Goal: Task Accomplishment & Management: Complete application form

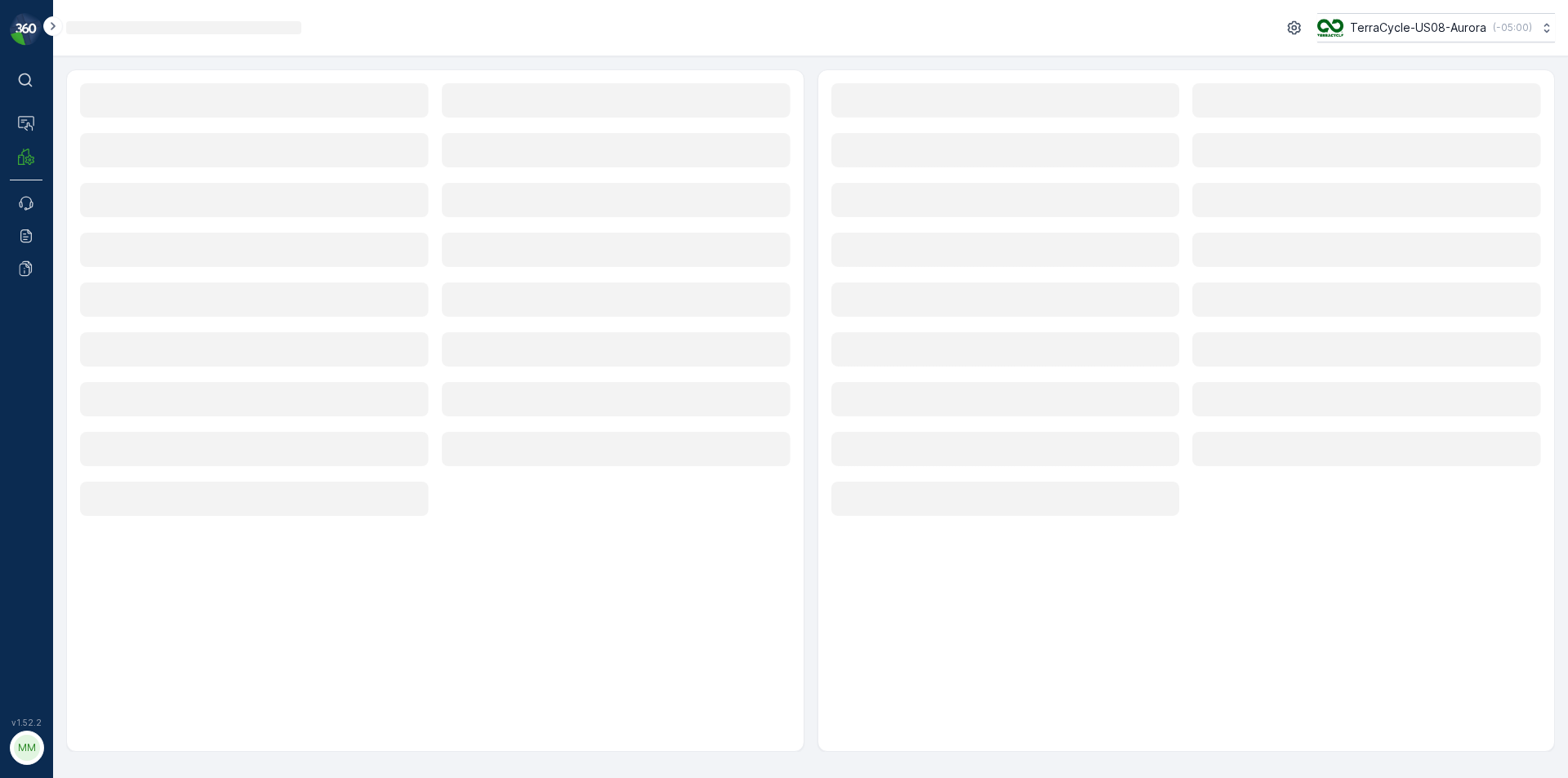
click at [741, 39] on div "Loading... TerraCycle-US08-Aurora ( -05:00 )" at bounding box center [810, 28] width 1489 height 30
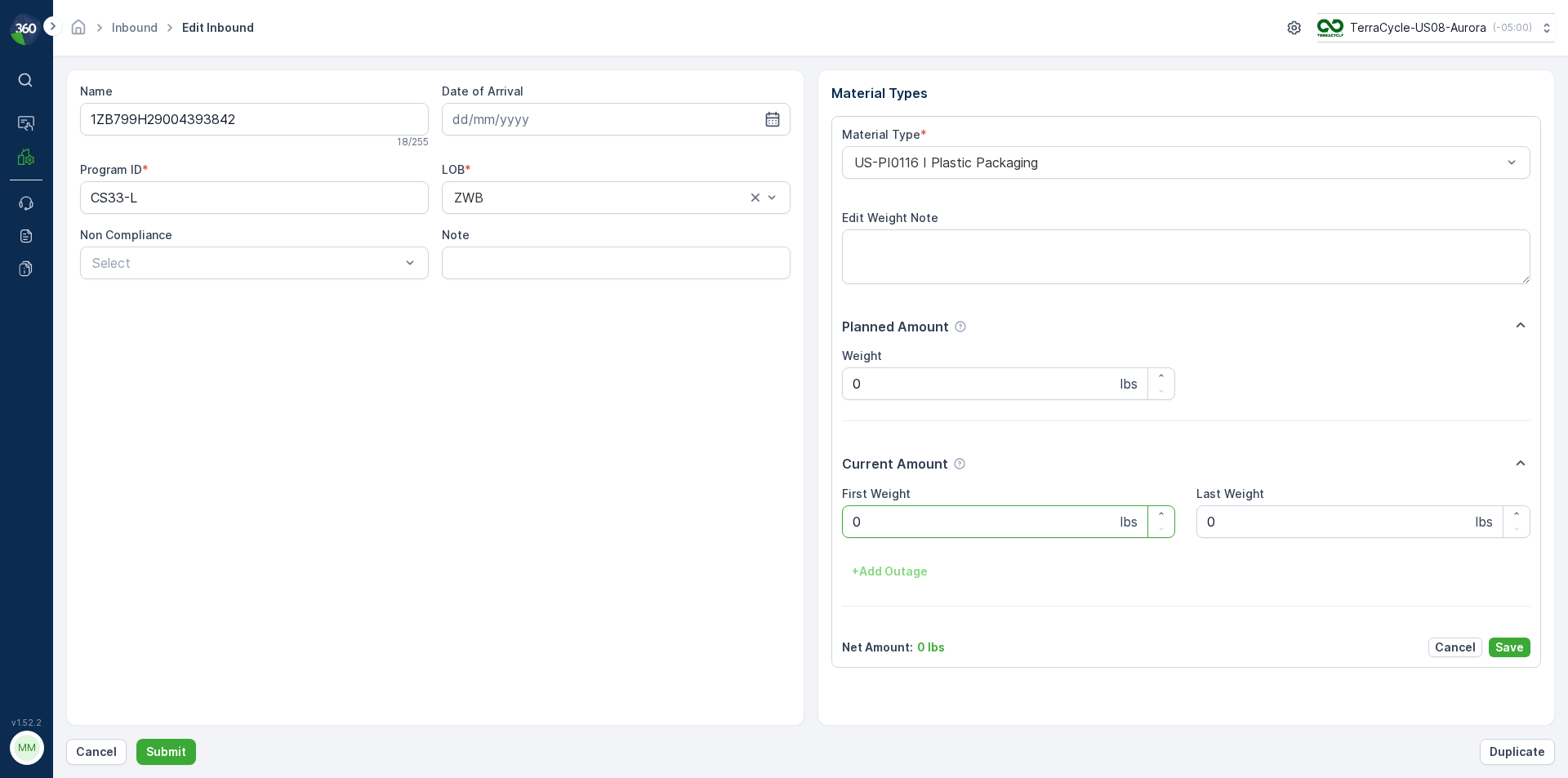
click at [819, 37] on div "Inbound Edit Inbound TerraCycle-US08-Aurora ( -05:00 )" at bounding box center [810, 28] width 1489 height 30
click at [903, 519] on Weight "0" at bounding box center [1009, 522] width 334 height 33
click at [136, 739] on button "Submit" at bounding box center [166, 752] width 60 height 26
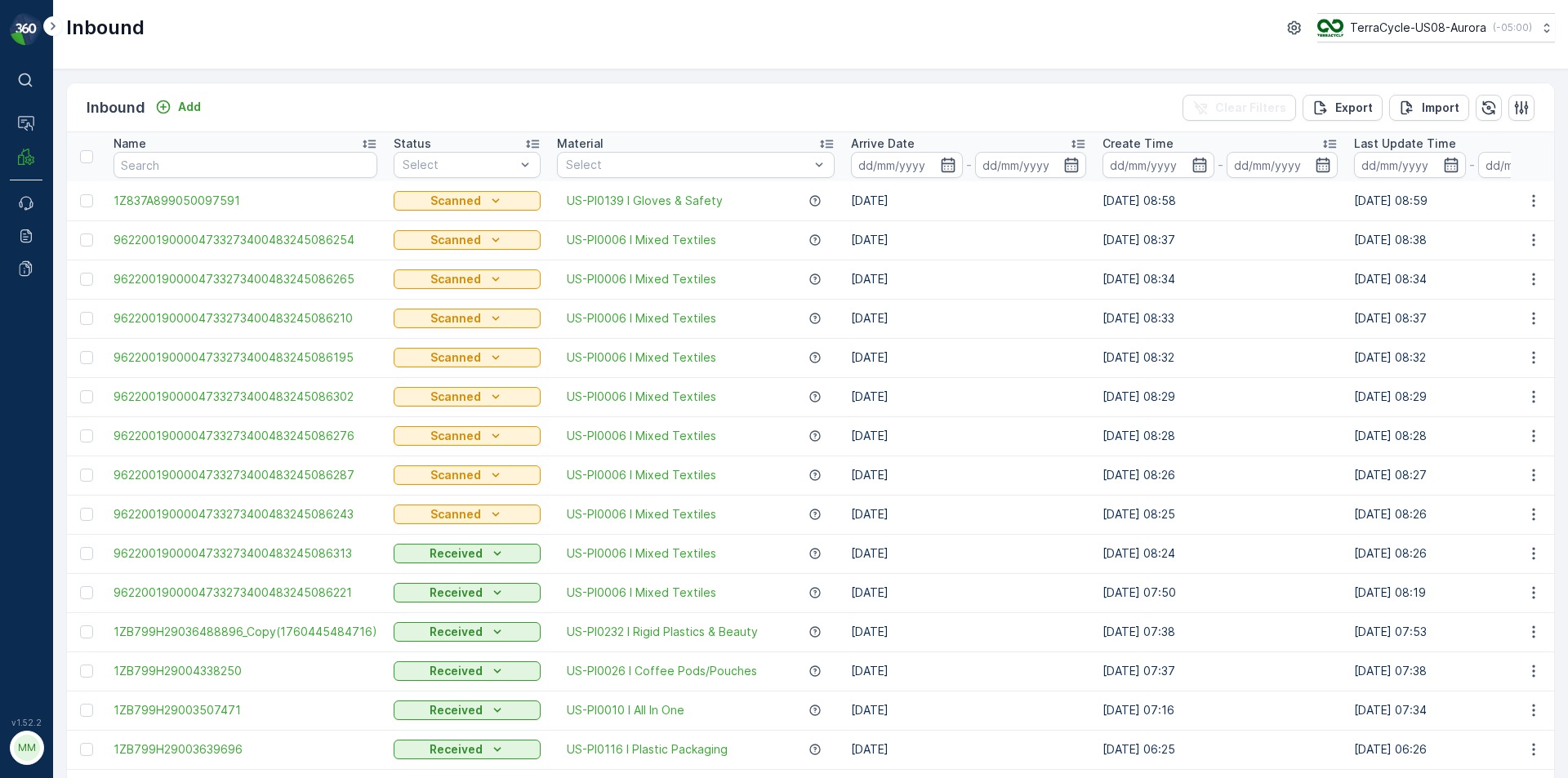
click at [1472, 0] on div "Inbound TerraCycle-US08-Aurora ( -05:00 )" at bounding box center [810, 35] width 1515 height 69
click at [593, 34] on div "Inbound TerraCycle-US08-Aurora ( -05:00 )" at bounding box center [810, 28] width 1489 height 30
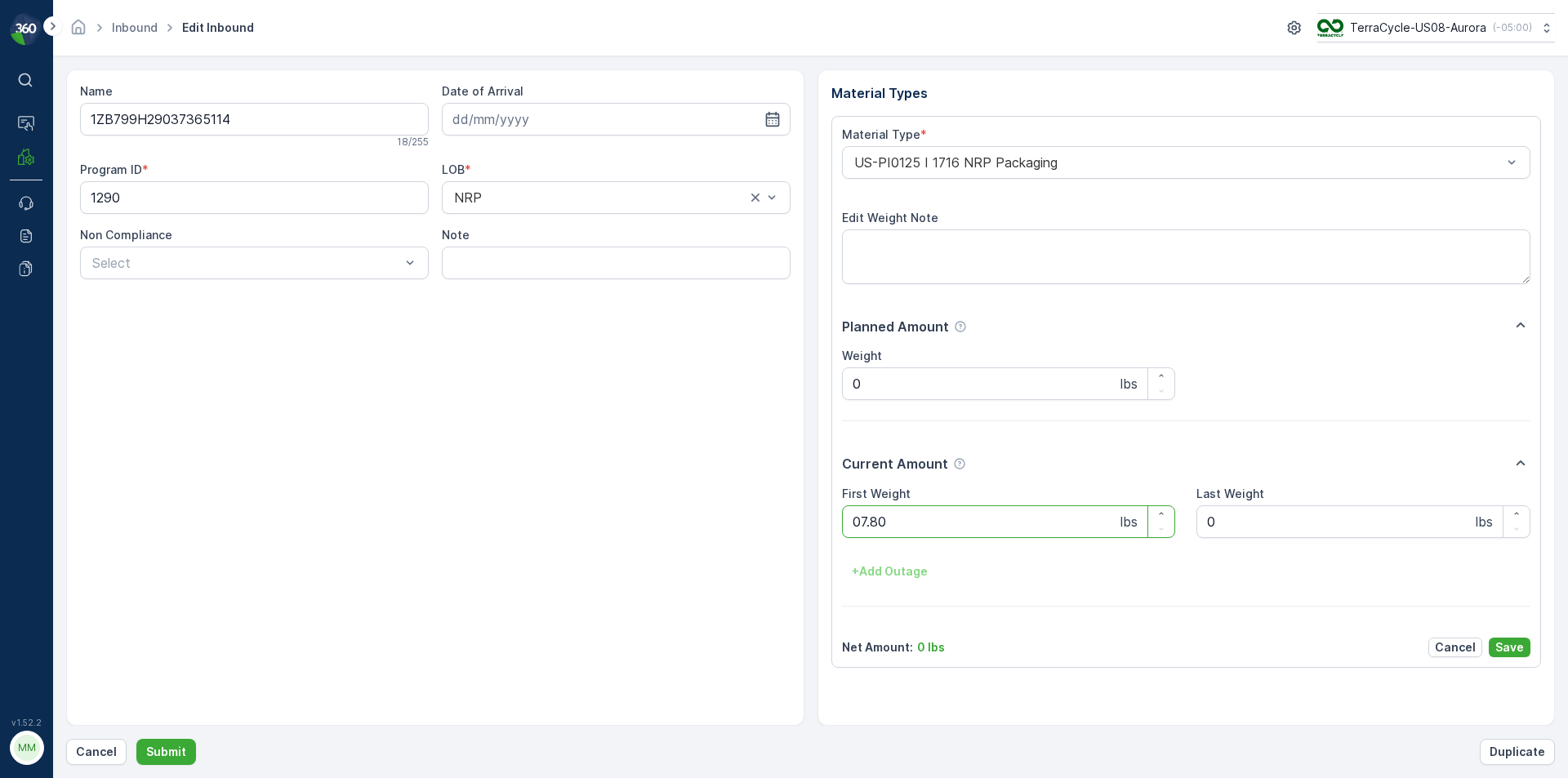
click at [136, 739] on button "Submit" at bounding box center [166, 752] width 60 height 26
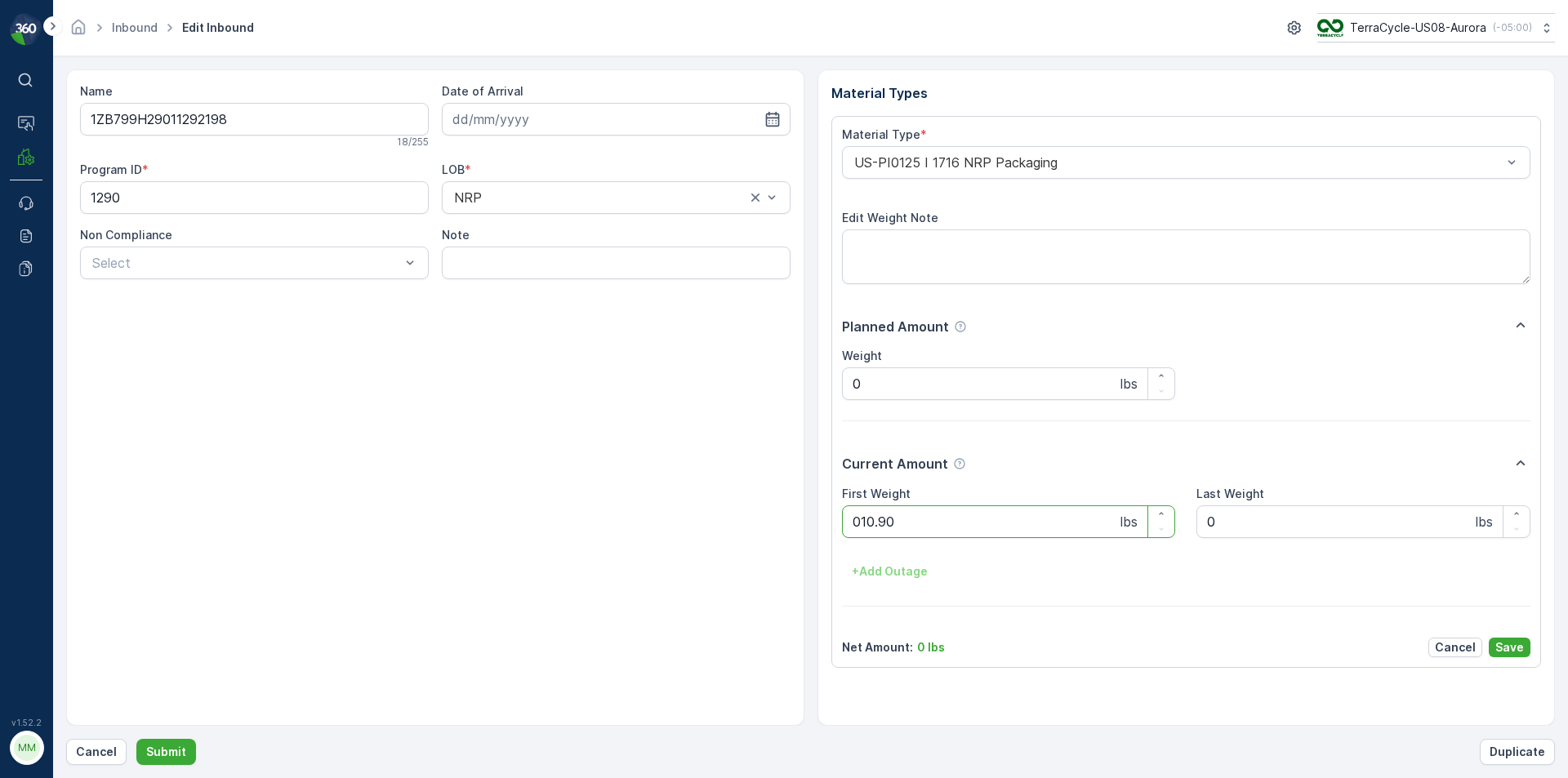
click at [136, 739] on button "Submit" at bounding box center [166, 752] width 60 height 26
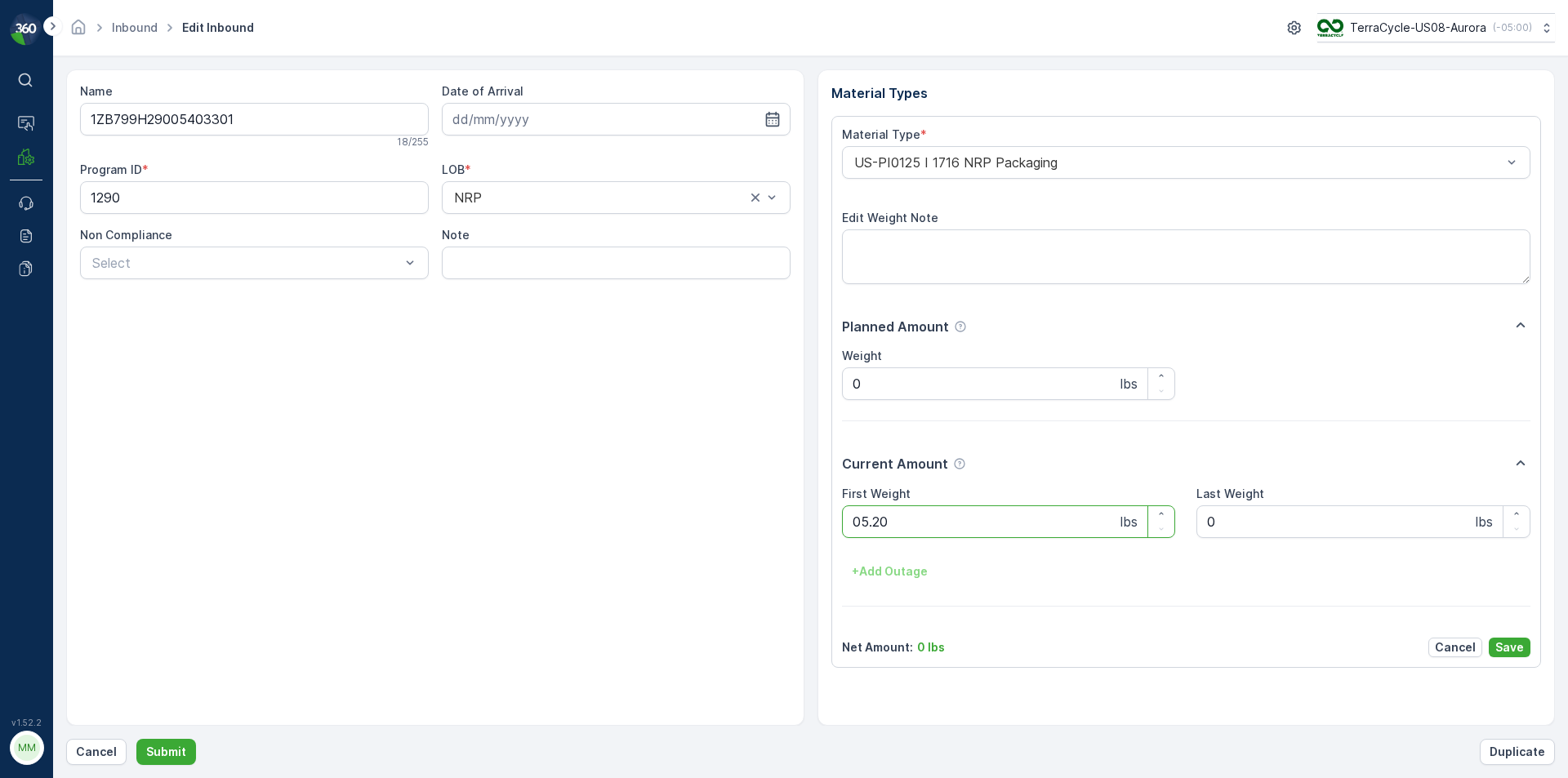
click at [136, 739] on button "Submit" at bounding box center [166, 752] width 60 height 26
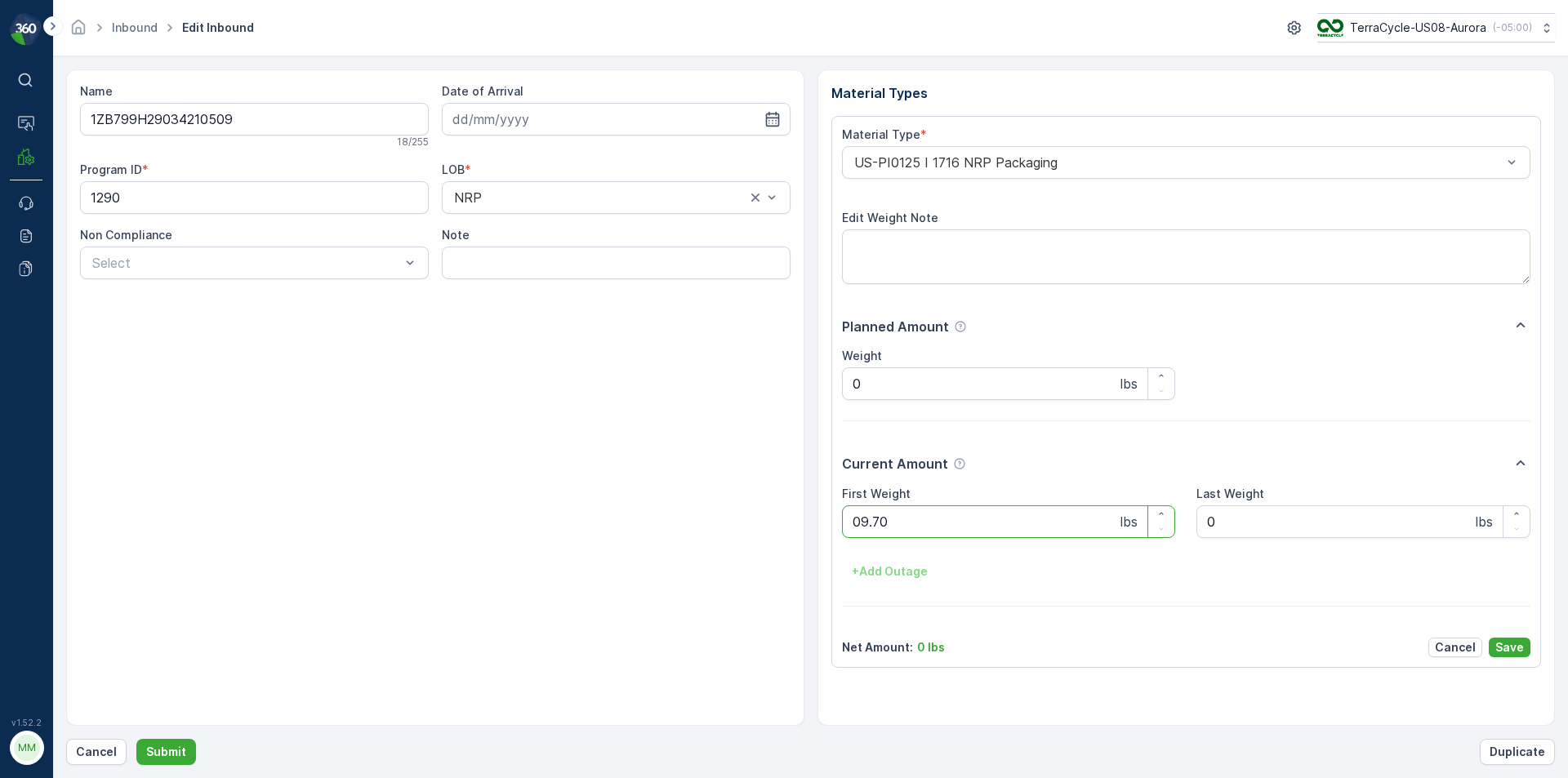
click at [136, 739] on button "Submit" at bounding box center [166, 752] width 60 height 26
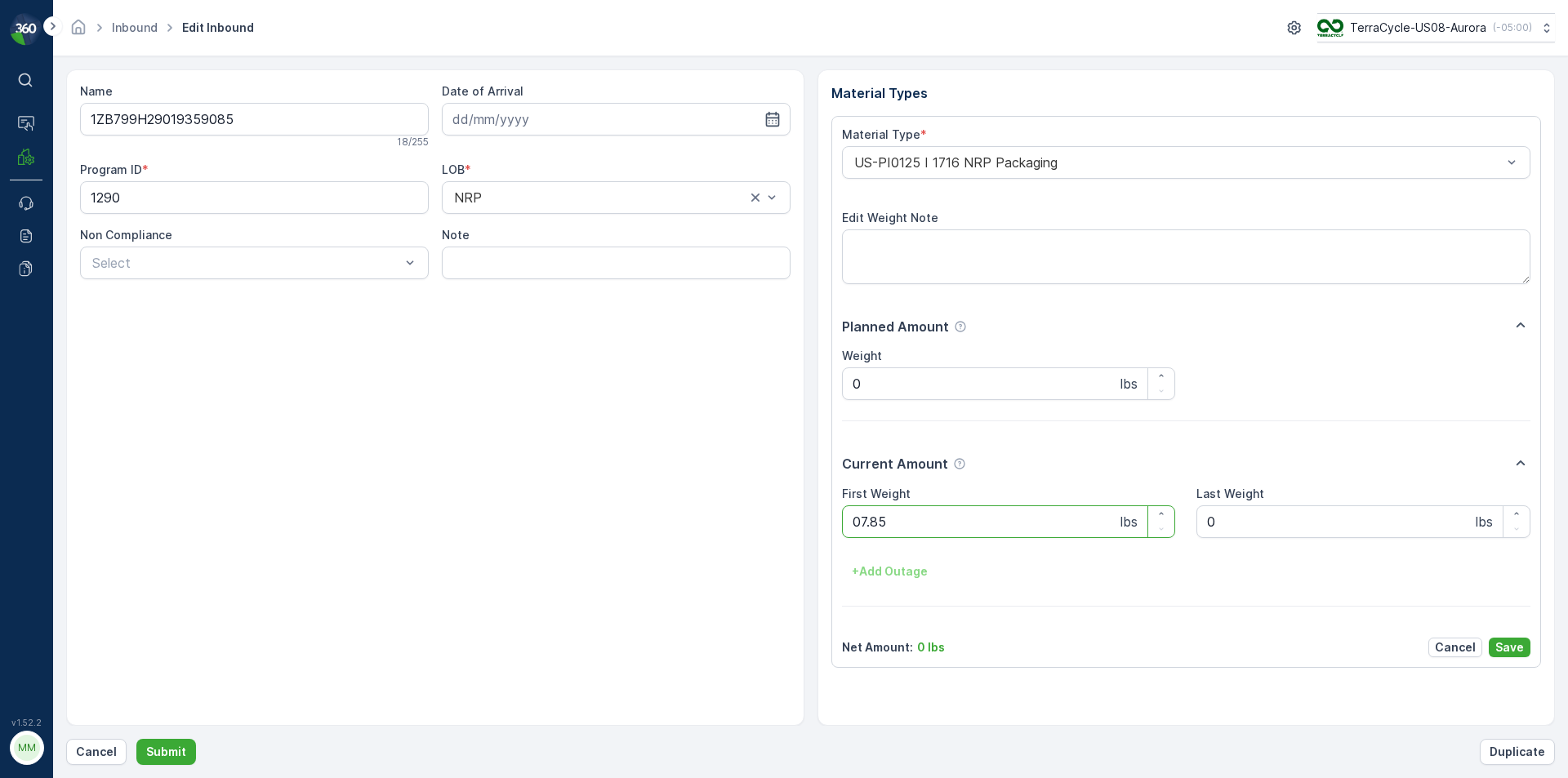
click at [136, 739] on button "Submit" at bounding box center [166, 752] width 60 height 26
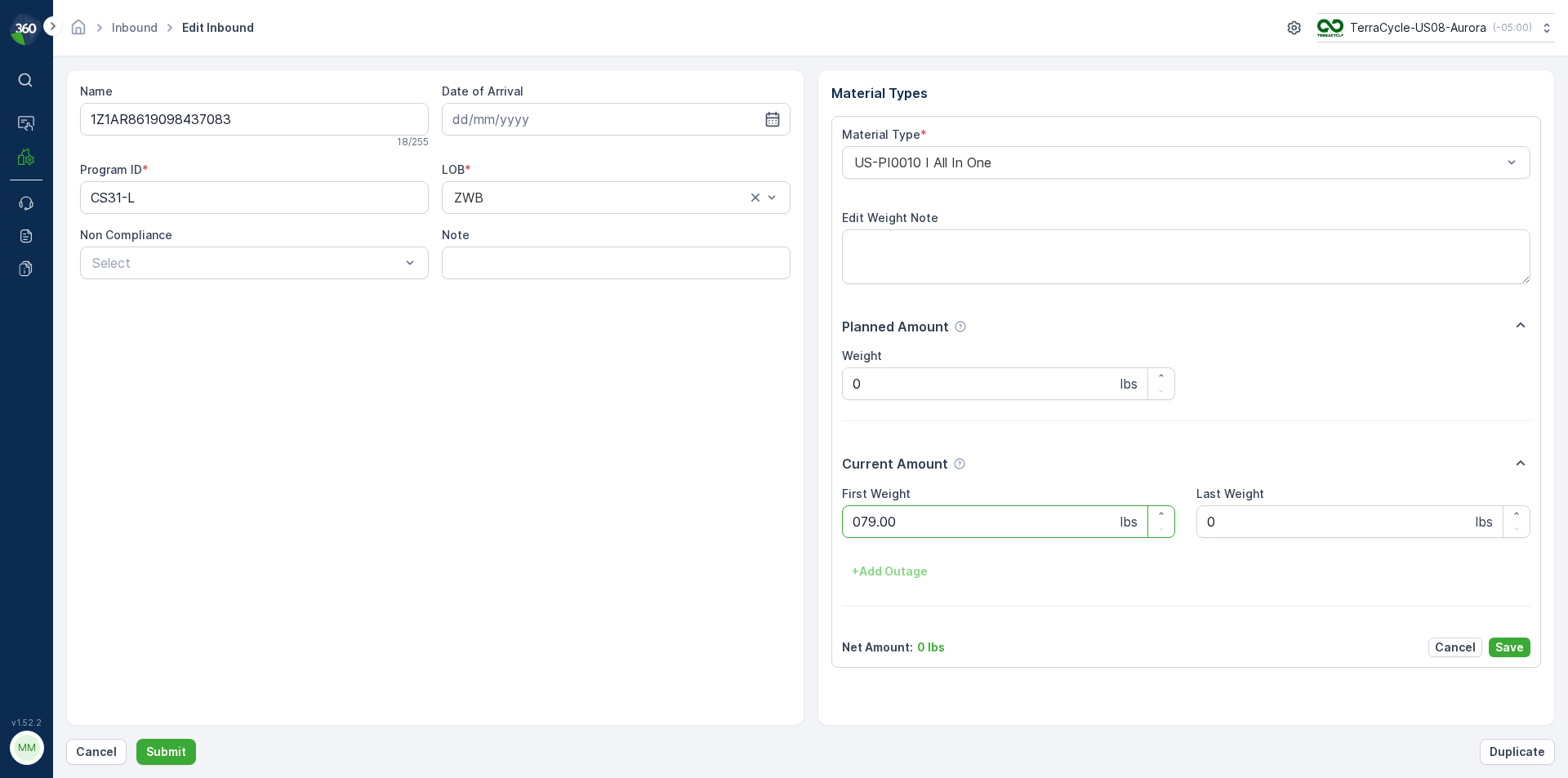
click at [136, 739] on button "Submit" at bounding box center [166, 752] width 60 height 26
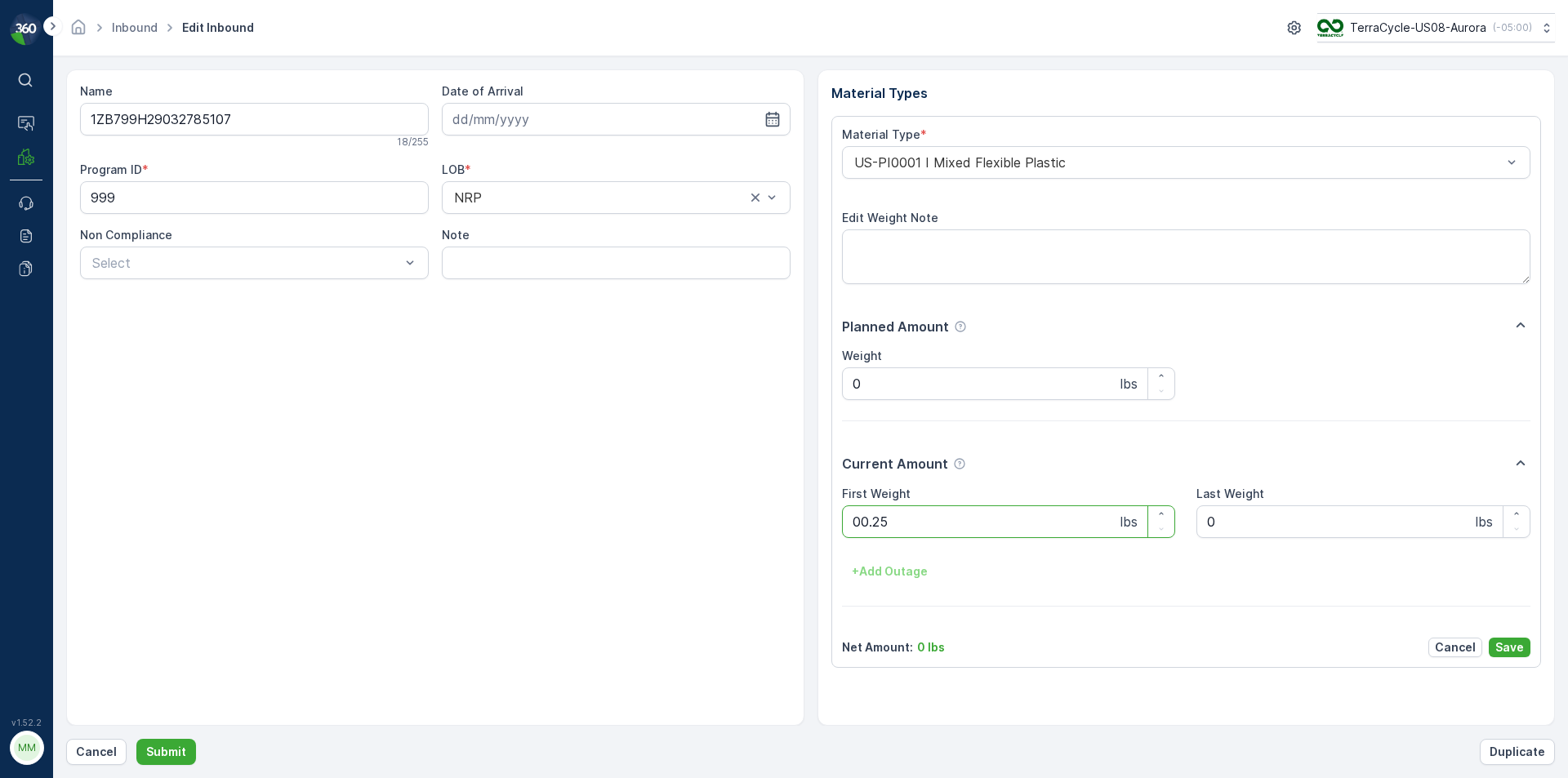
click at [136, 739] on button "Submit" at bounding box center [166, 752] width 60 height 26
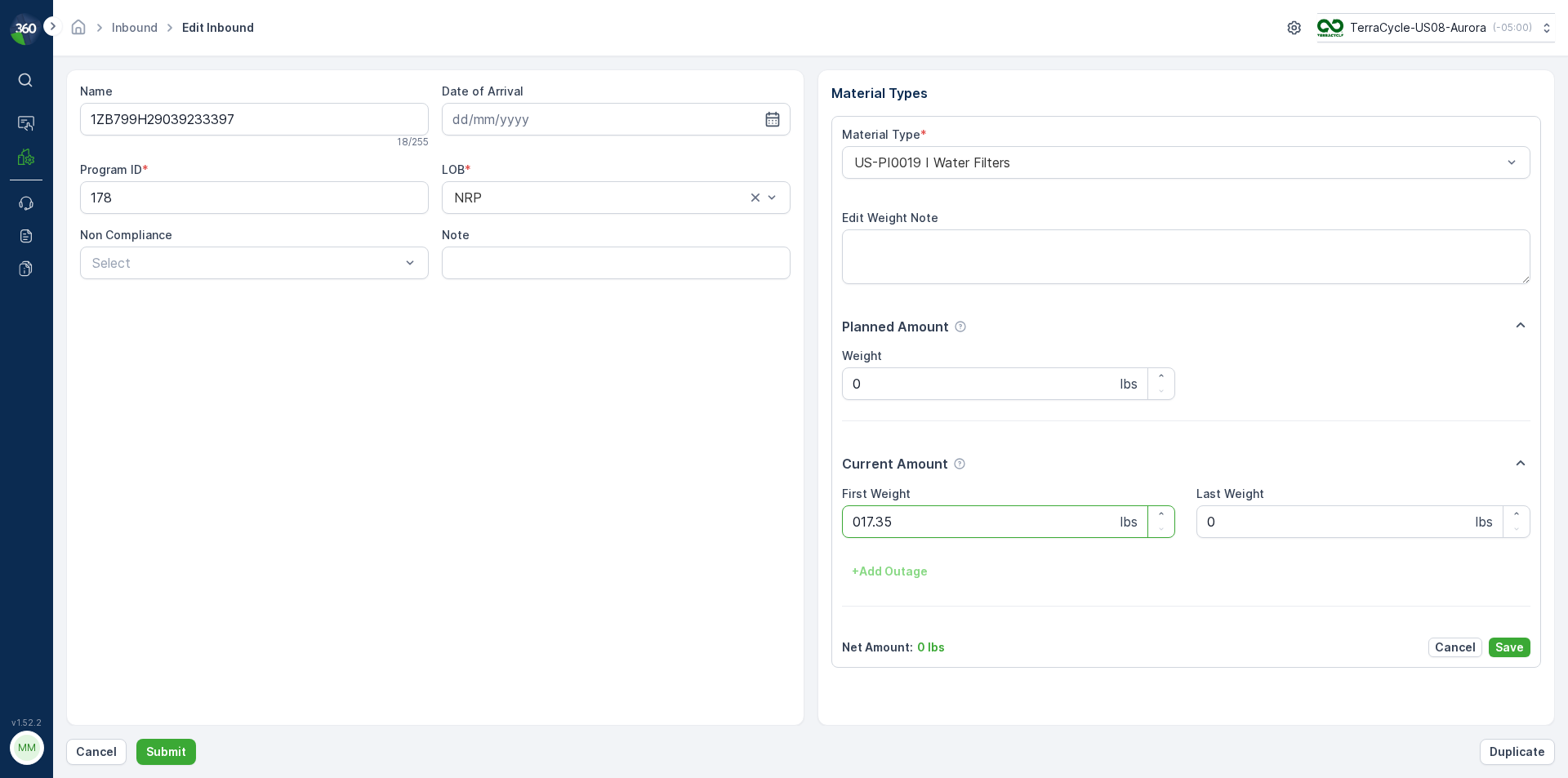
click at [136, 739] on button "Submit" at bounding box center [166, 752] width 60 height 26
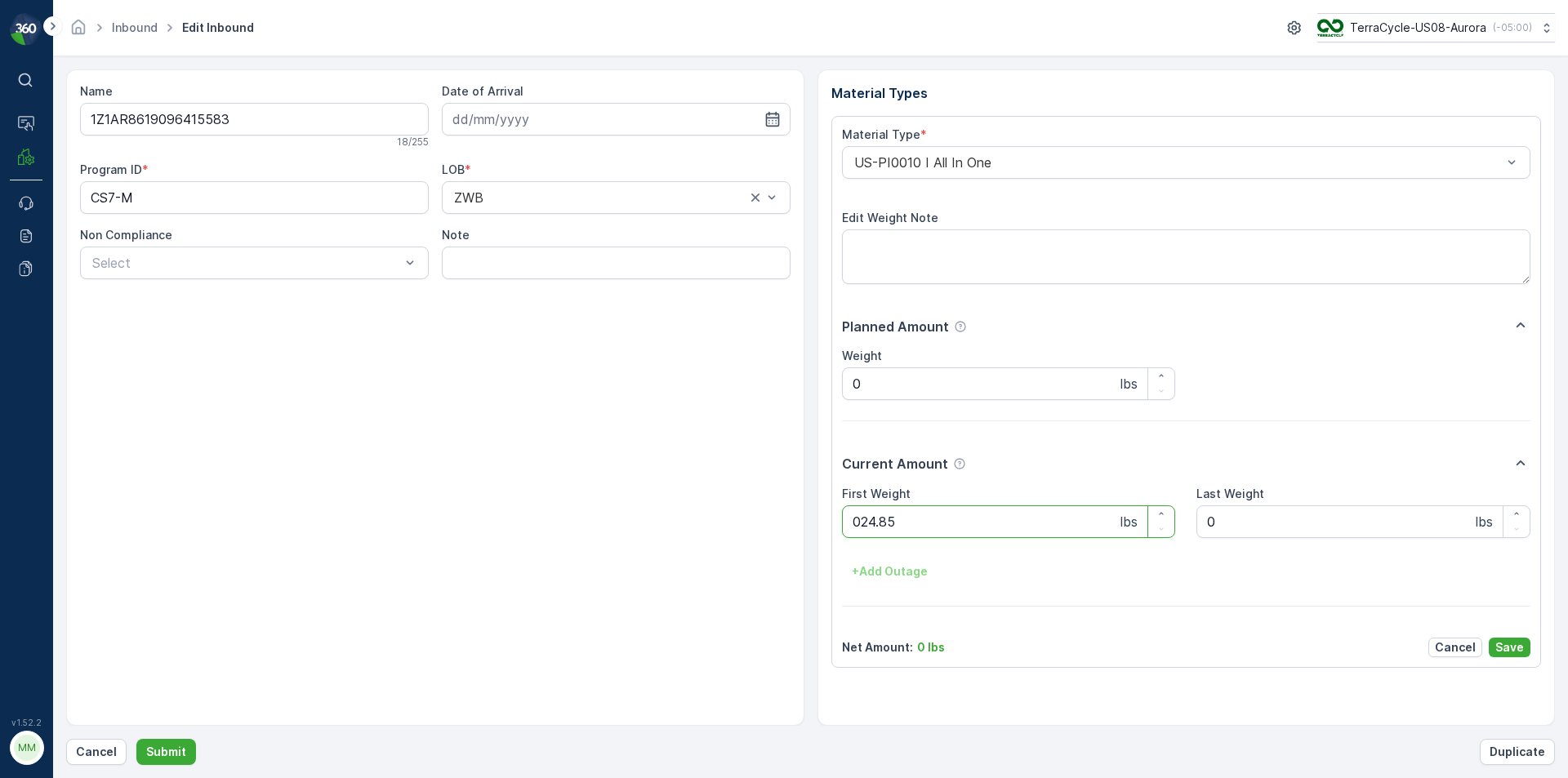
click at [136, 739] on button "Submit" at bounding box center [166, 752] width 60 height 26
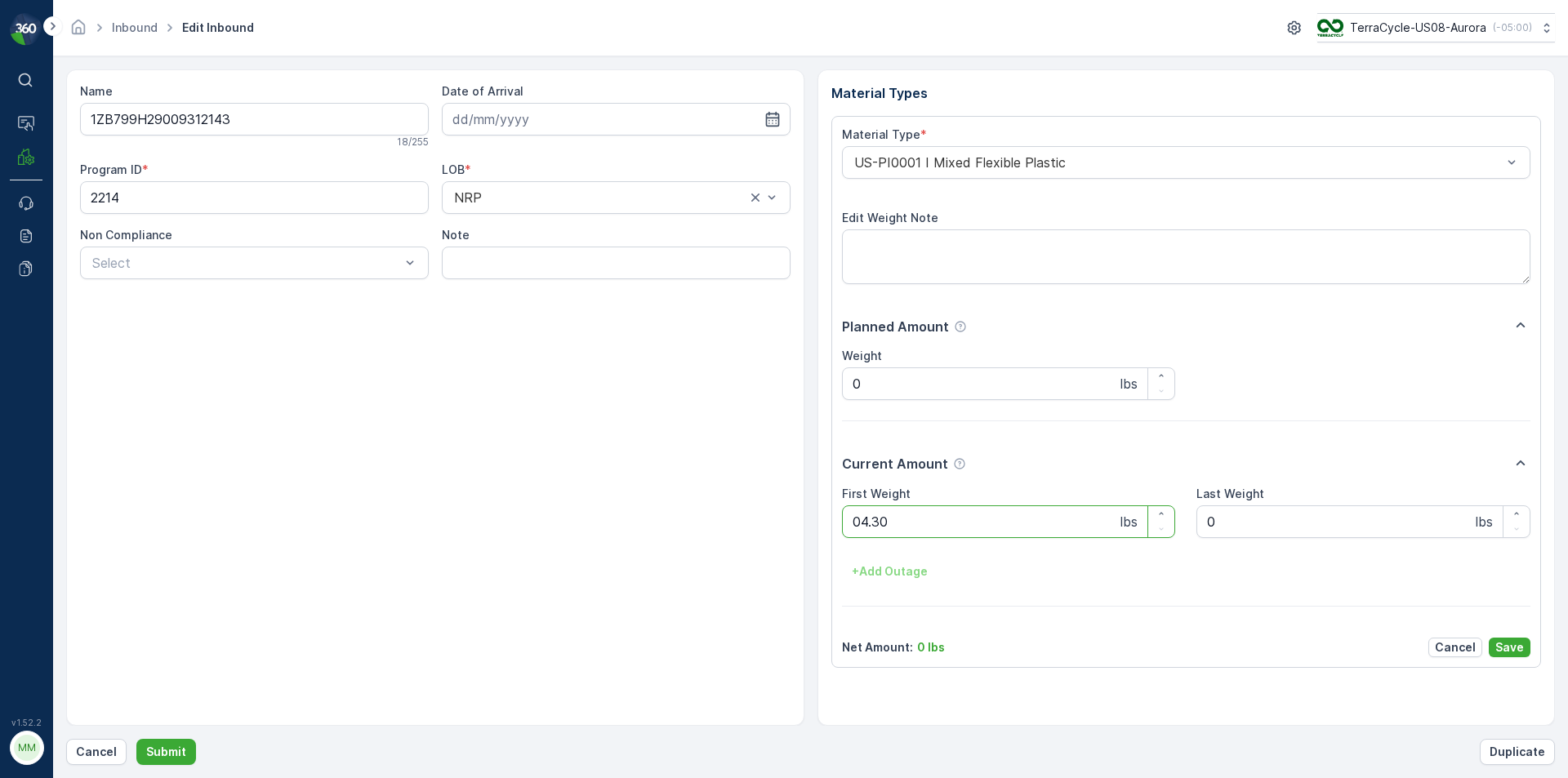
click at [136, 739] on button "Submit" at bounding box center [166, 752] width 60 height 26
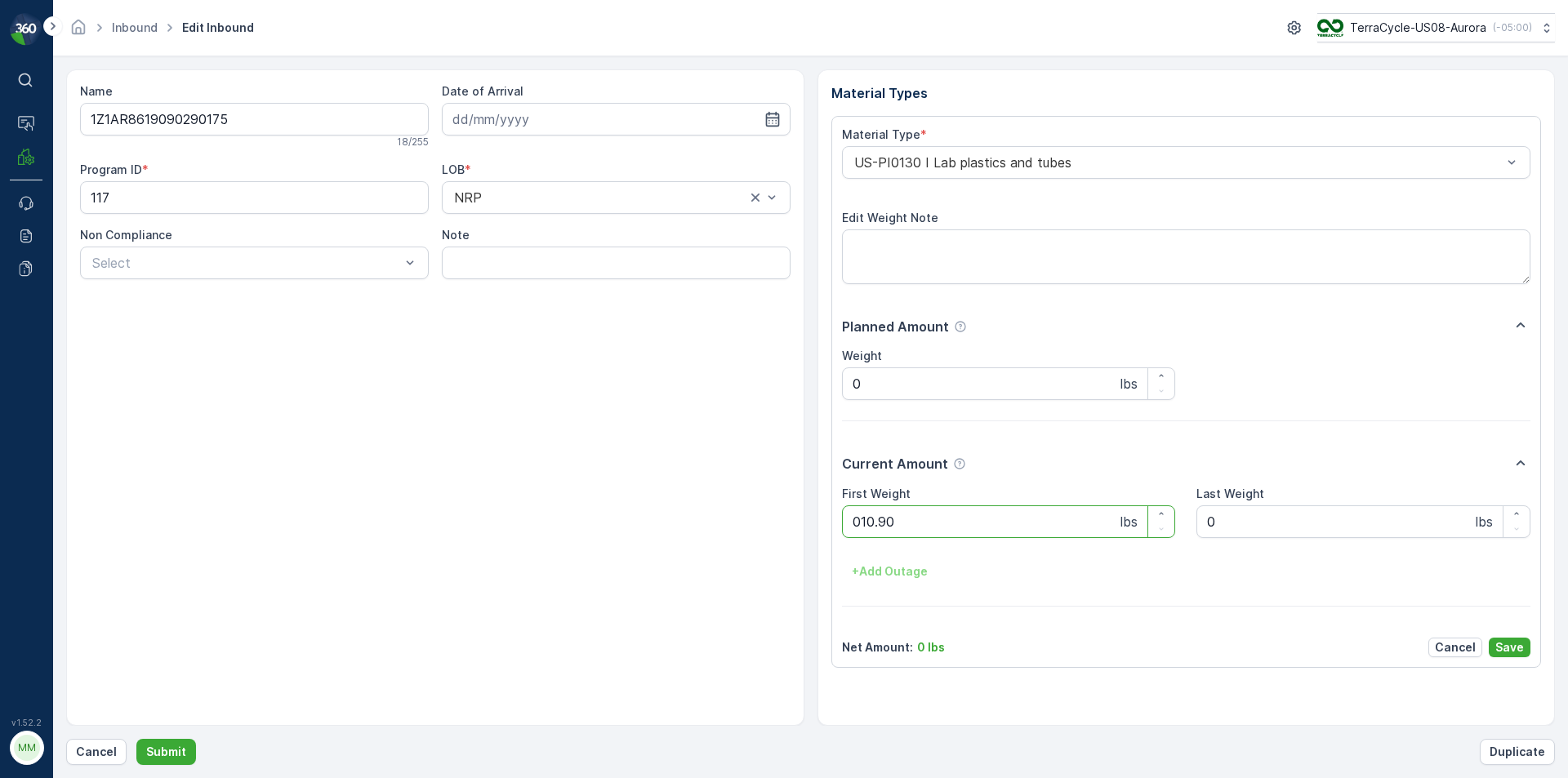
click at [136, 739] on button "Submit" at bounding box center [166, 752] width 60 height 26
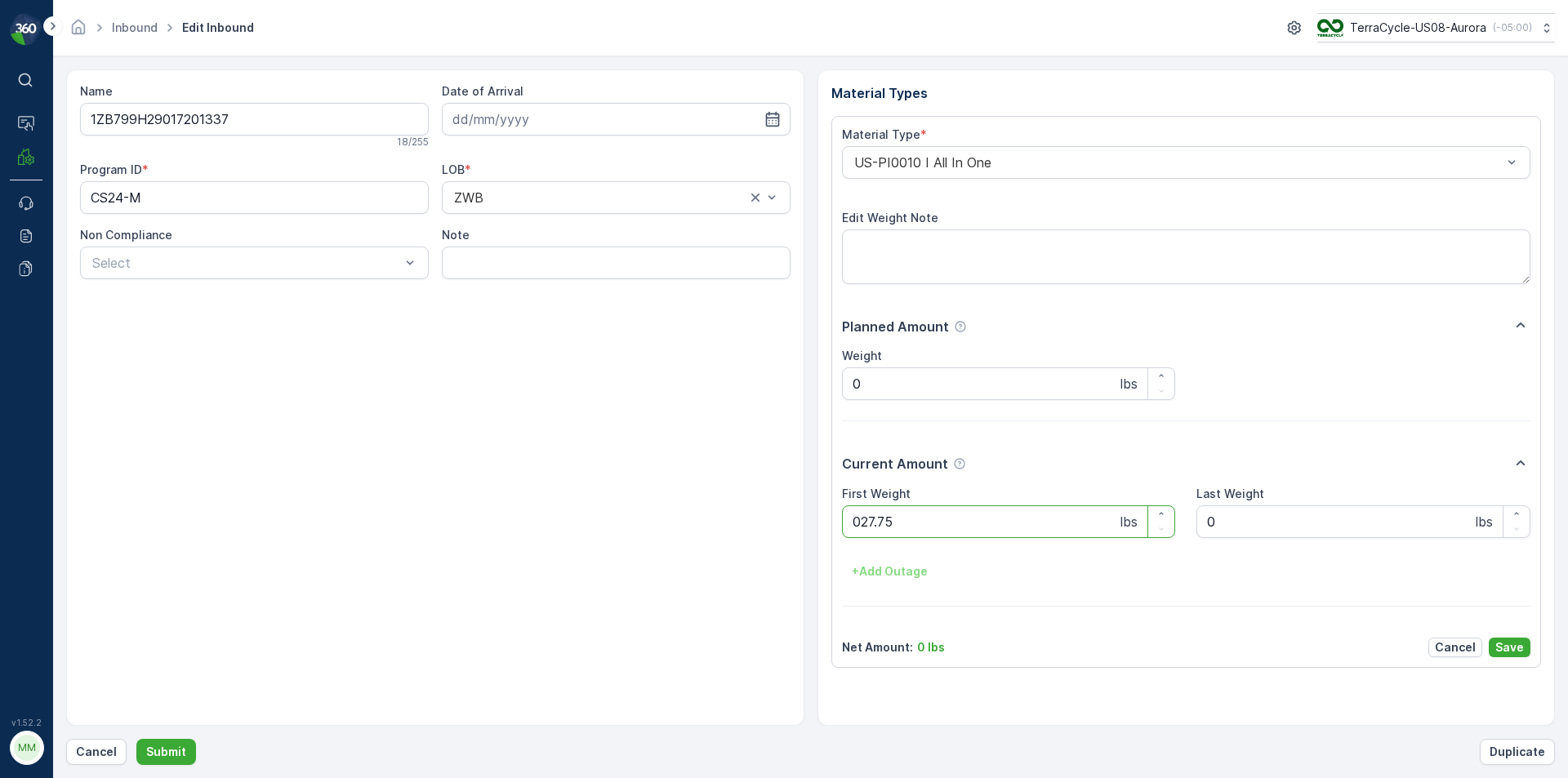
click at [136, 739] on button "Submit" at bounding box center [166, 752] width 60 height 26
click at [1067, 169] on div "US-PI0010 I All In One" at bounding box center [1186, 162] width 689 height 33
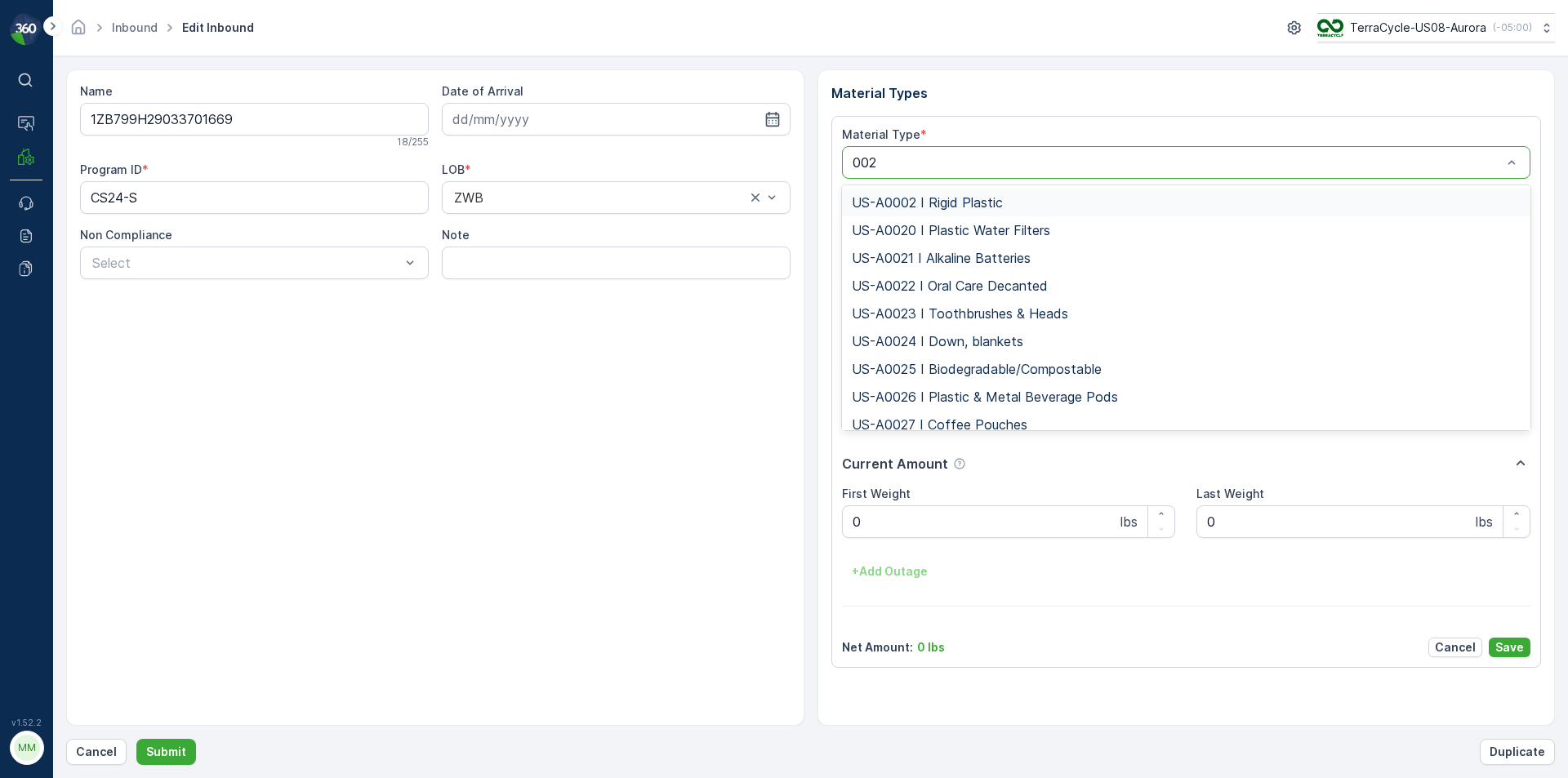
type input "0026"
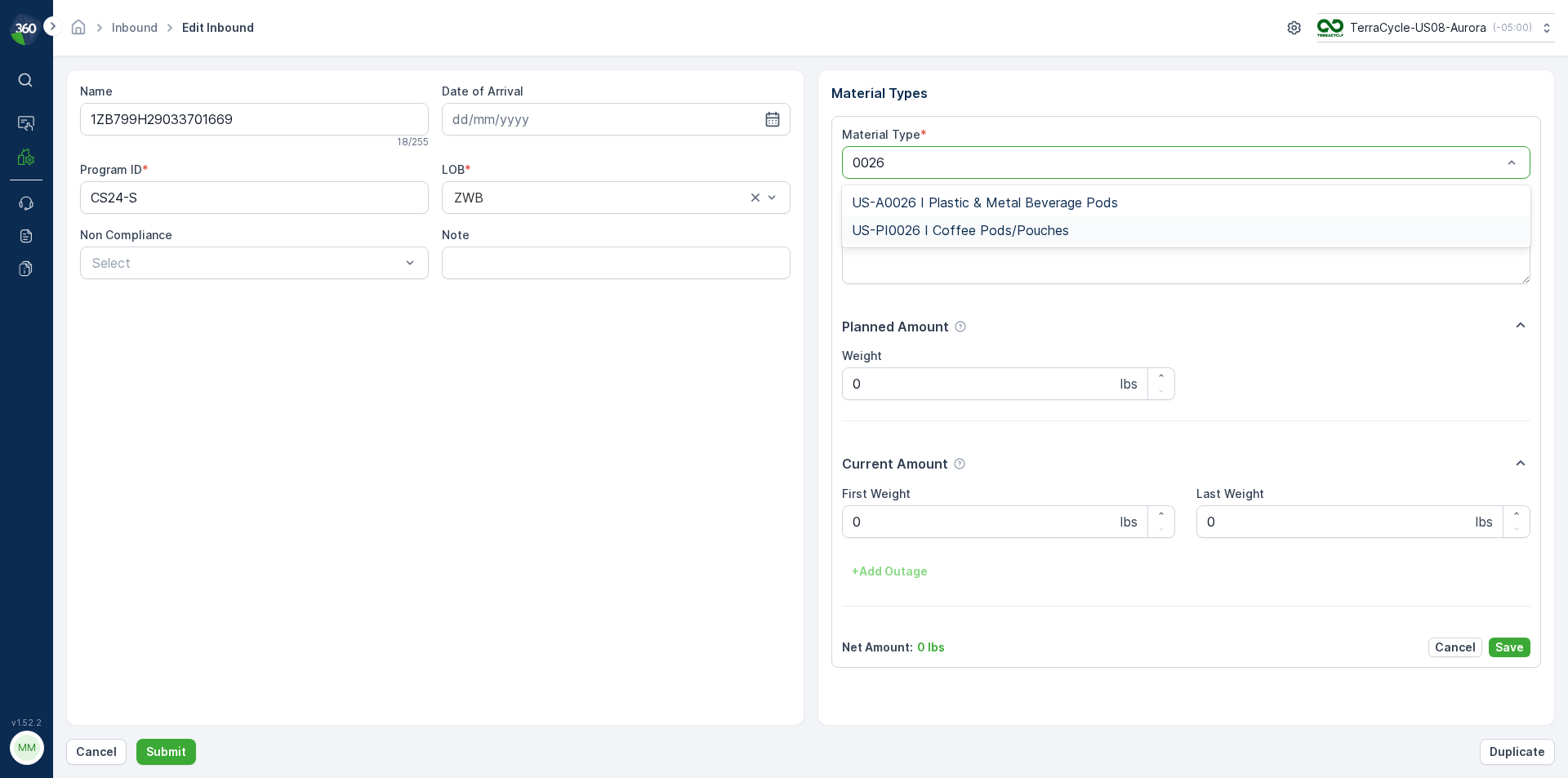
click at [1155, 233] on div "US-PI0026 I Coffee Pods/Pouches" at bounding box center [1186, 230] width 670 height 15
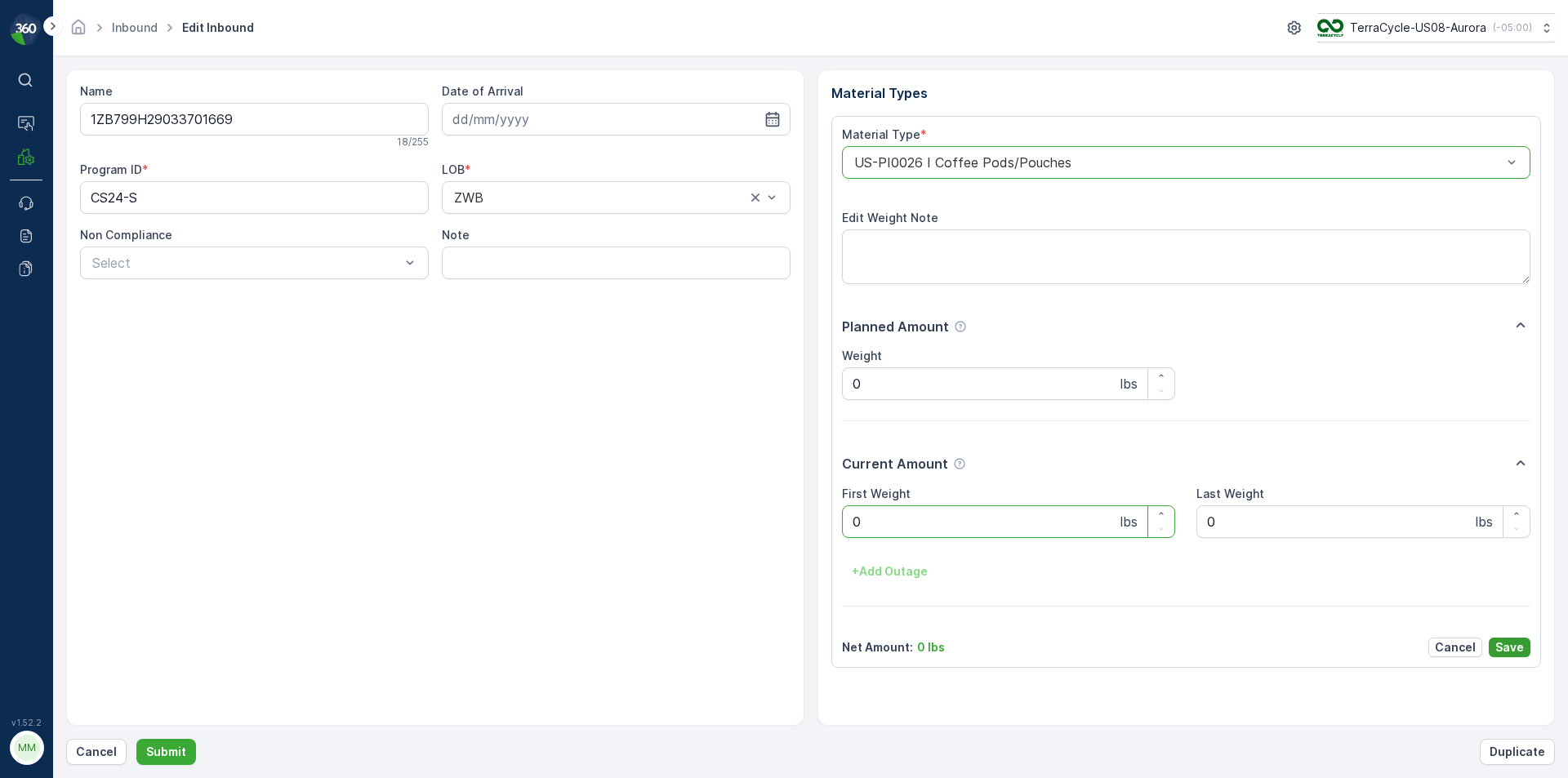
click at [1519, 649] on p "Save" at bounding box center [1509, 647] width 29 height 16
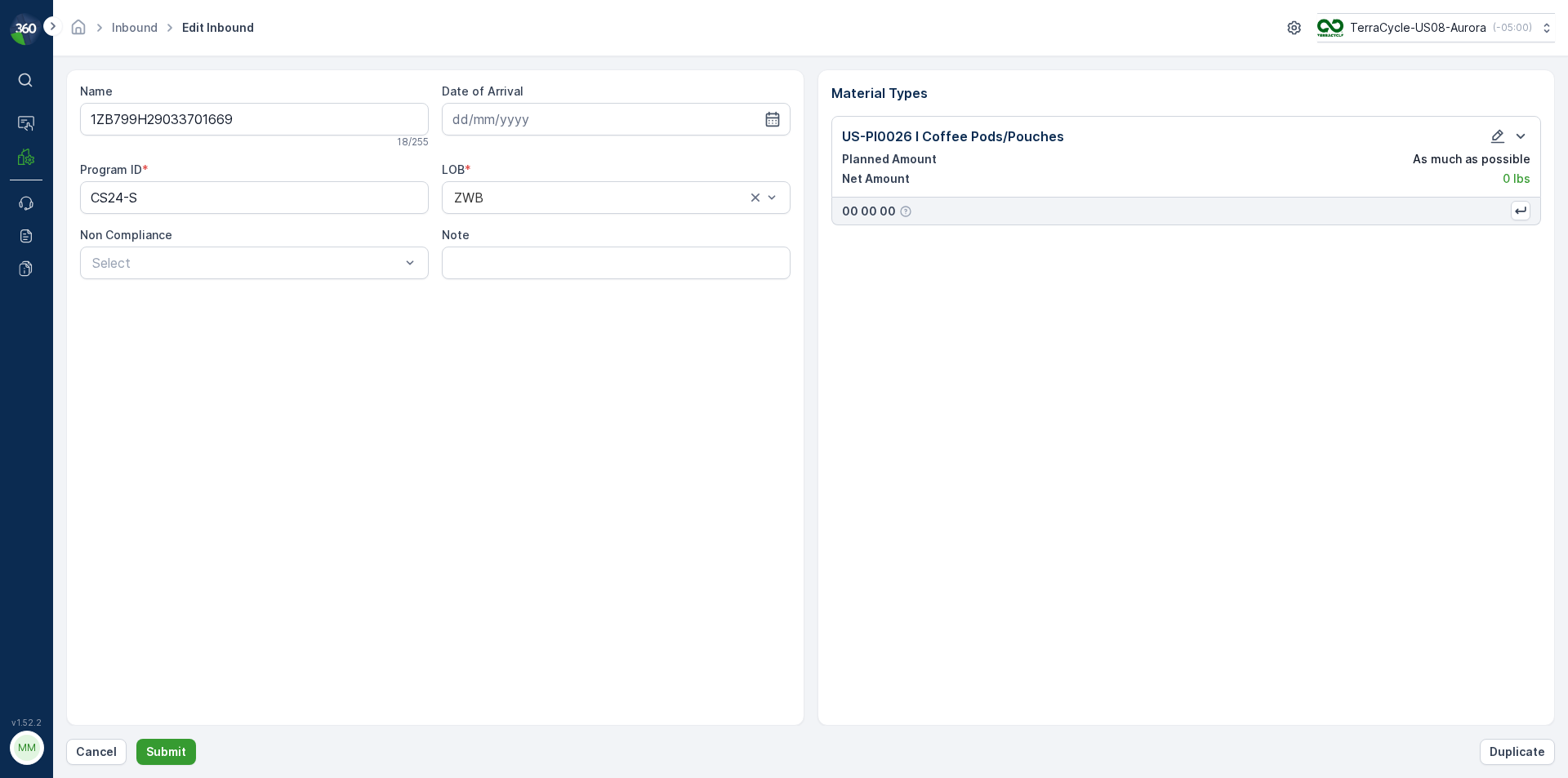
click at [149, 751] on p "Submit" at bounding box center [166, 751] width 40 height 16
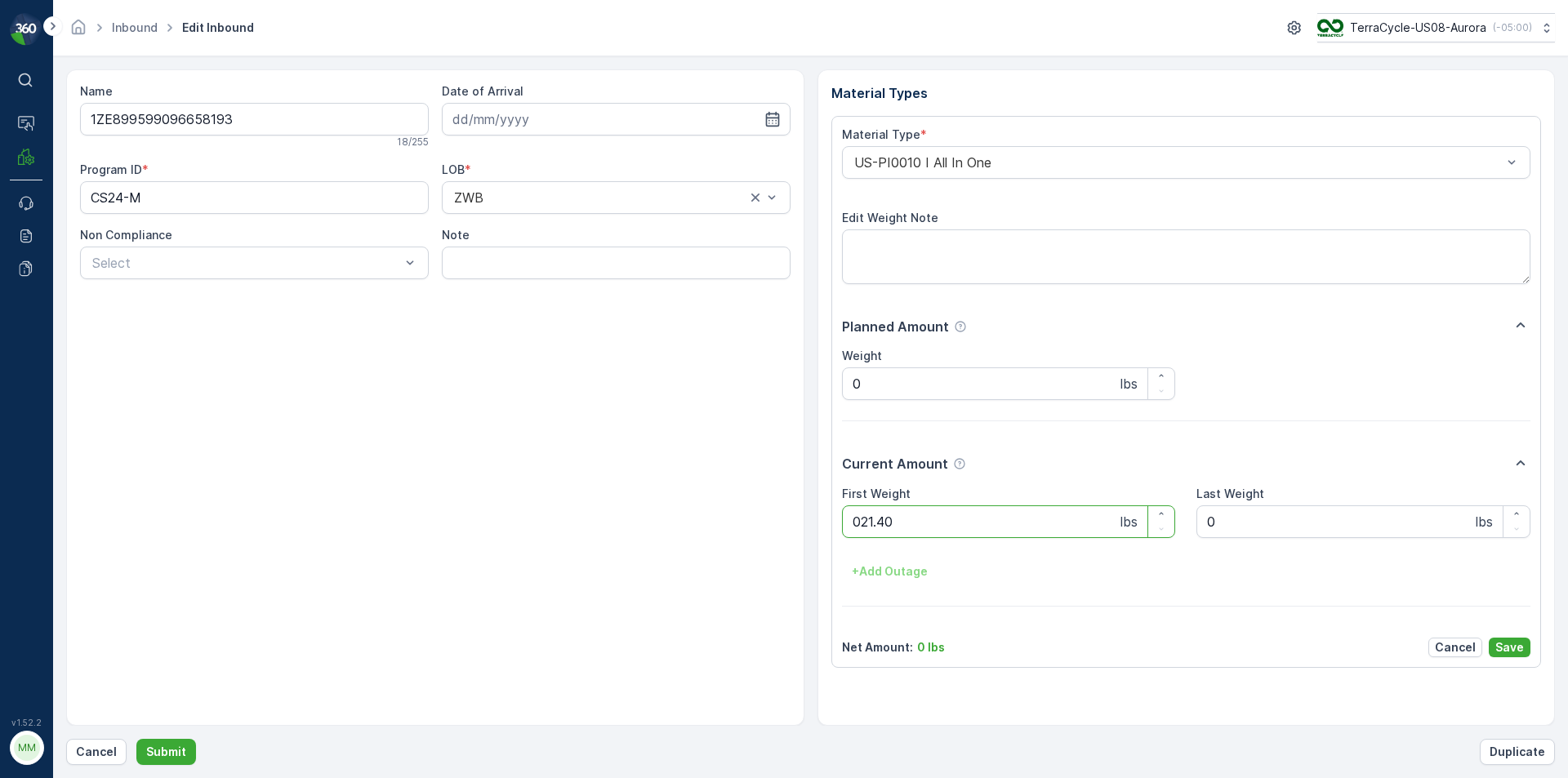
click at [136, 739] on button "Submit" at bounding box center [166, 752] width 60 height 26
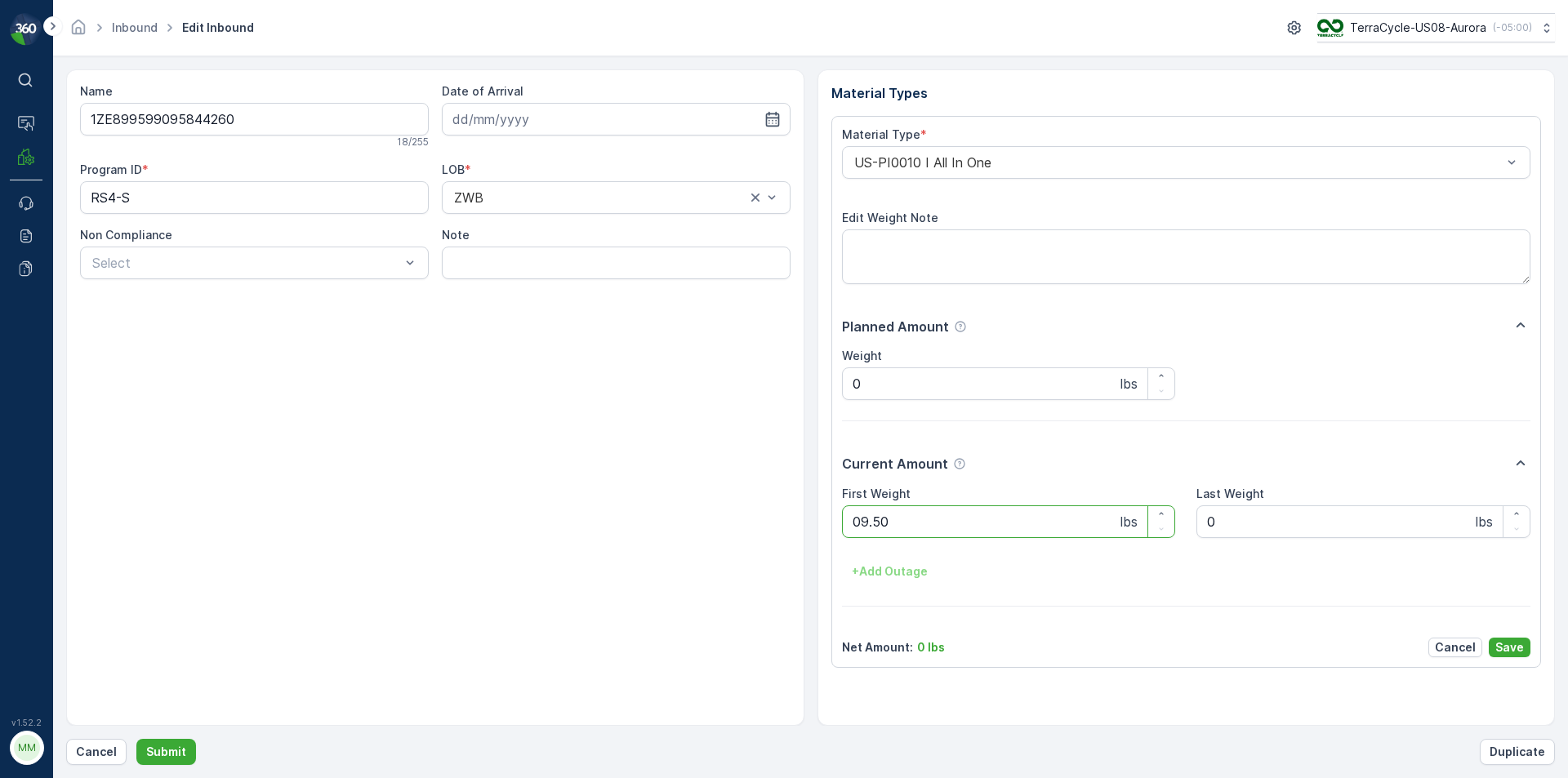
click at [136, 739] on button "Submit" at bounding box center [166, 752] width 60 height 26
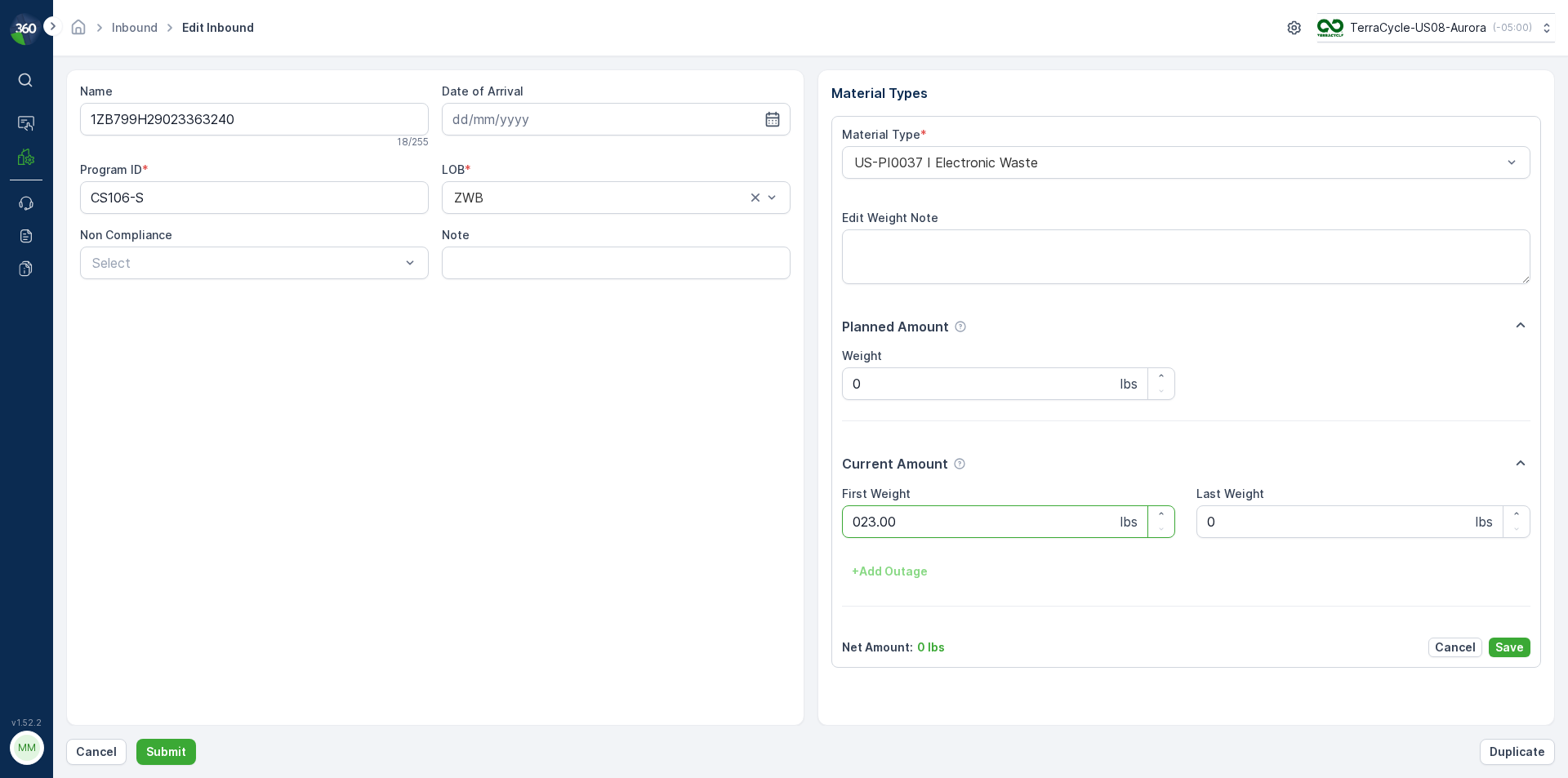
click at [136, 739] on button "Submit" at bounding box center [166, 752] width 60 height 26
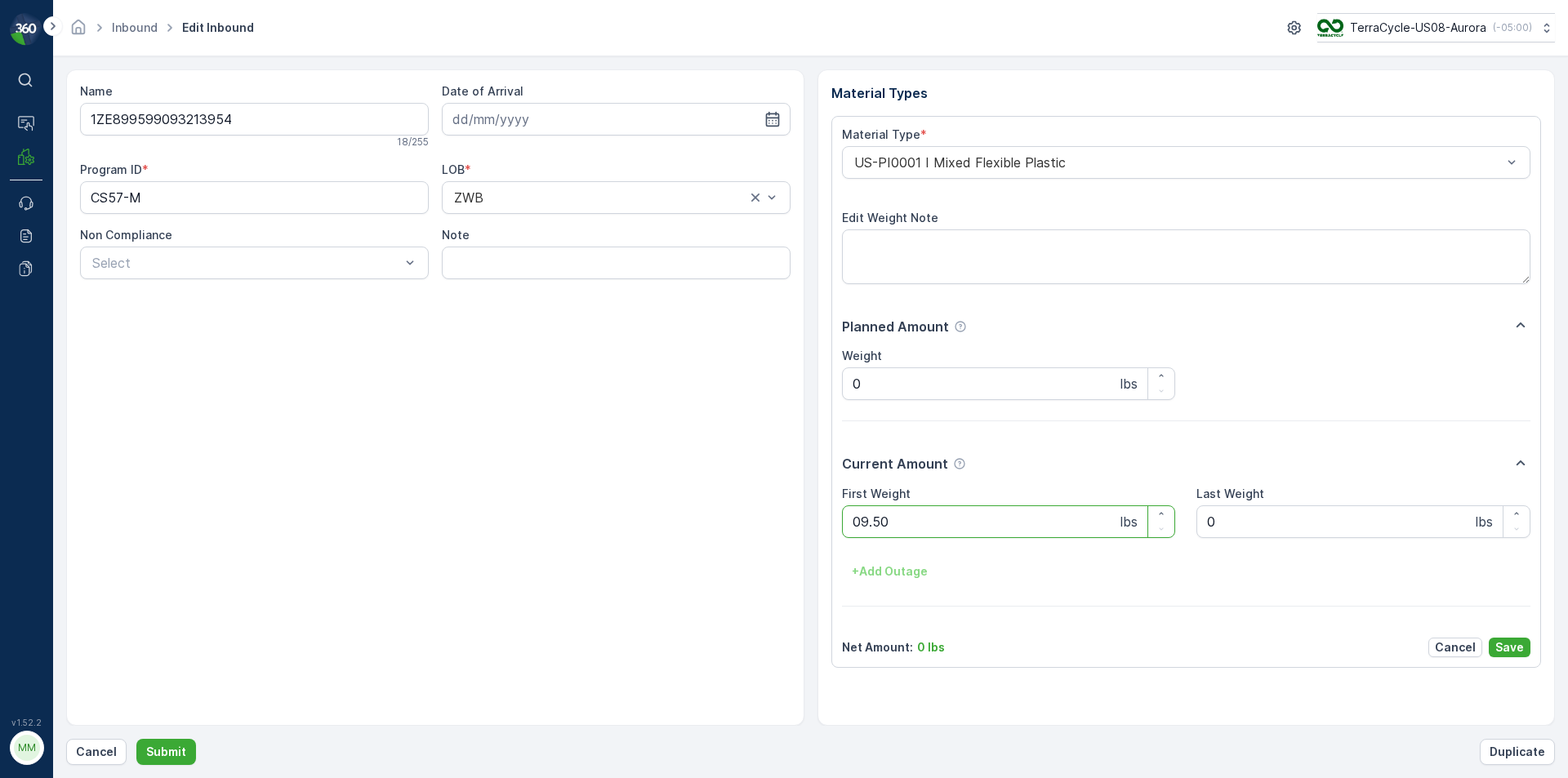
click at [136, 739] on button "Submit" at bounding box center [166, 752] width 60 height 26
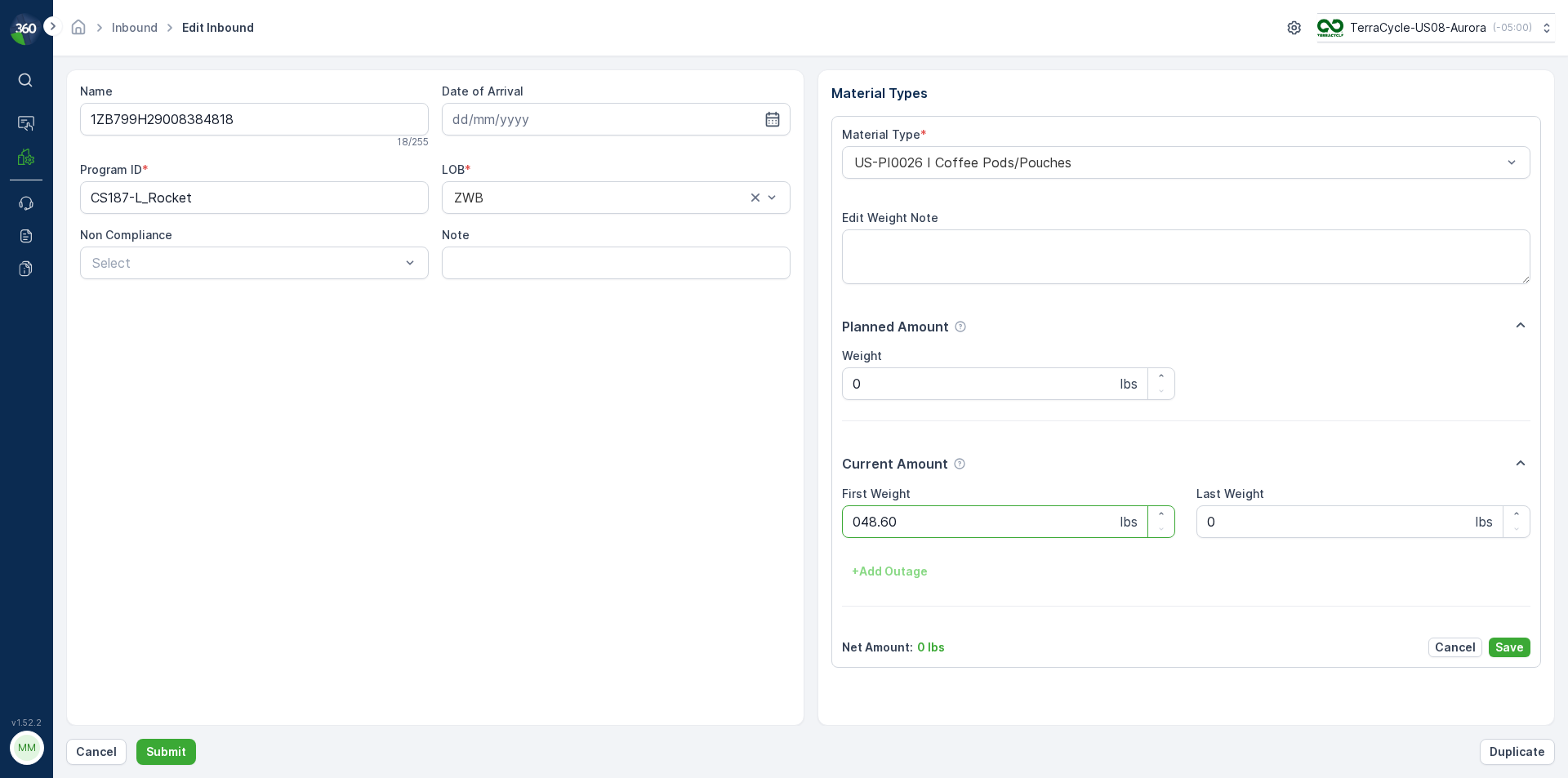
click at [136, 739] on button "Submit" at bounding box center [166, 752] width 60 height 26
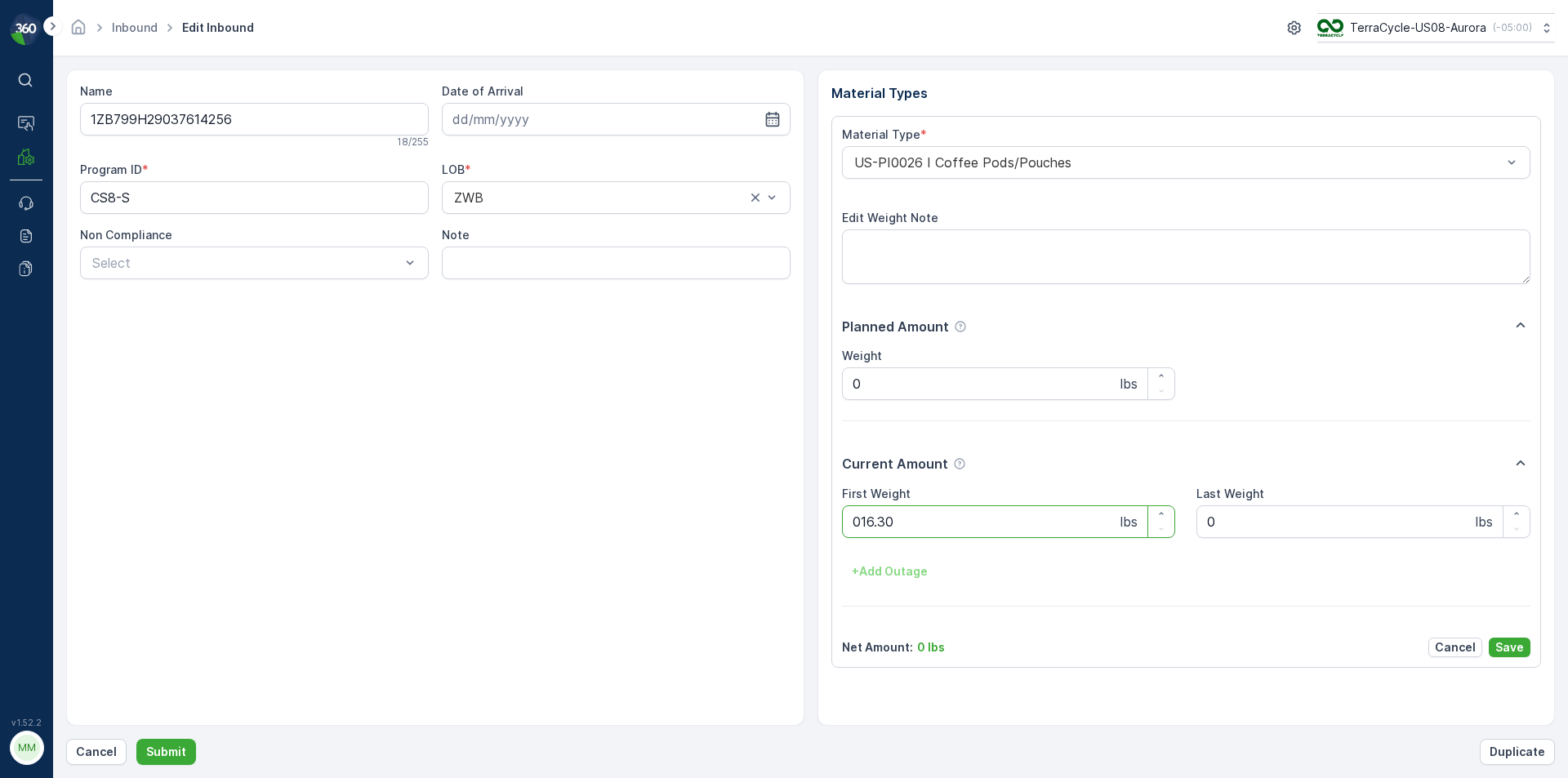
click at [136, 739] on button "Submit" at bounding box center [166, 752] width 60 height 26
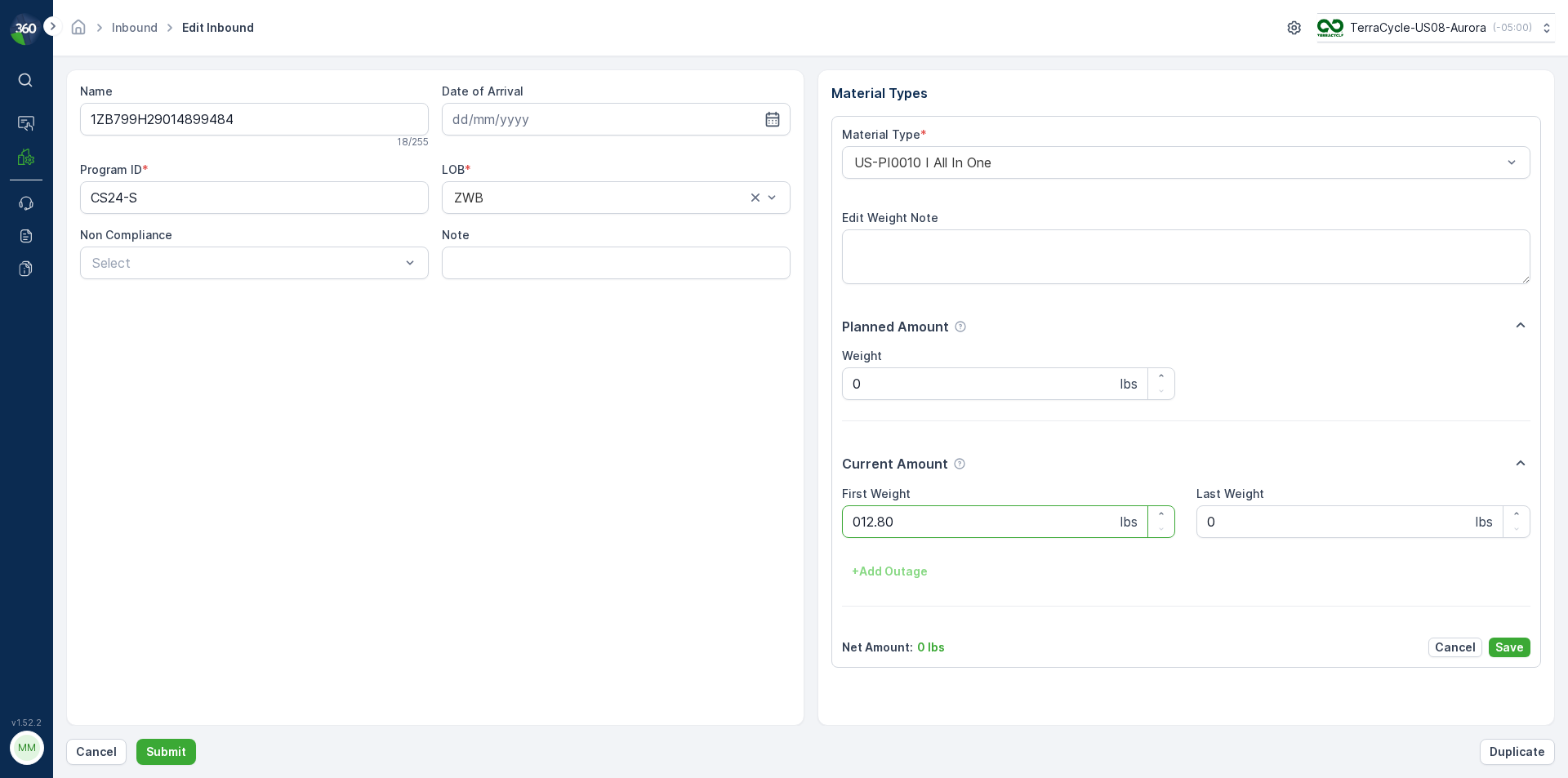
click at [136, 739] on button "Submit" at bounding box center [166, 752] width 60 height 26
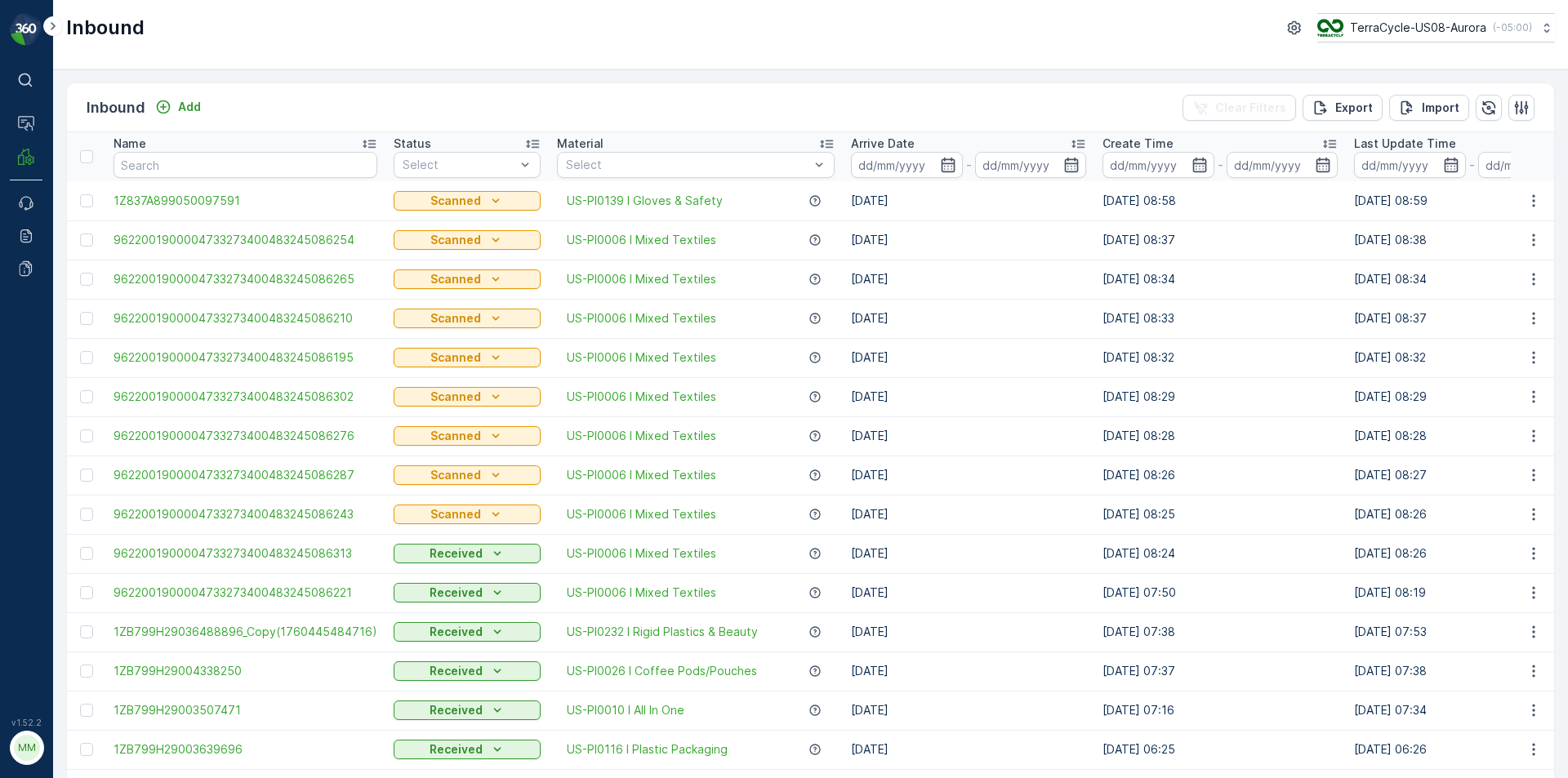
click at [681, 58] on div "Inbound TerraCycle-US08-Aurora ( -05:00 )" at bounding box center [810, 35] width 1515 height 69
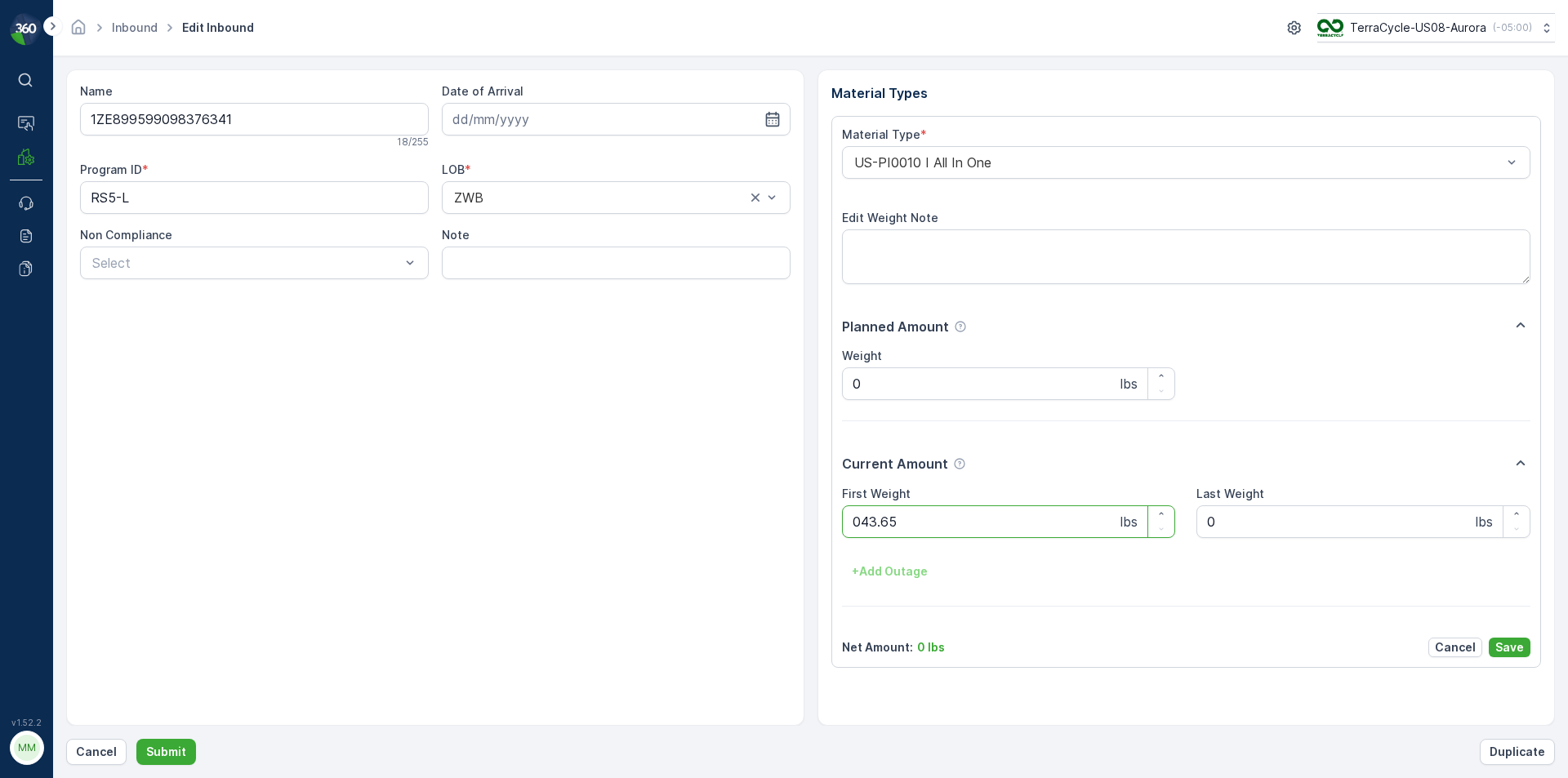
click at [136, 739] on button "Submit" at bounding box center [166, 752] width 60 height 26
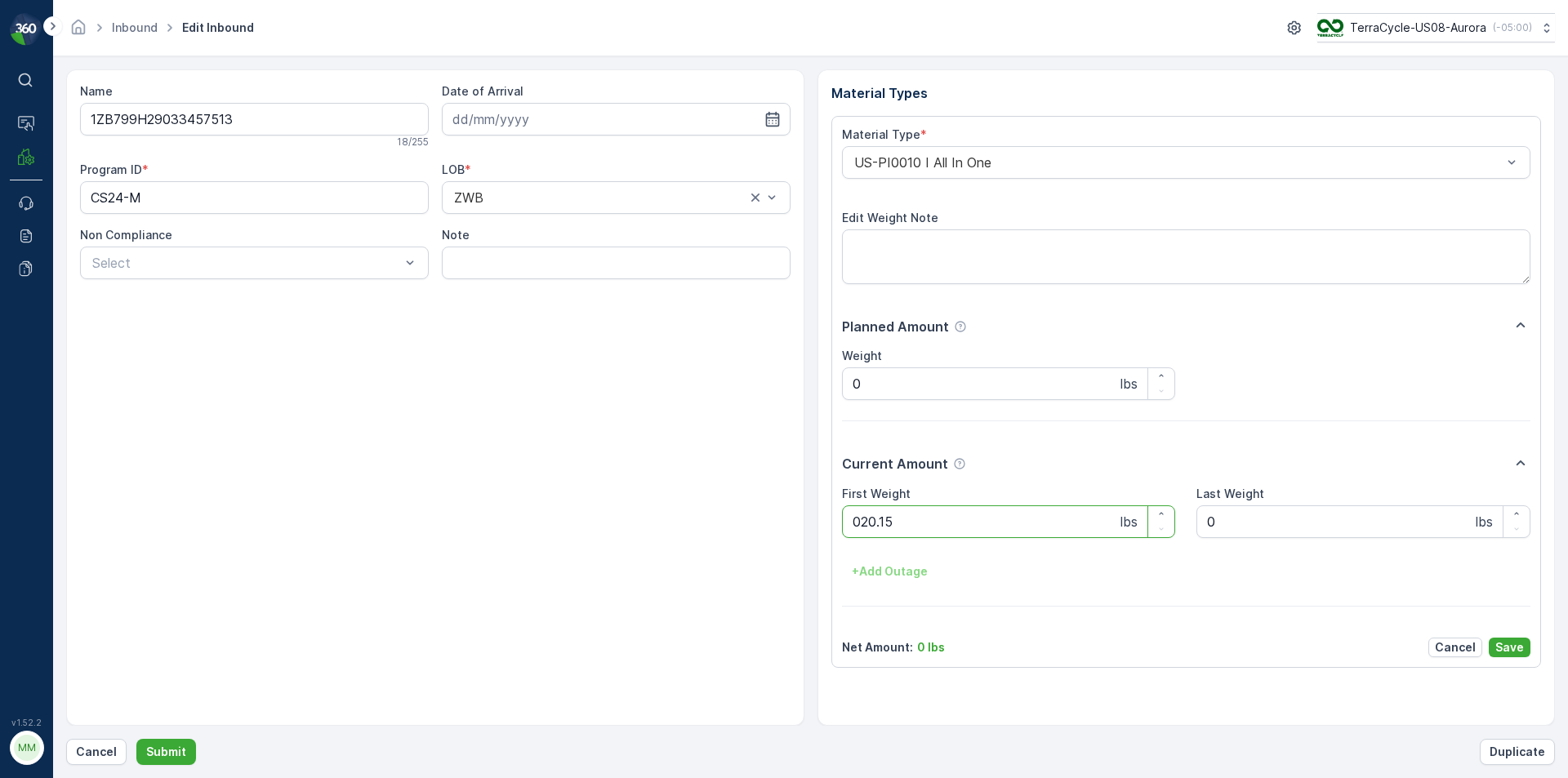
click at [136, 739] on button "Submit" at bounding box center [166, 752] width 60 height 26
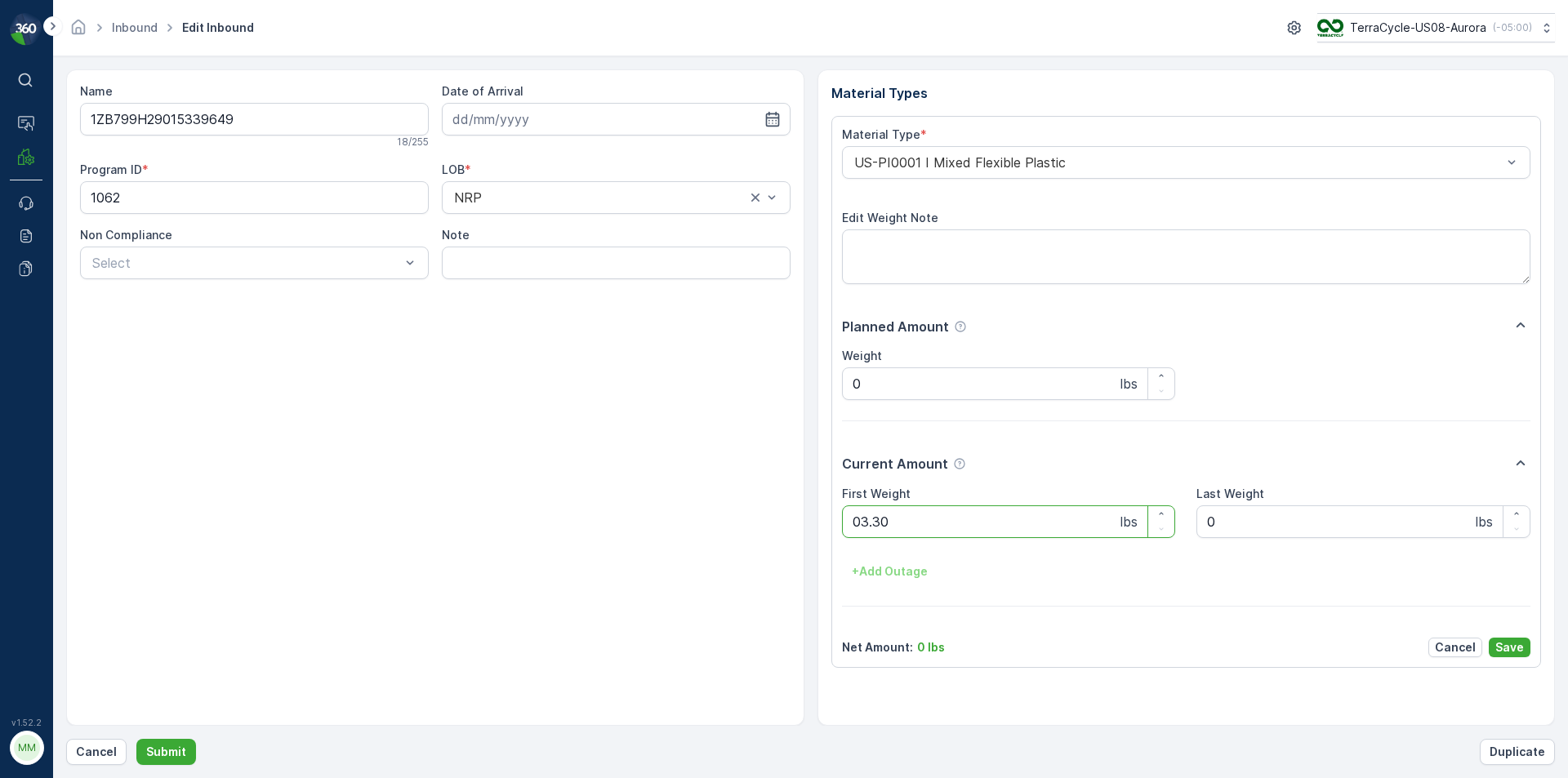
click at [136, 739] on button "Submit" at bounding box center [166, 752] width 60 height 26
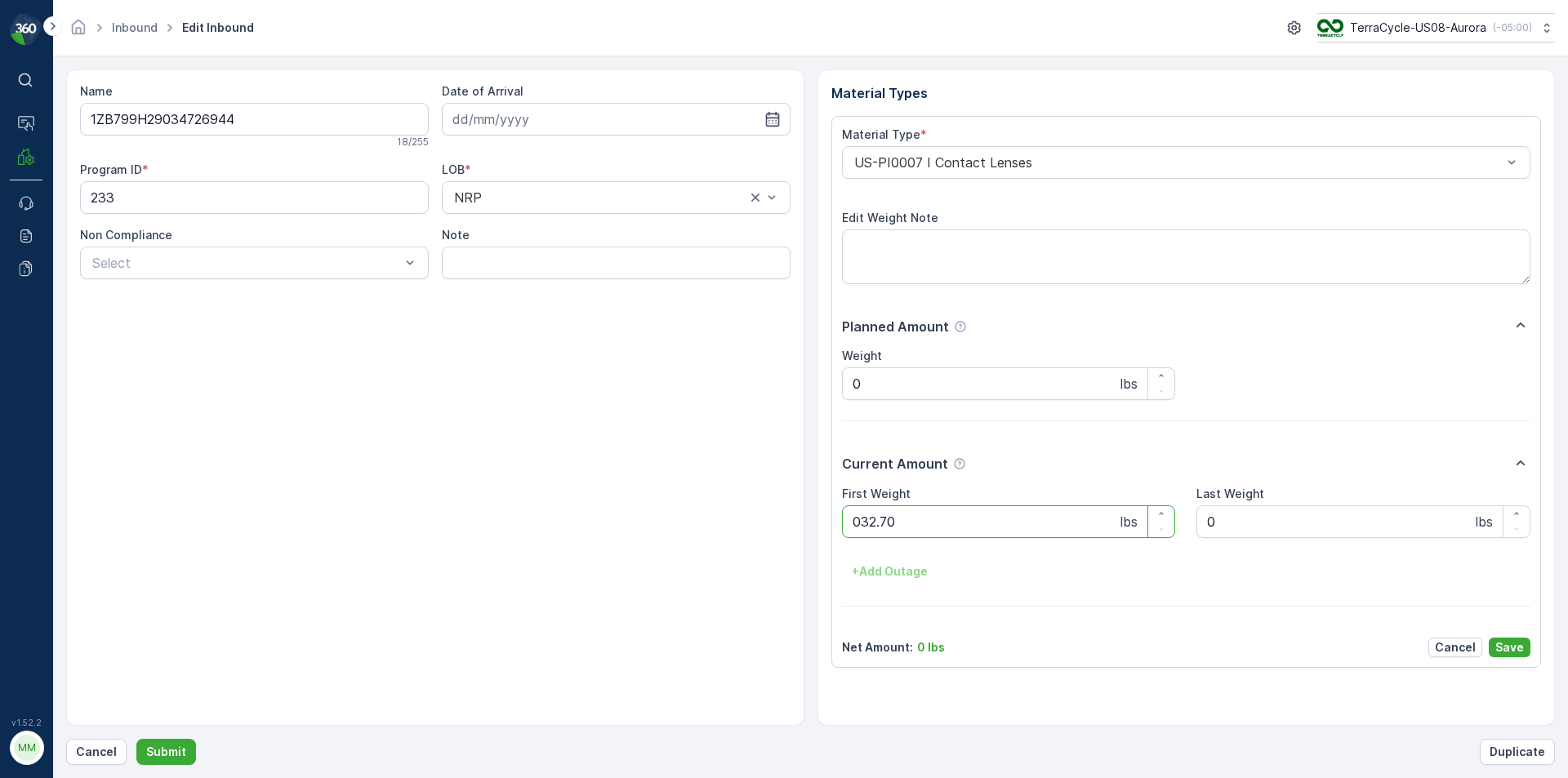
click at [136, 739] on button "Submit" at bounding box center [166, 752] width 60 height 26
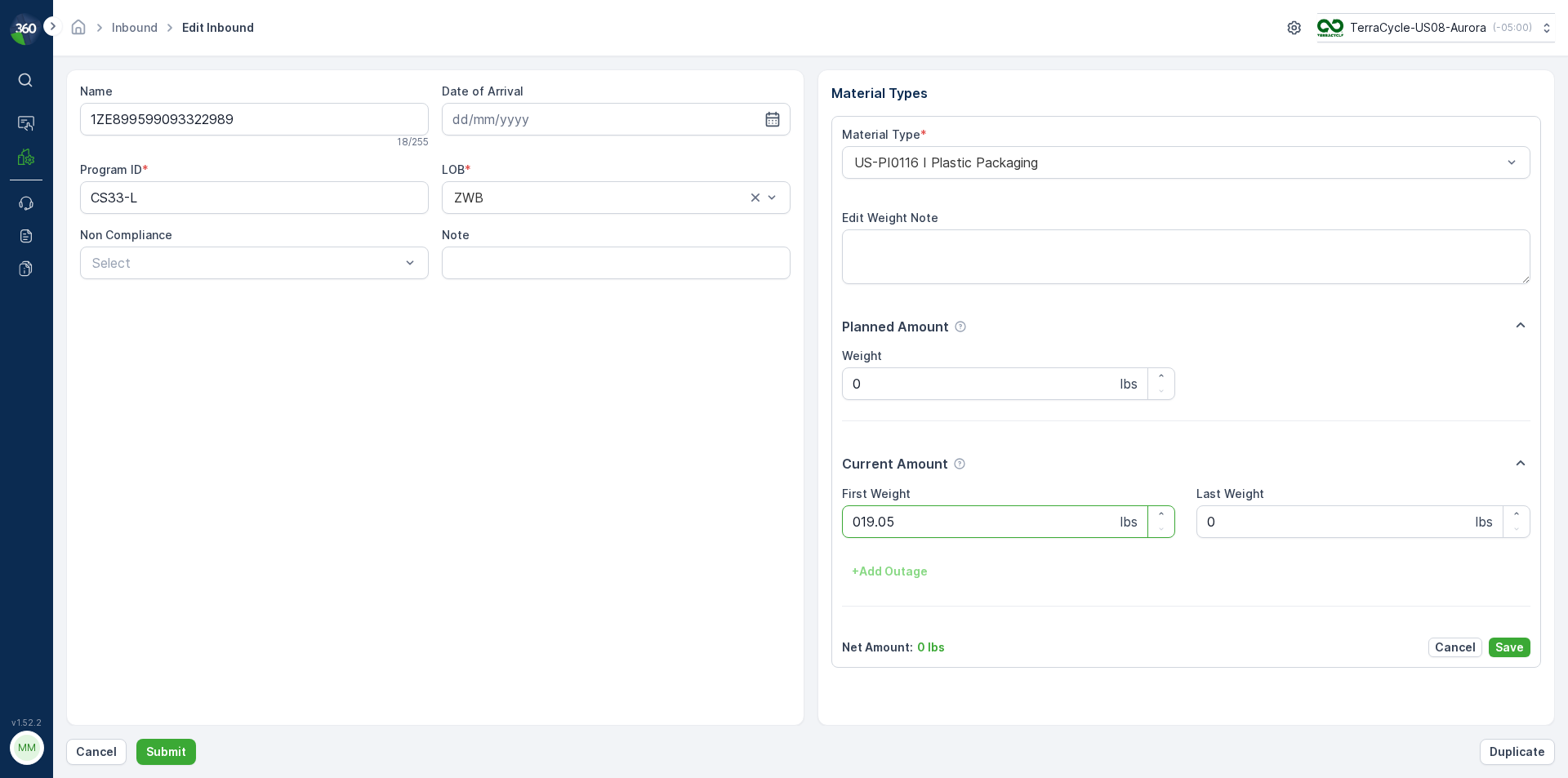
click at [136, 739] on button "Submit" at bounding box center [166, 752] width 60 height 26
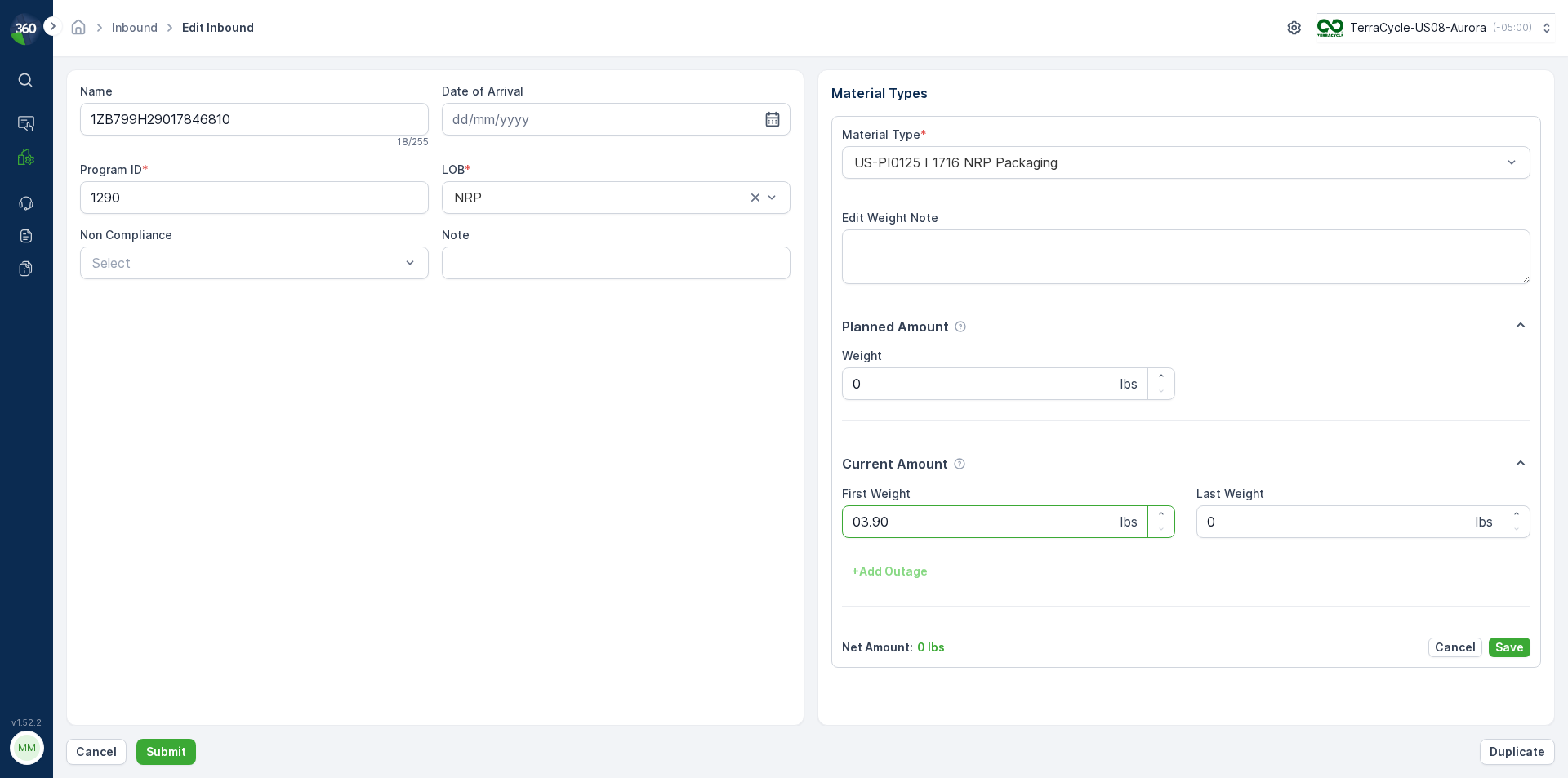
click at [136, 739] on button "Submit" at bounding box center [166, 752] width 60 height 26
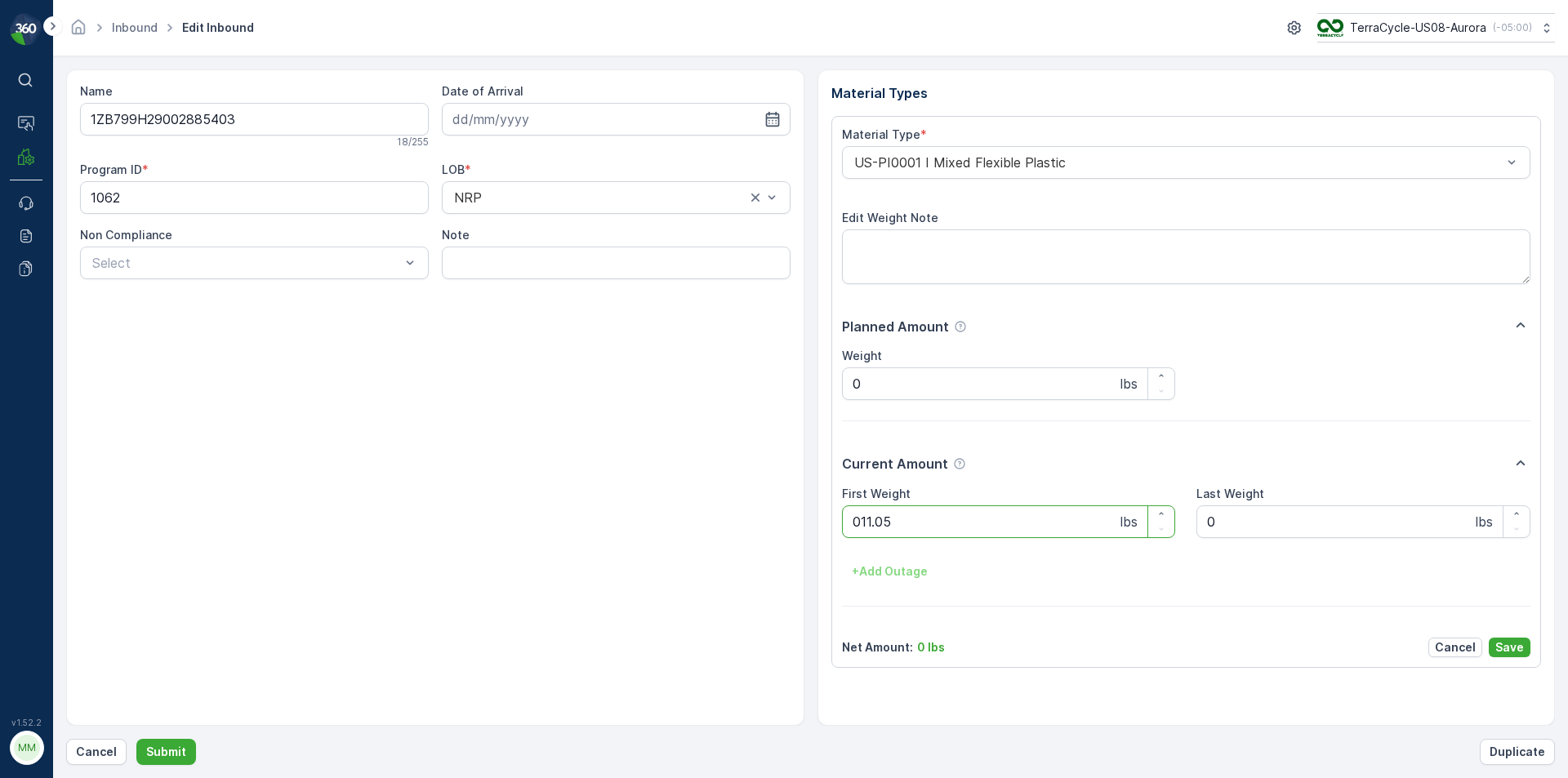
click at [136, 739] on button "Submit" at bounding box center [166, 752] width 60 height 26
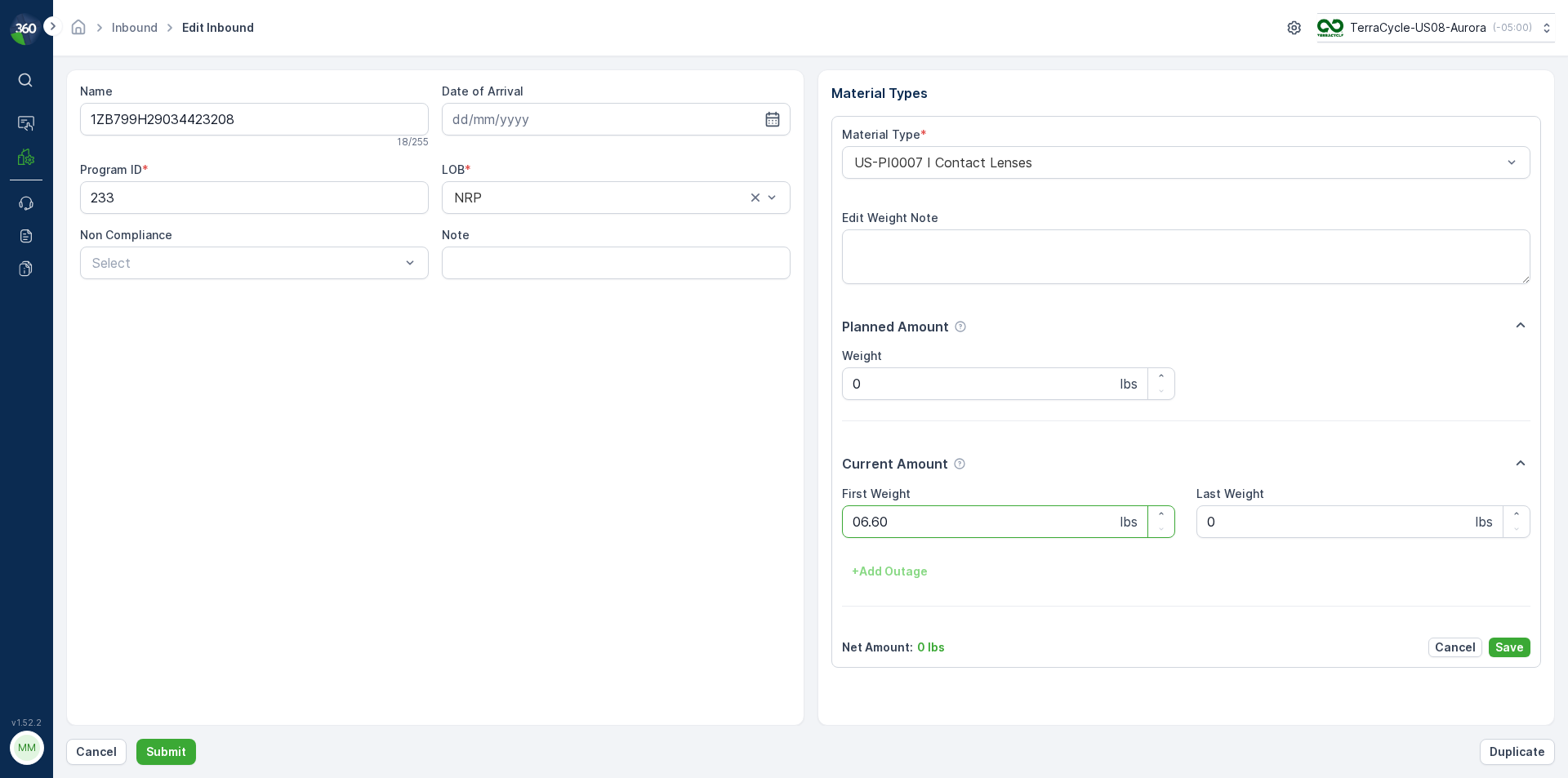
click at [136, 739] on button "Submit" at bounding box center [166, 752] width 60 height 26
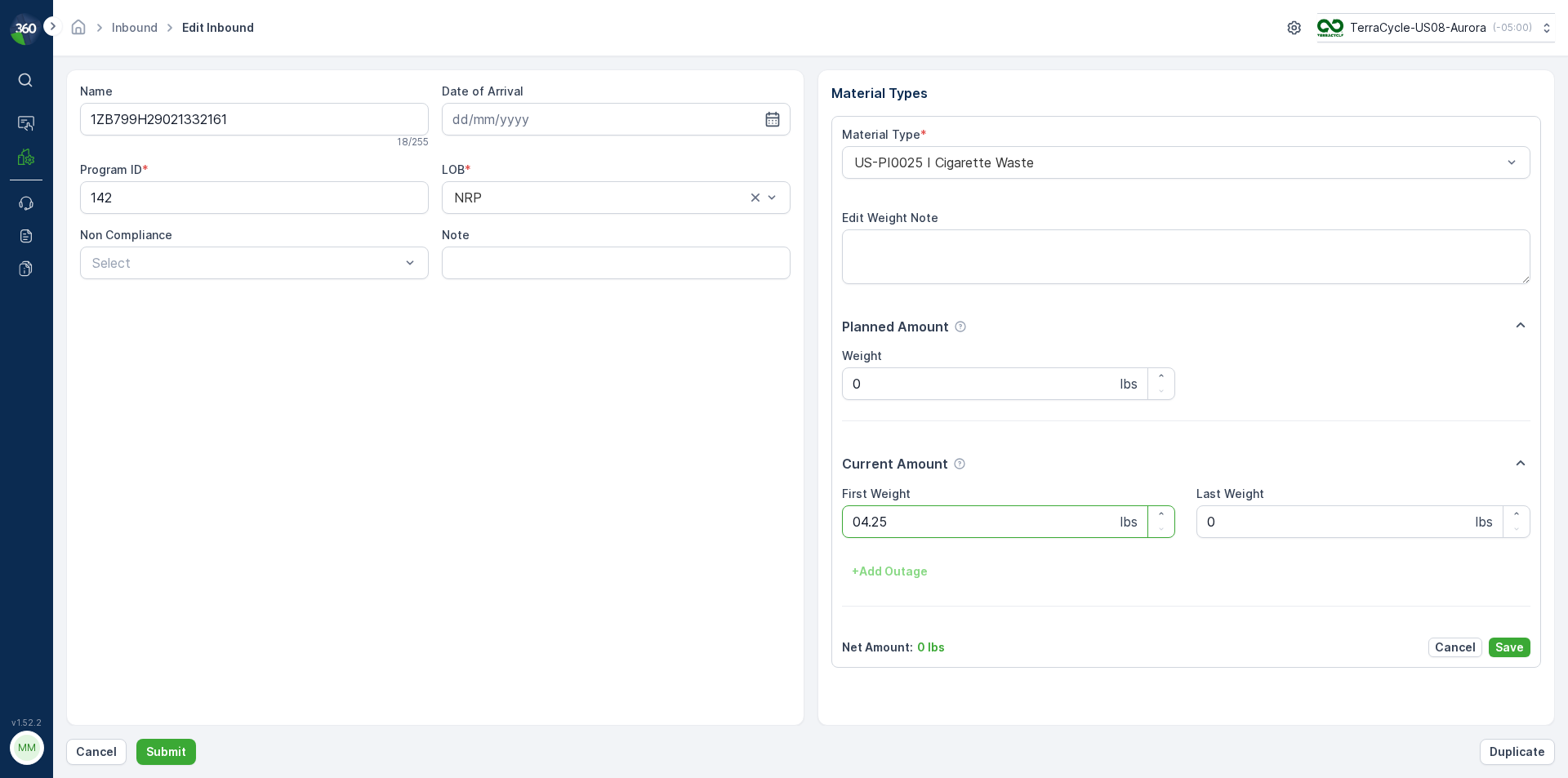
click at [136, 739] on button "Submit" at bounding box center [166, 752] width 60 height 26
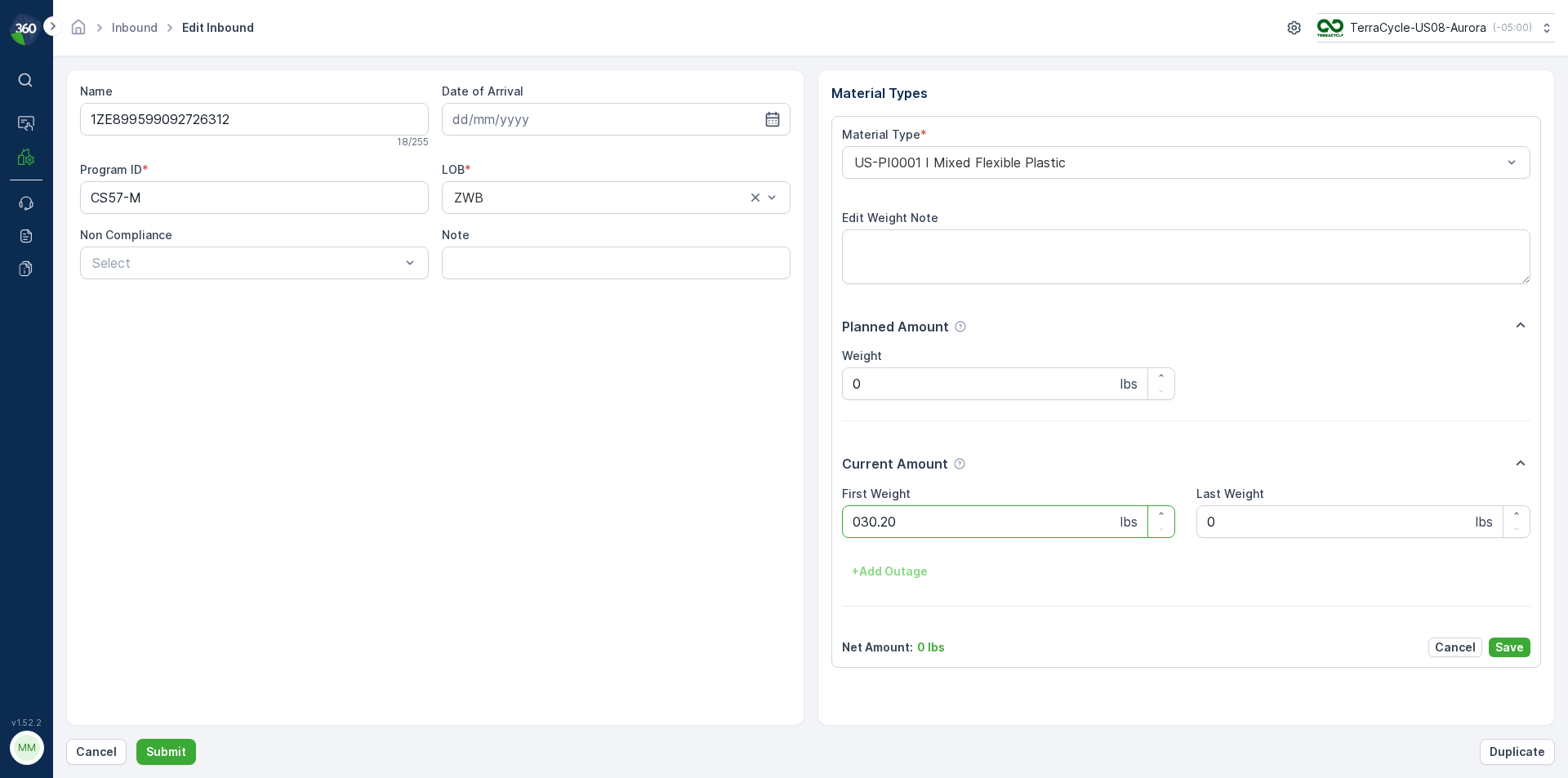
click at [136, 739] on button "Submit" at bounding box center [166, 752] width 60 height 26
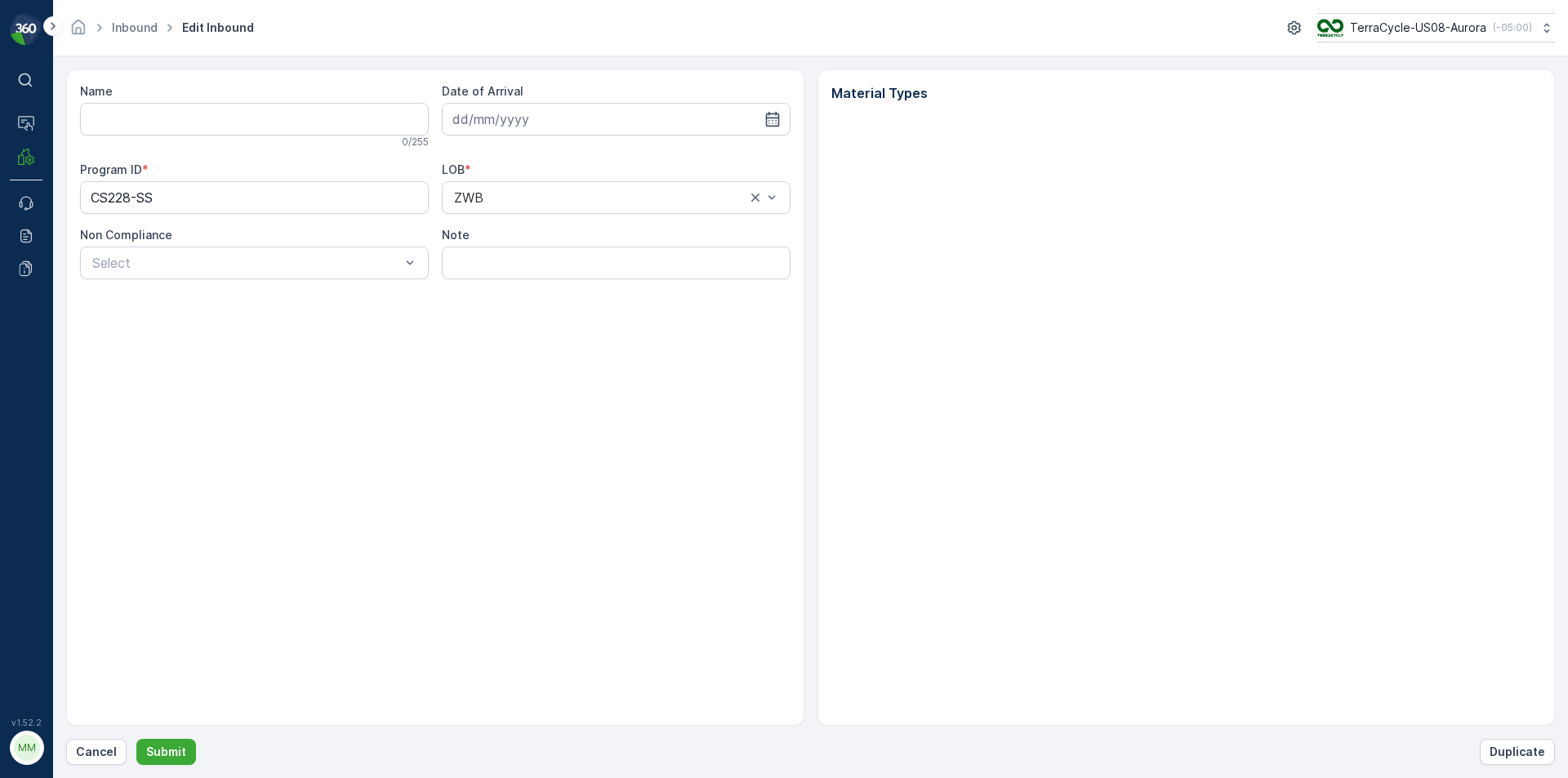
type input "1ZB799H29036359212"
type input "[DATE]"
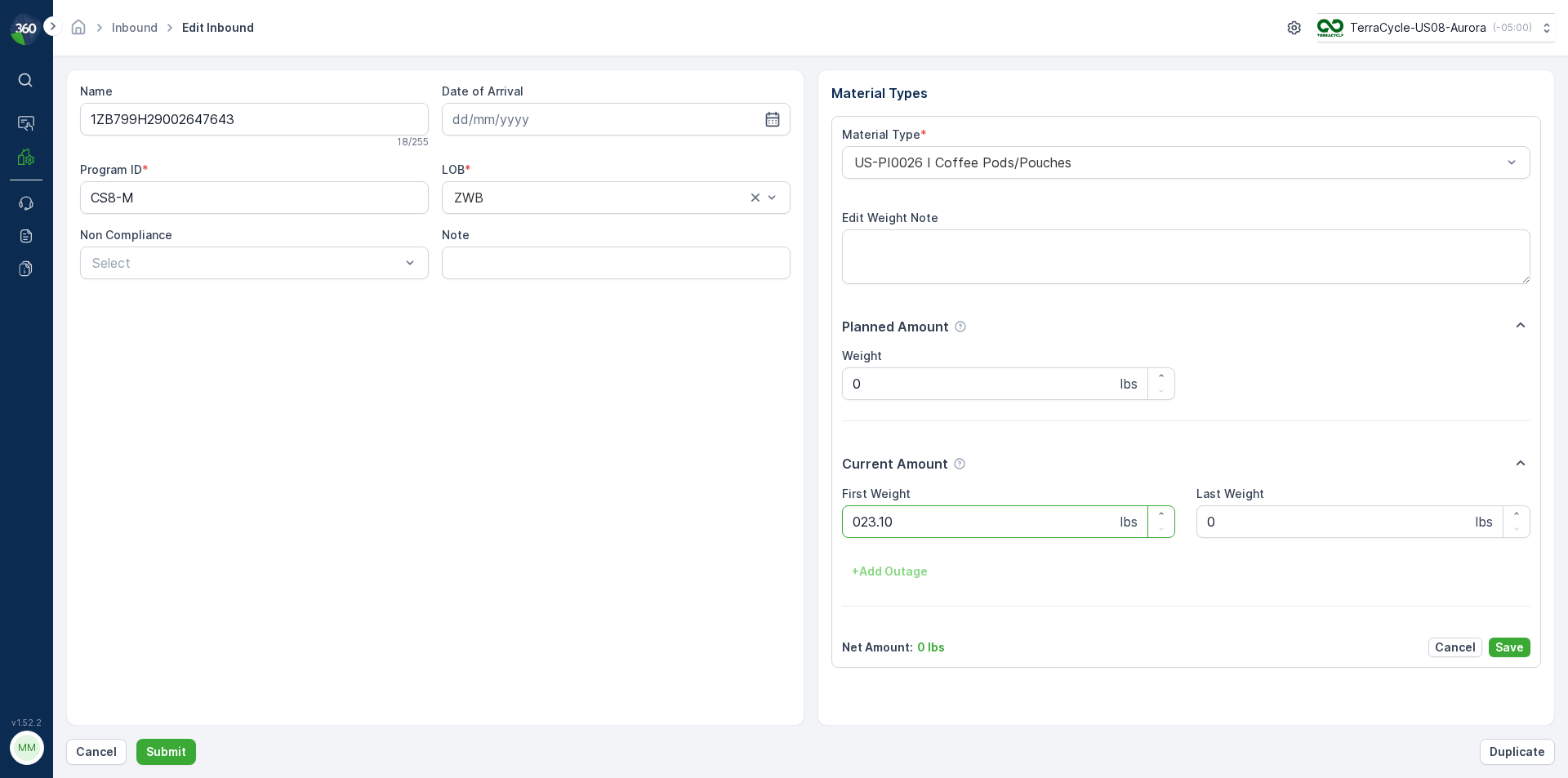
click at [136, 739] on button "Submit" at bounding box center [166, 752] width 60 height 26
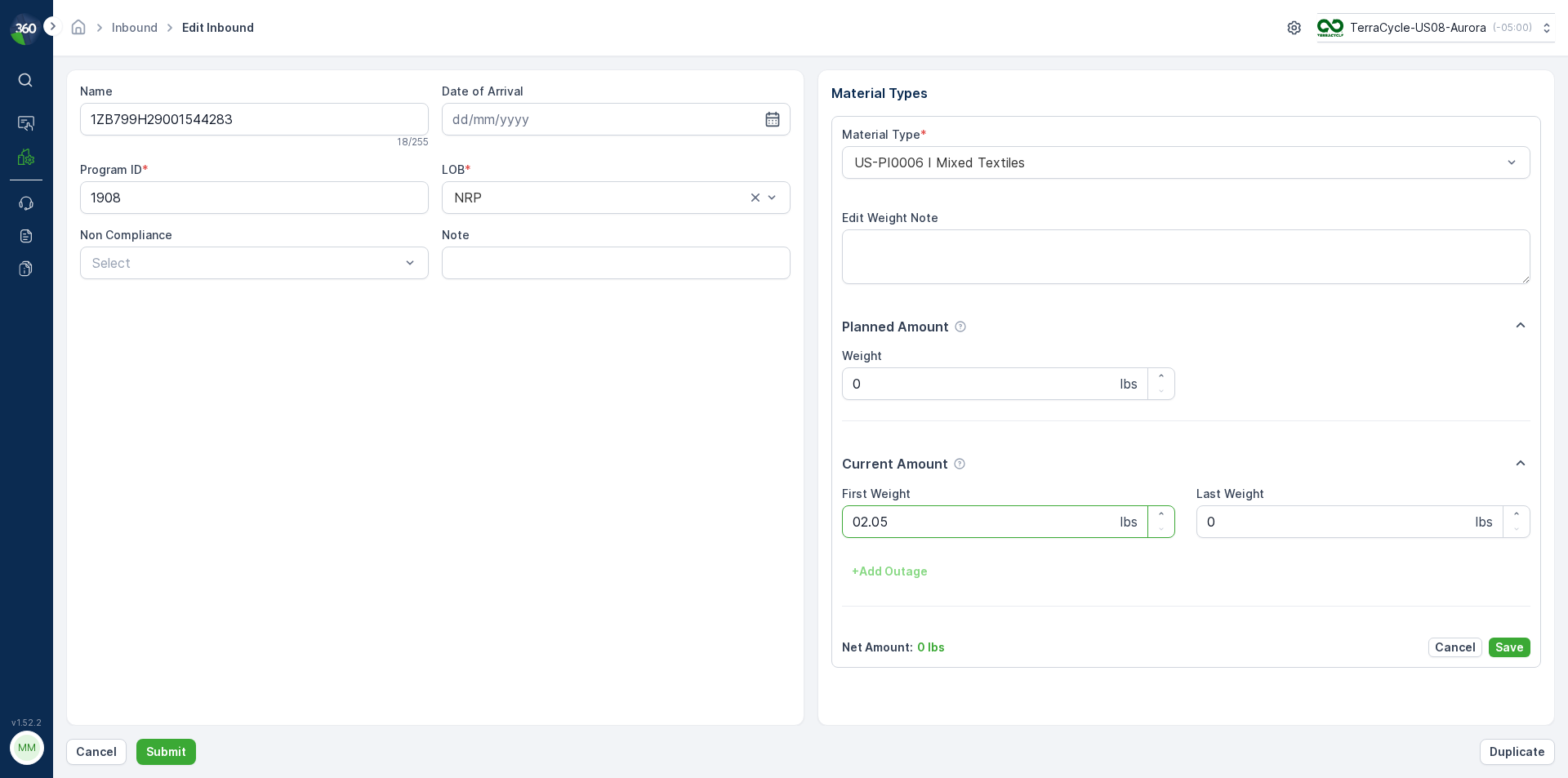
click at [136, 739] on button "Submit" at bounding box center [166, 752] width 60 height 26
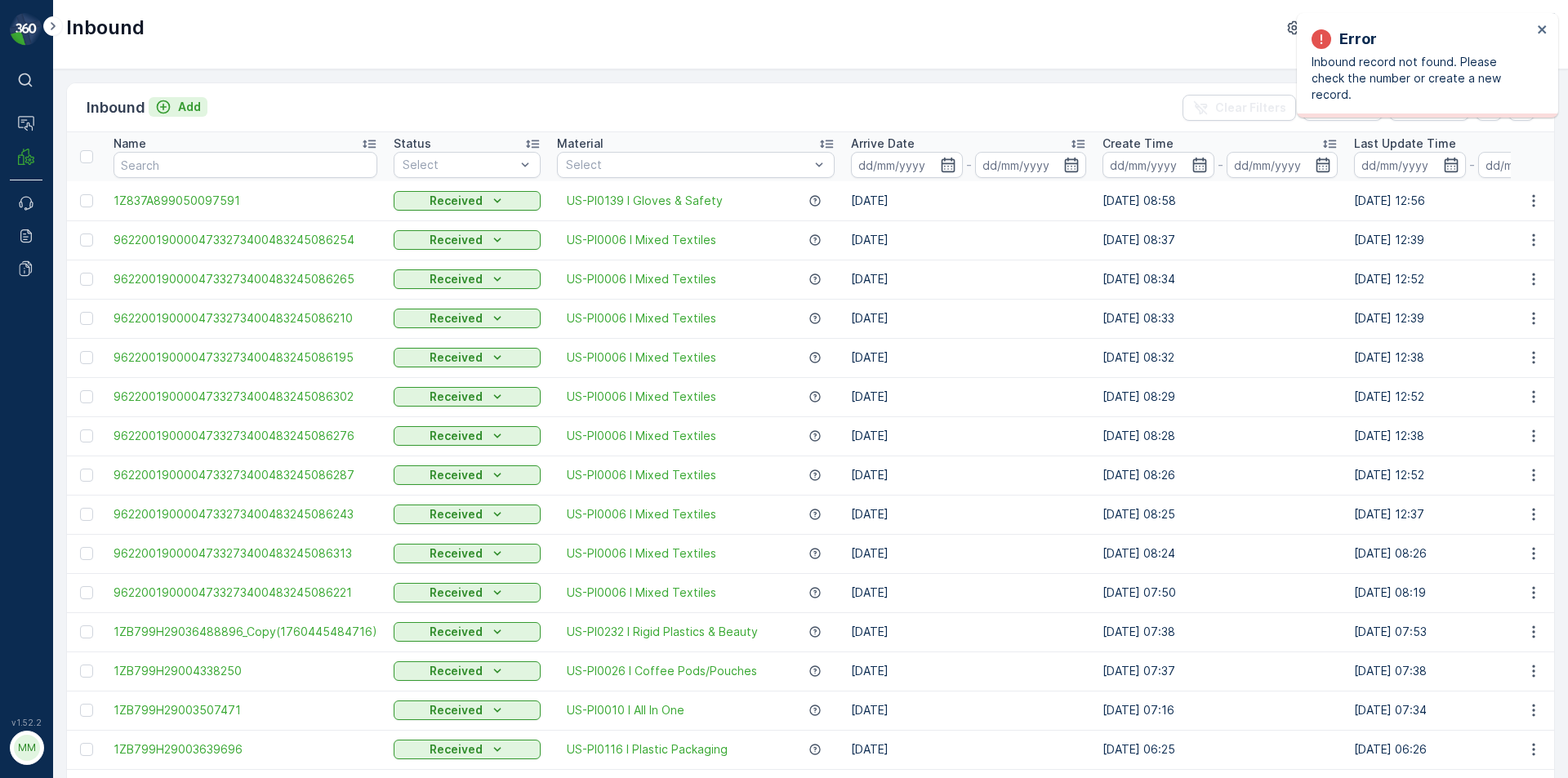
click at [173, 104] on div "Add" at bounding box center [178, 107] width 46 height 16
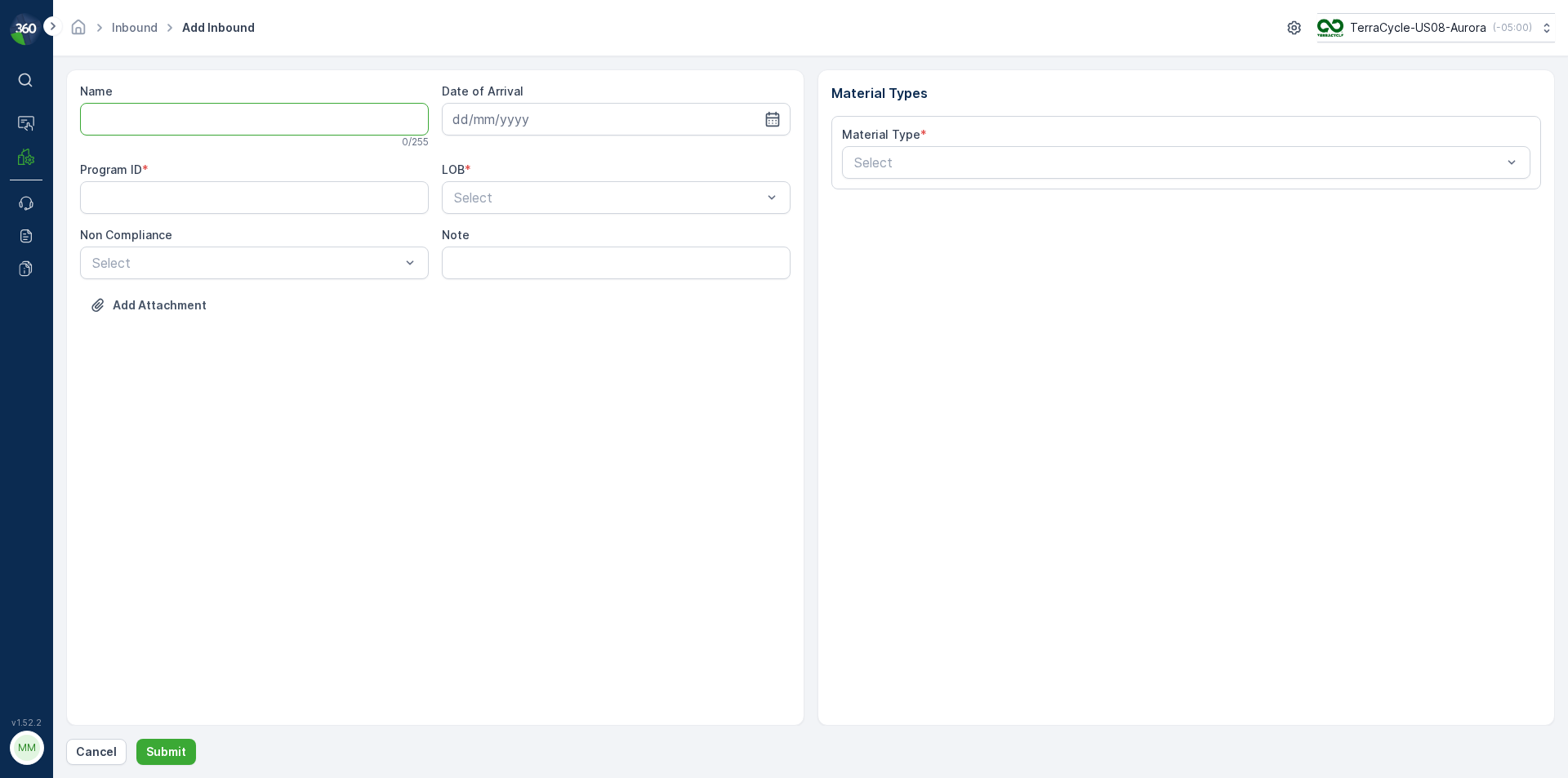
click at [172, 122] on input "Name" at bounding box center [254, 119] width 348 height 33
type input "1ZA2084V0394697602"
click at [136, 739] on button "Submit" at bounding box center [166, 752] width 60 height 26
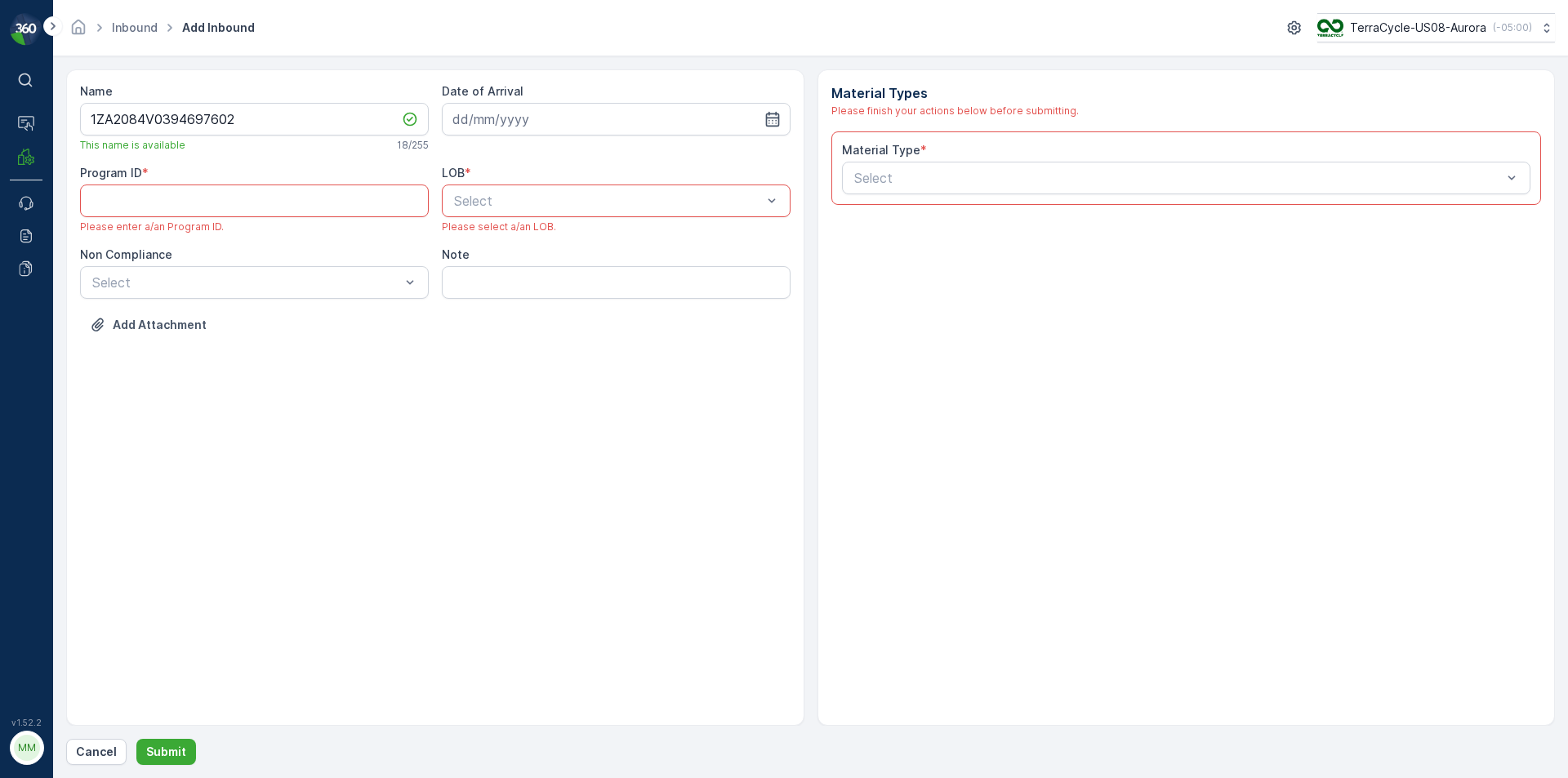
paste ID "177"
type ID "177"
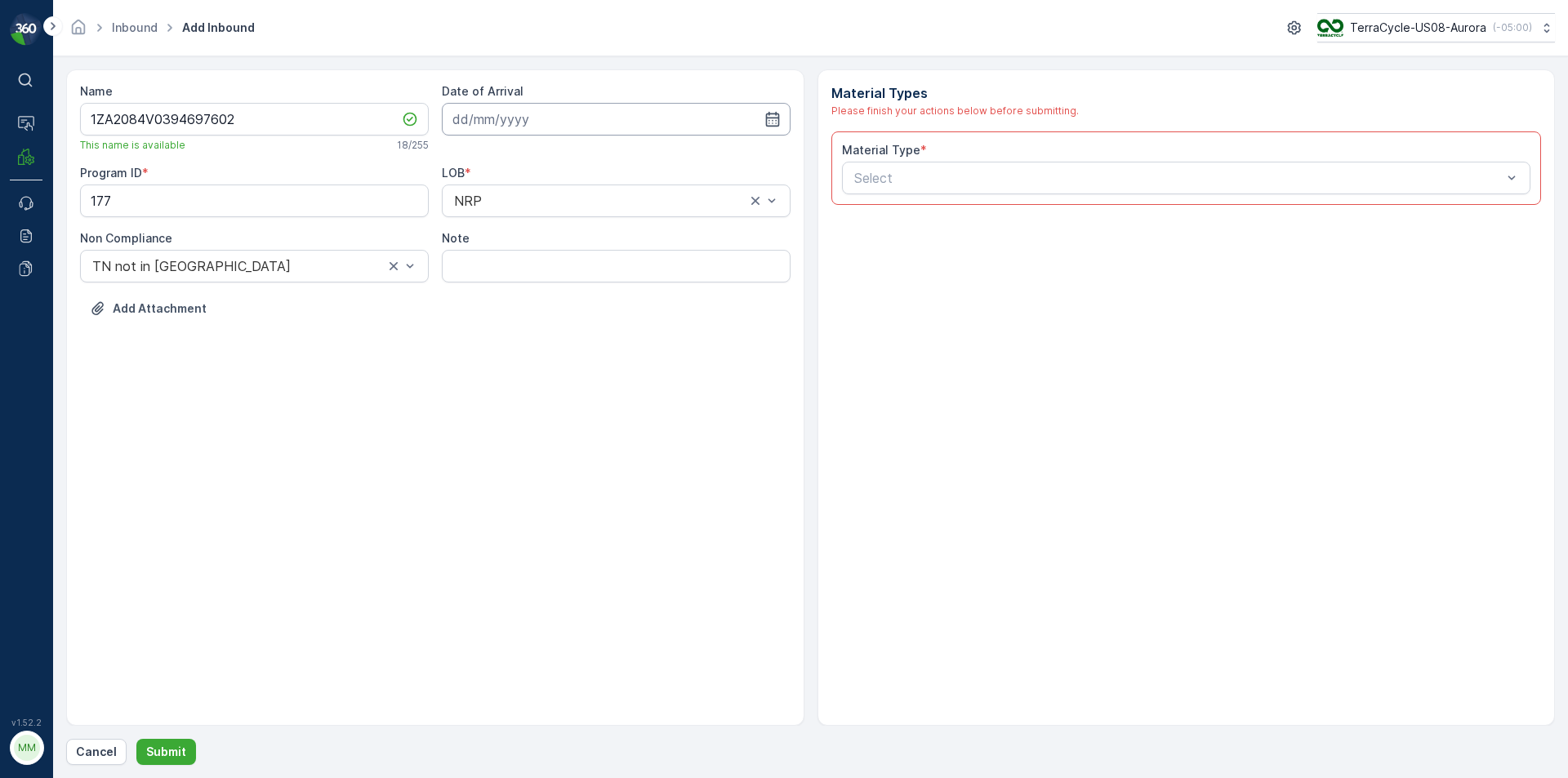
click at [550, 122] on input at bounding box center [616, 119] width 348 height 33
click at [537, 287] on div "14" at bounding box center [528, 288] width 26 height 26
type input "[DATE]"
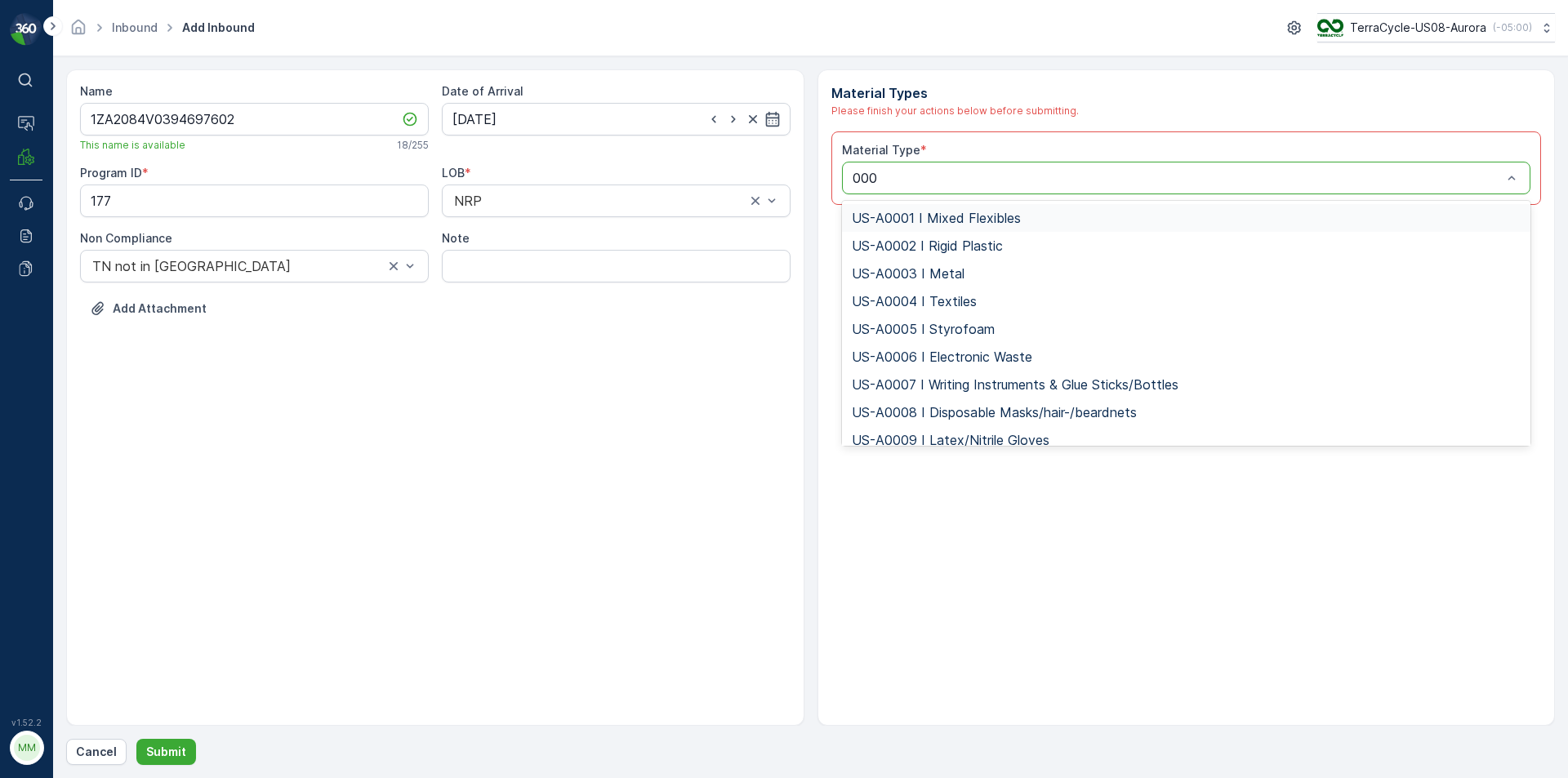
type input "0001"
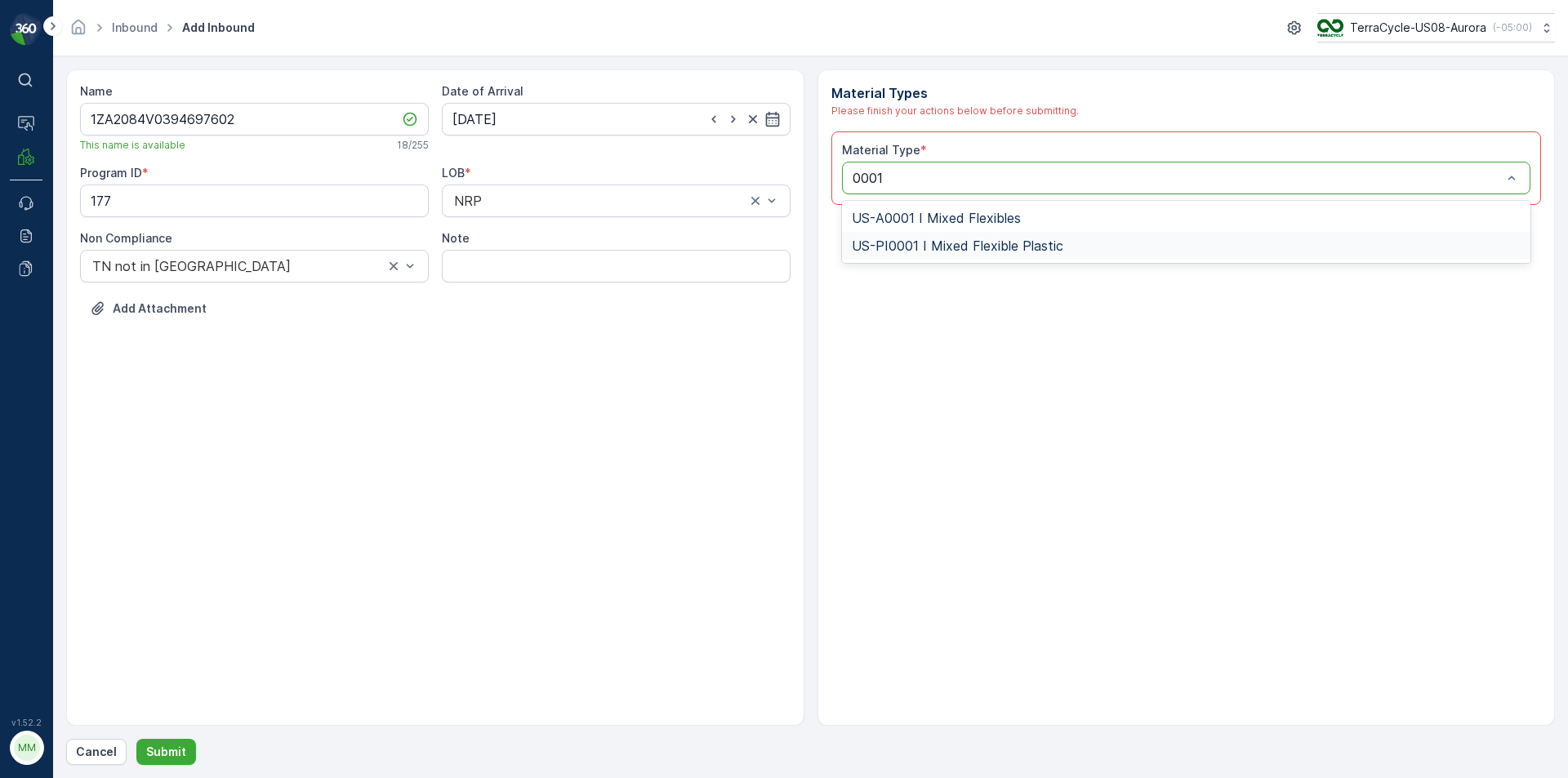
click at [1026, 251] on span "US-PI0001 I Mixed Flexible Plastic" at bounding box center [956, 246] width 211 height 15
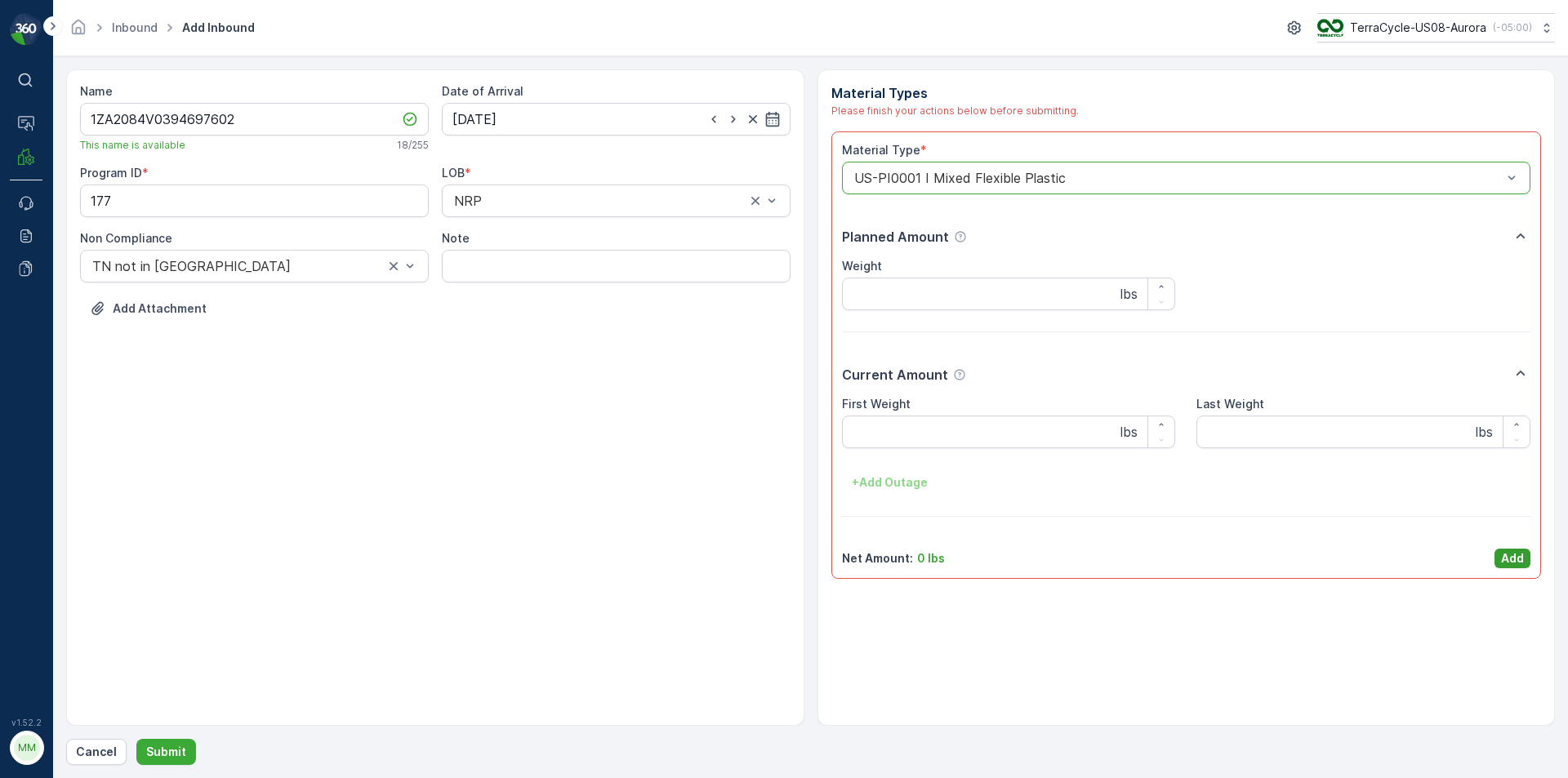
click at [1513, 551] on p "Add" at bounding box center [1512, 558] width 23 height 16
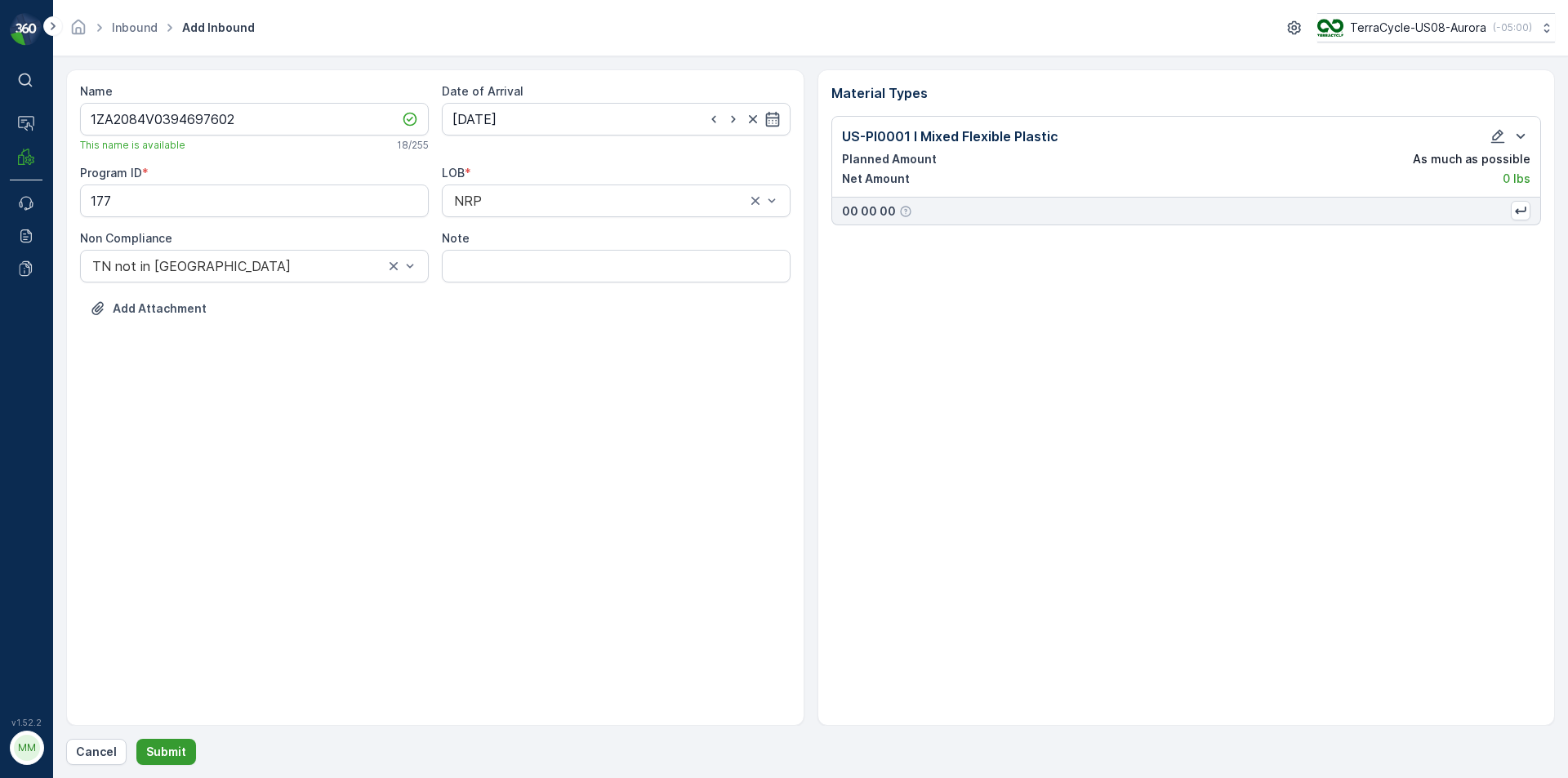
click at [175, 744] on p "Submit" at bounding box center [166, 751] width 40 height 16
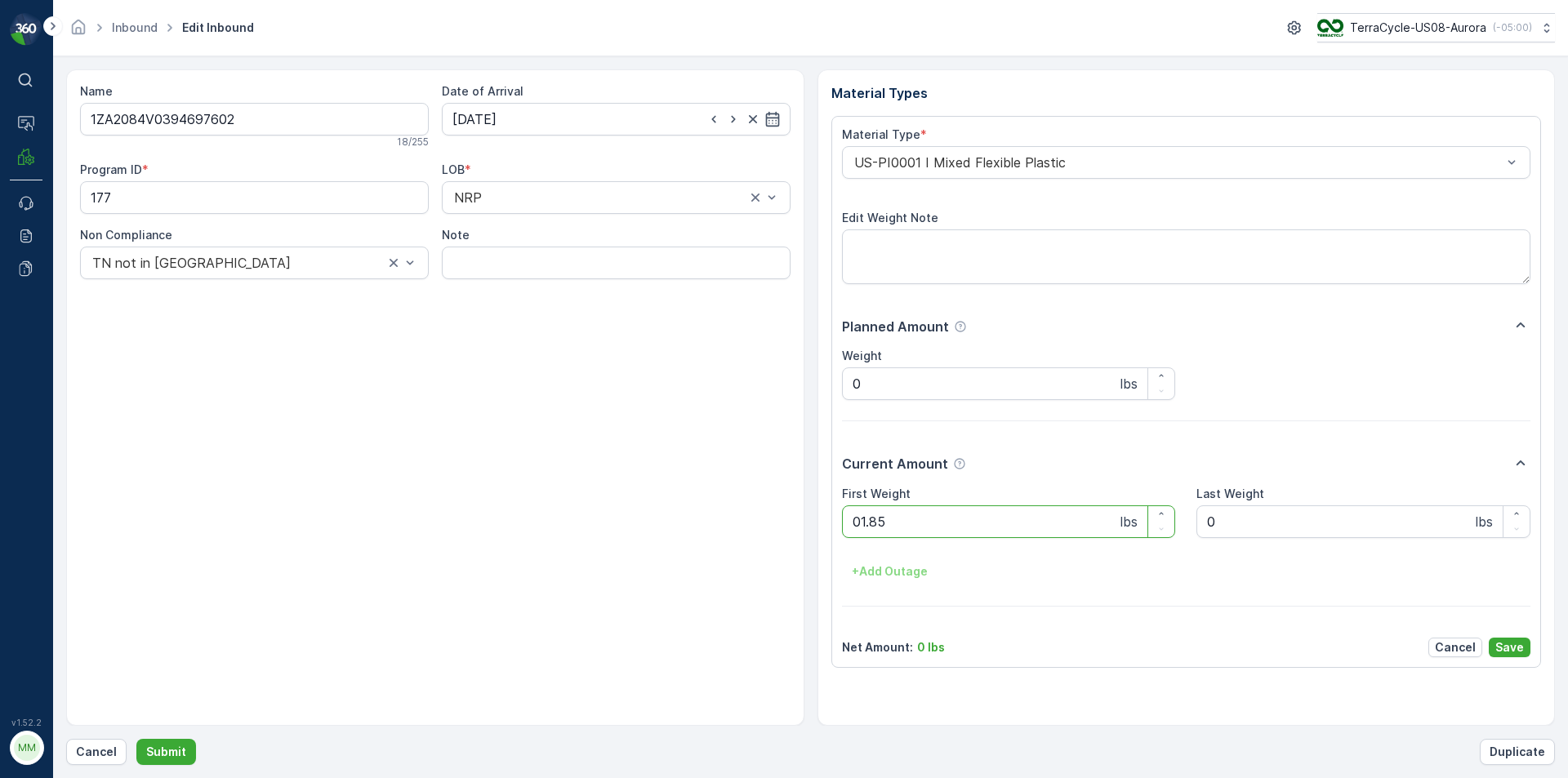
click at [136, 739] on button "Submit" at bounding box center [166, 752] width 60 height 26
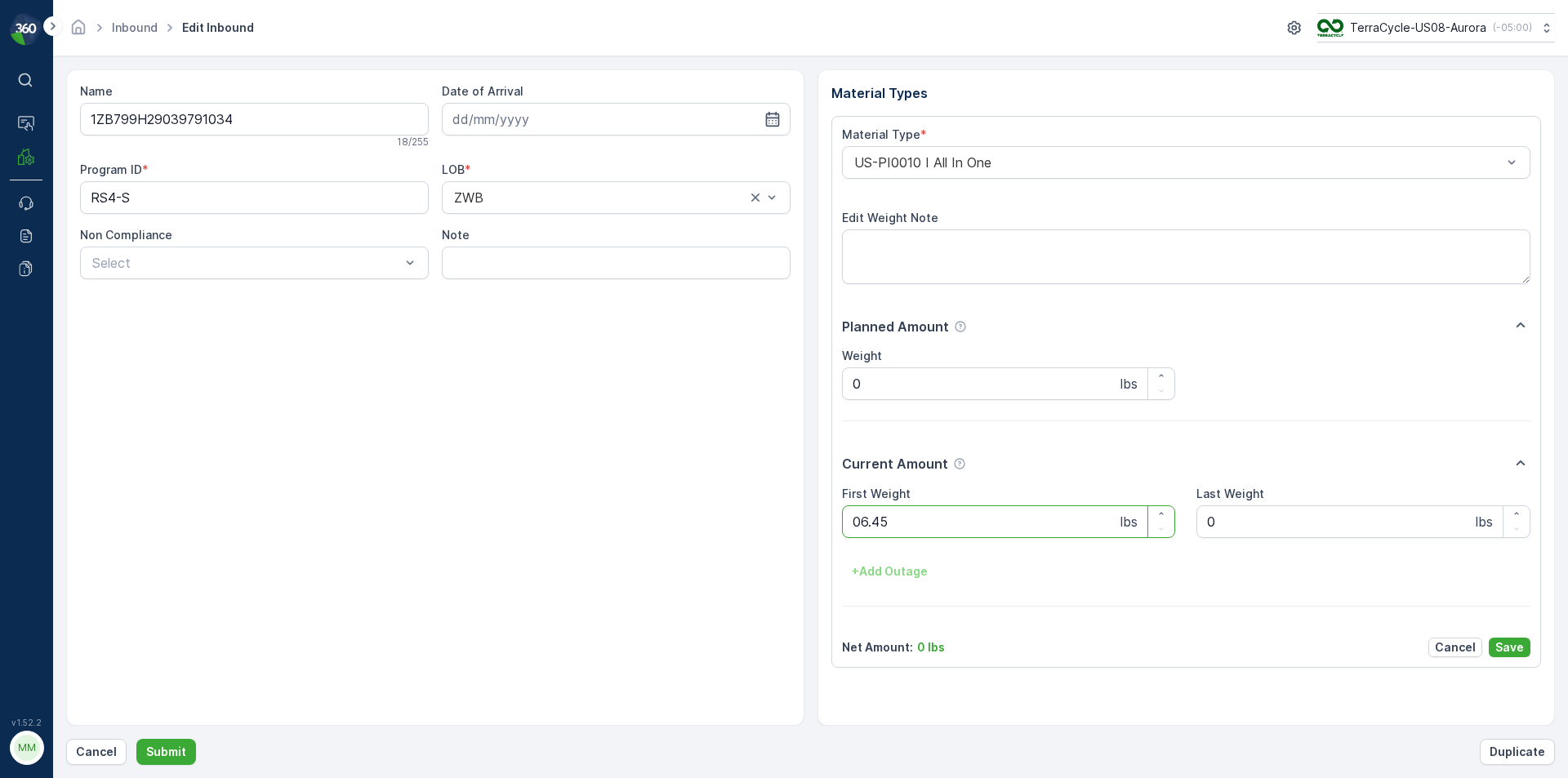
click at [136, 739] on button "Submit" at bounding box center [166, 752] width 60 height 26
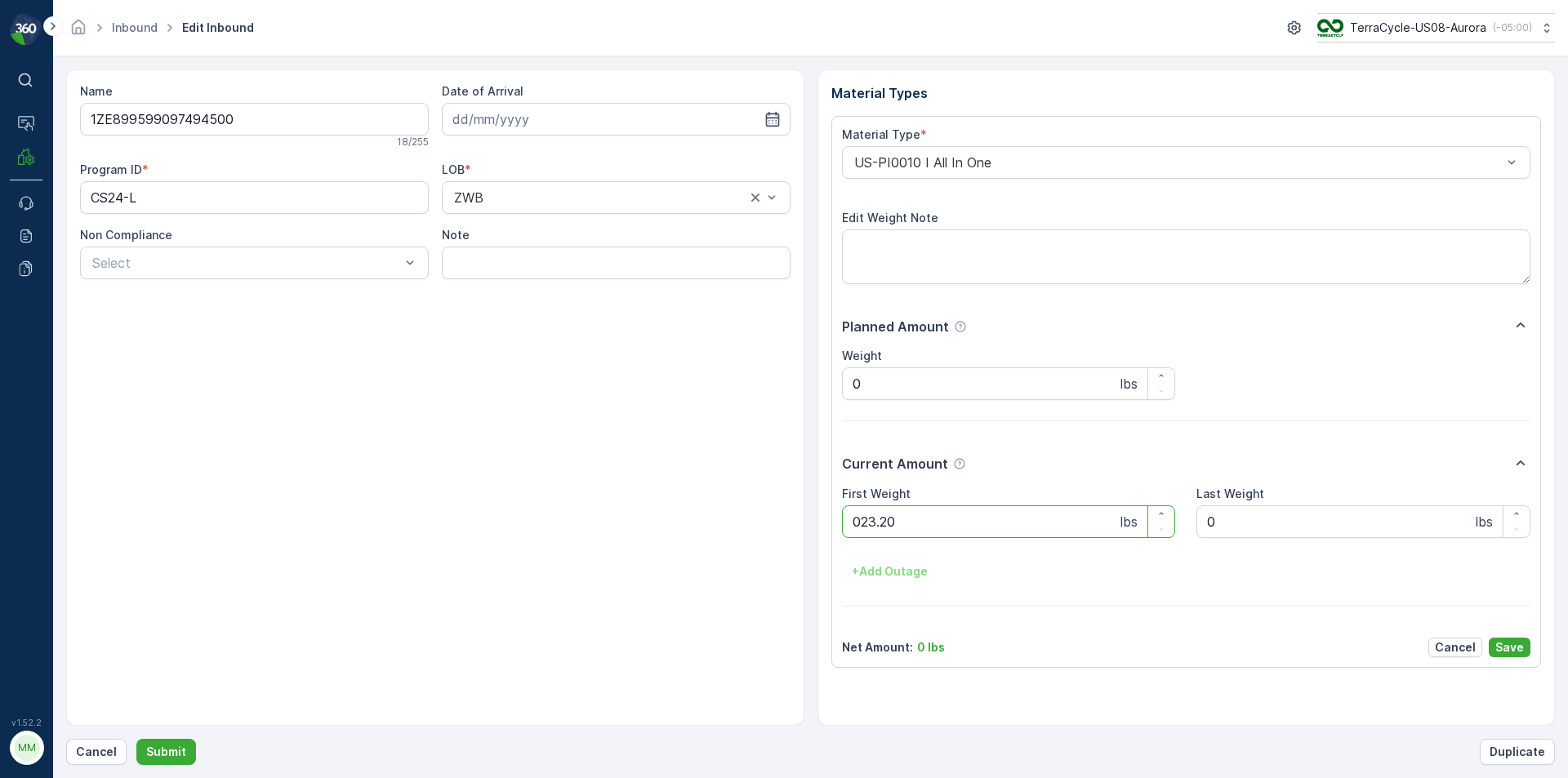
click at [136, 739] on button "Submit" at bounding box center [166, 752] width 60 height 26
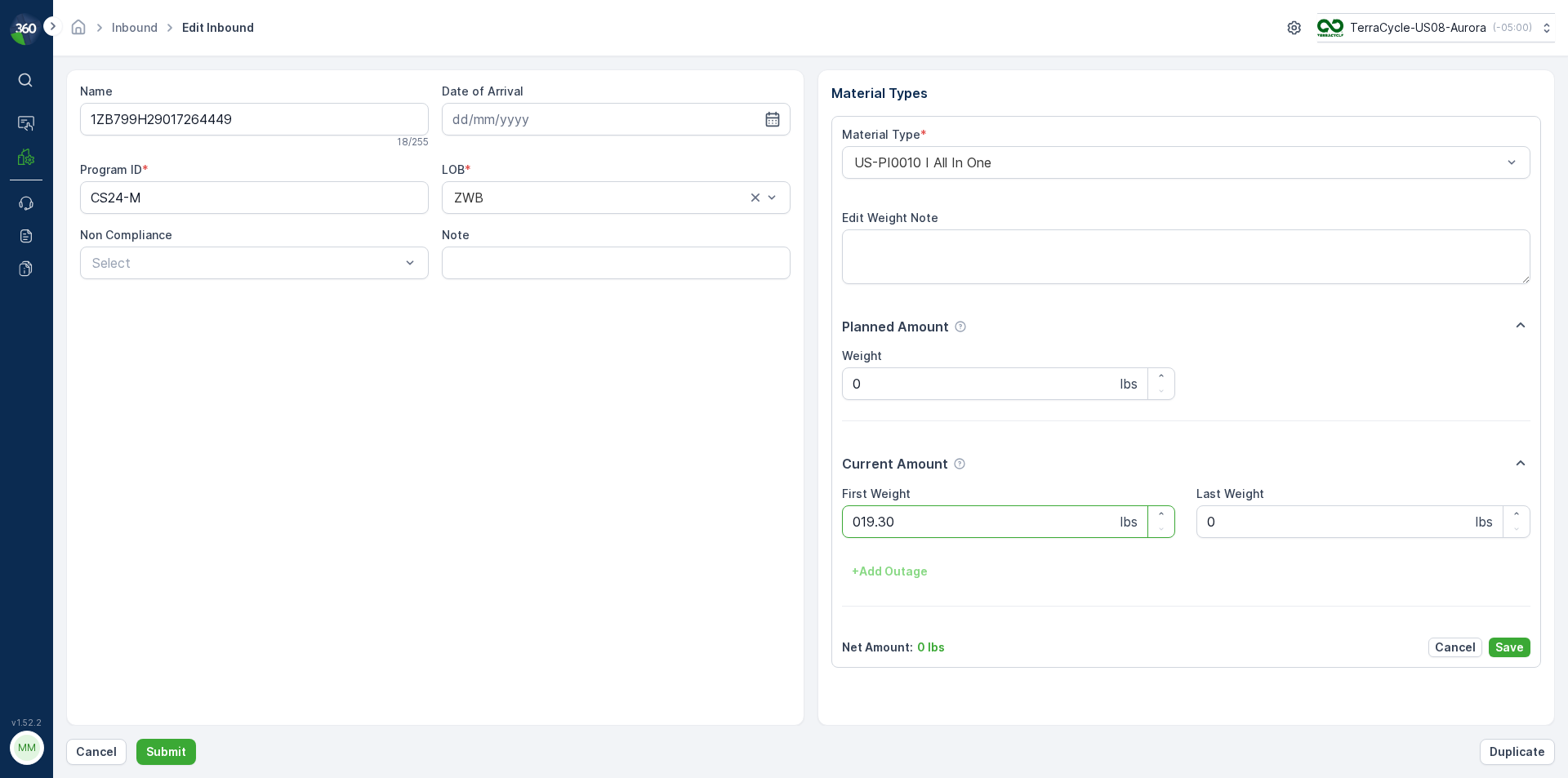
click at [136, 739] on button "Submit" at bounding box center [166, 752] width 60 height 26
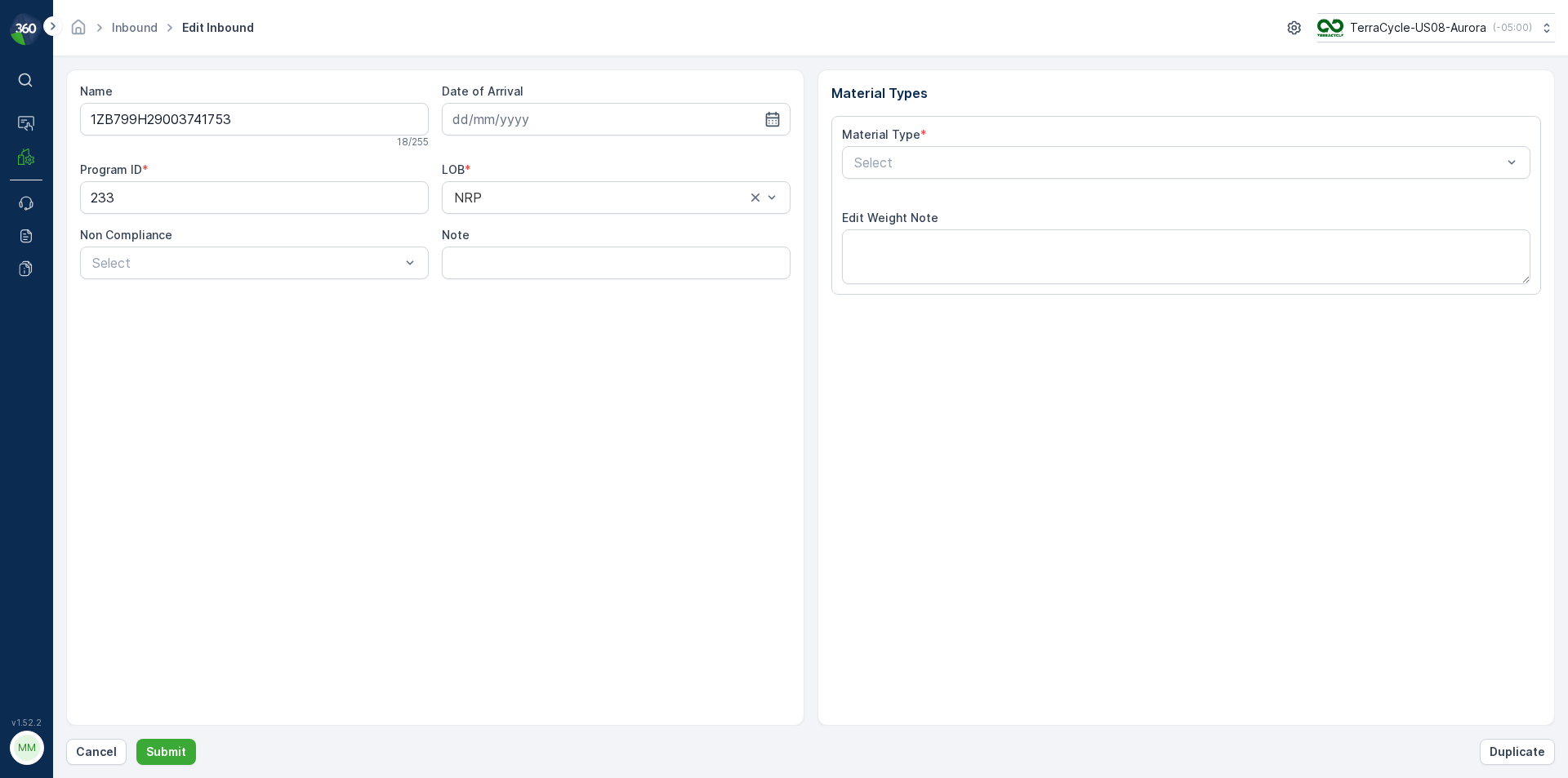
click at [136, 739] on button "Submit" at bounding box center [166, 752] width 60 height 26
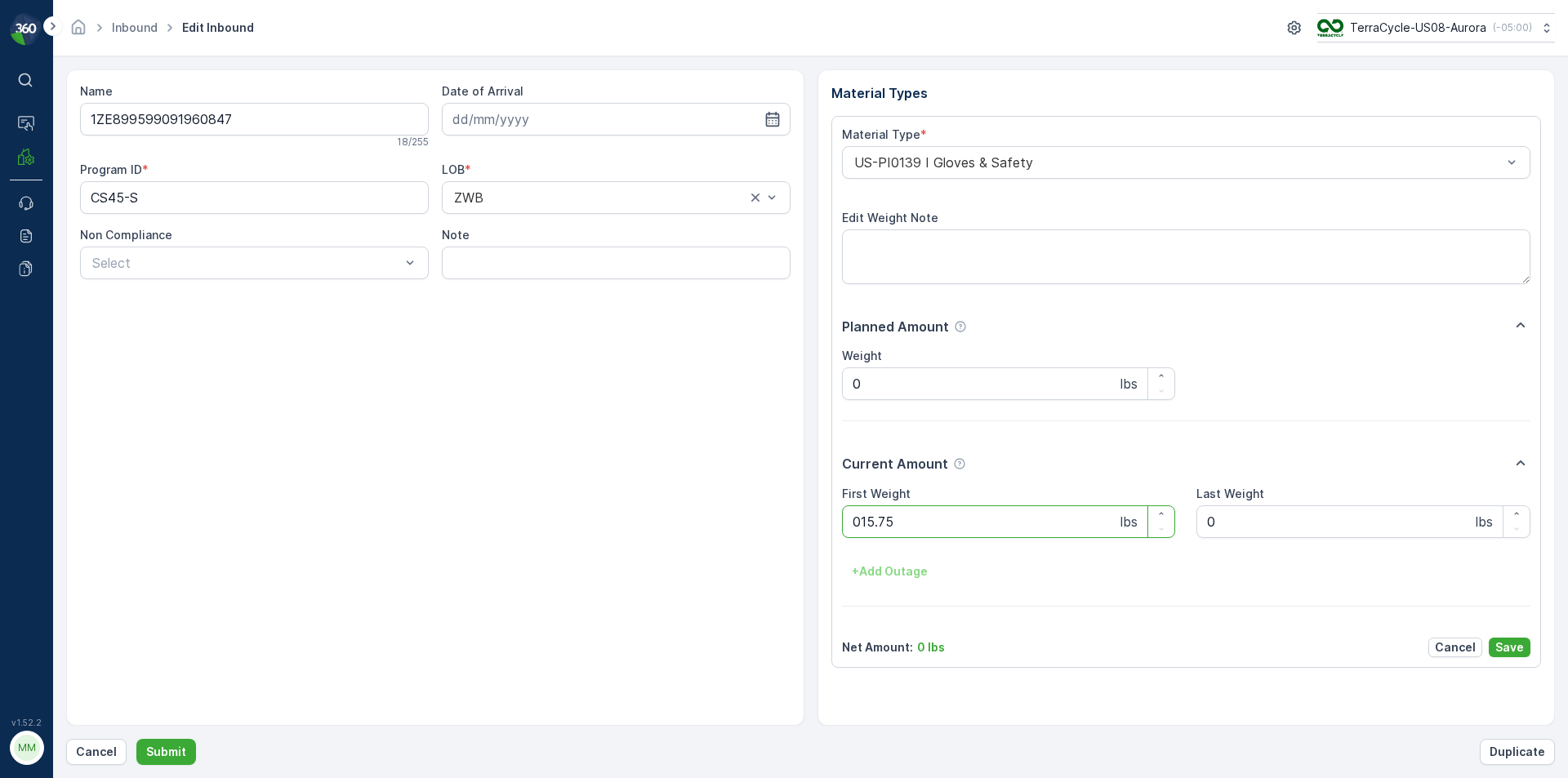
click at [136, 739] on button "Submit" at bounding box center [166, 752] width 60 height 26
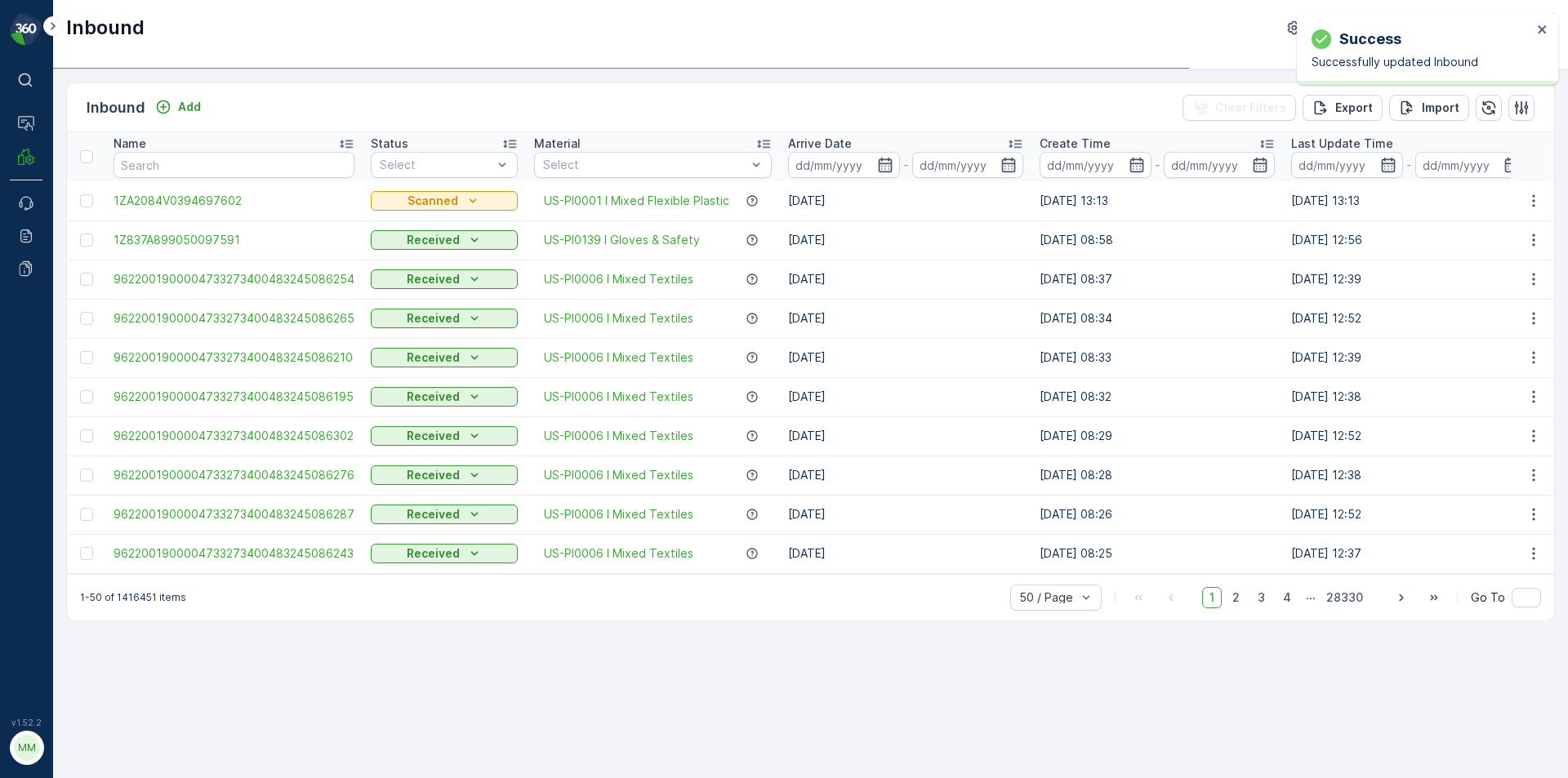
click at [658, 55] on div "Inbound TerraCycle-US08-Aurora ( -05:00 )" at bounding box center [810, 35] width 1515 height 69
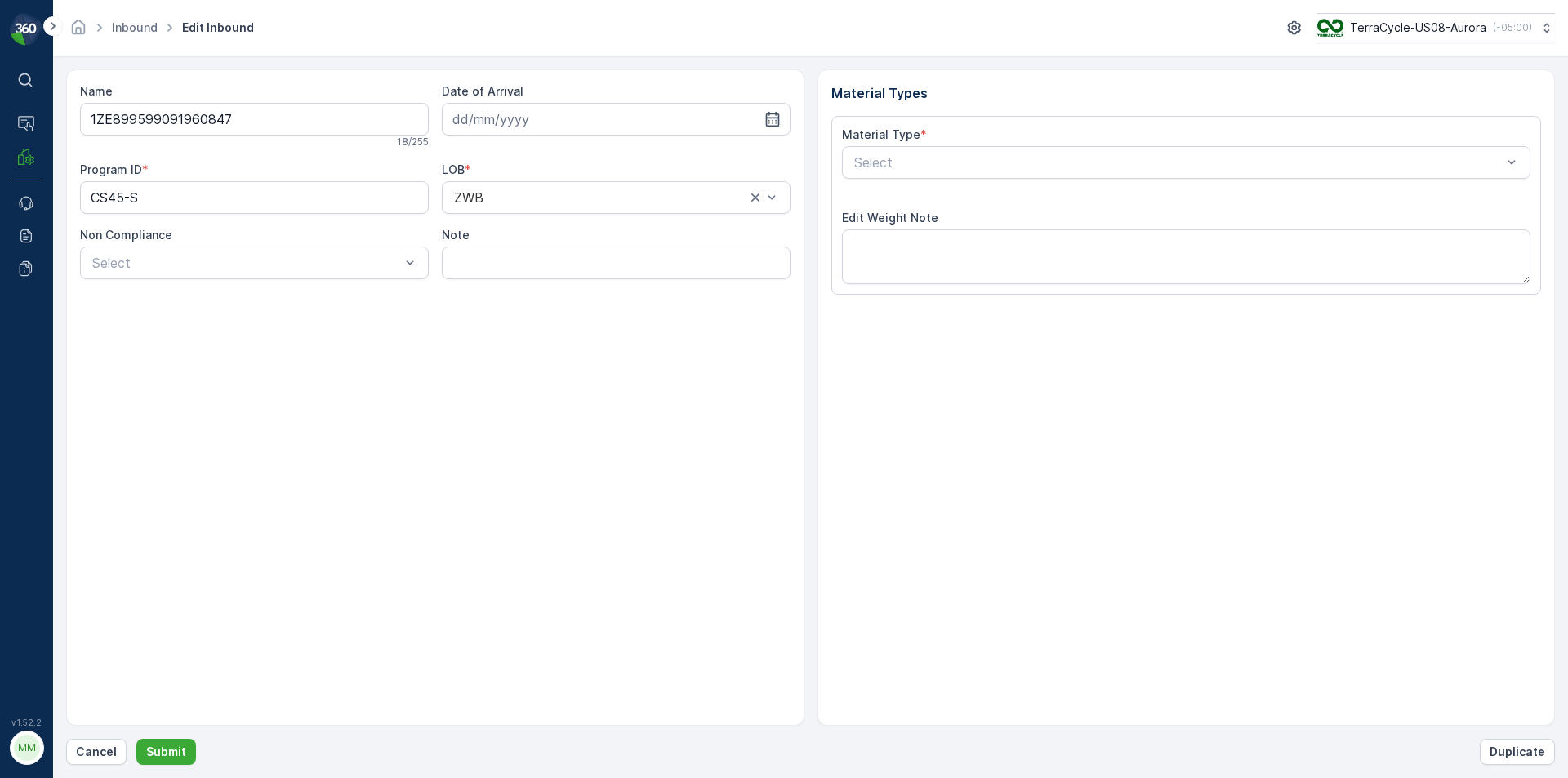
type input "[DATE]"
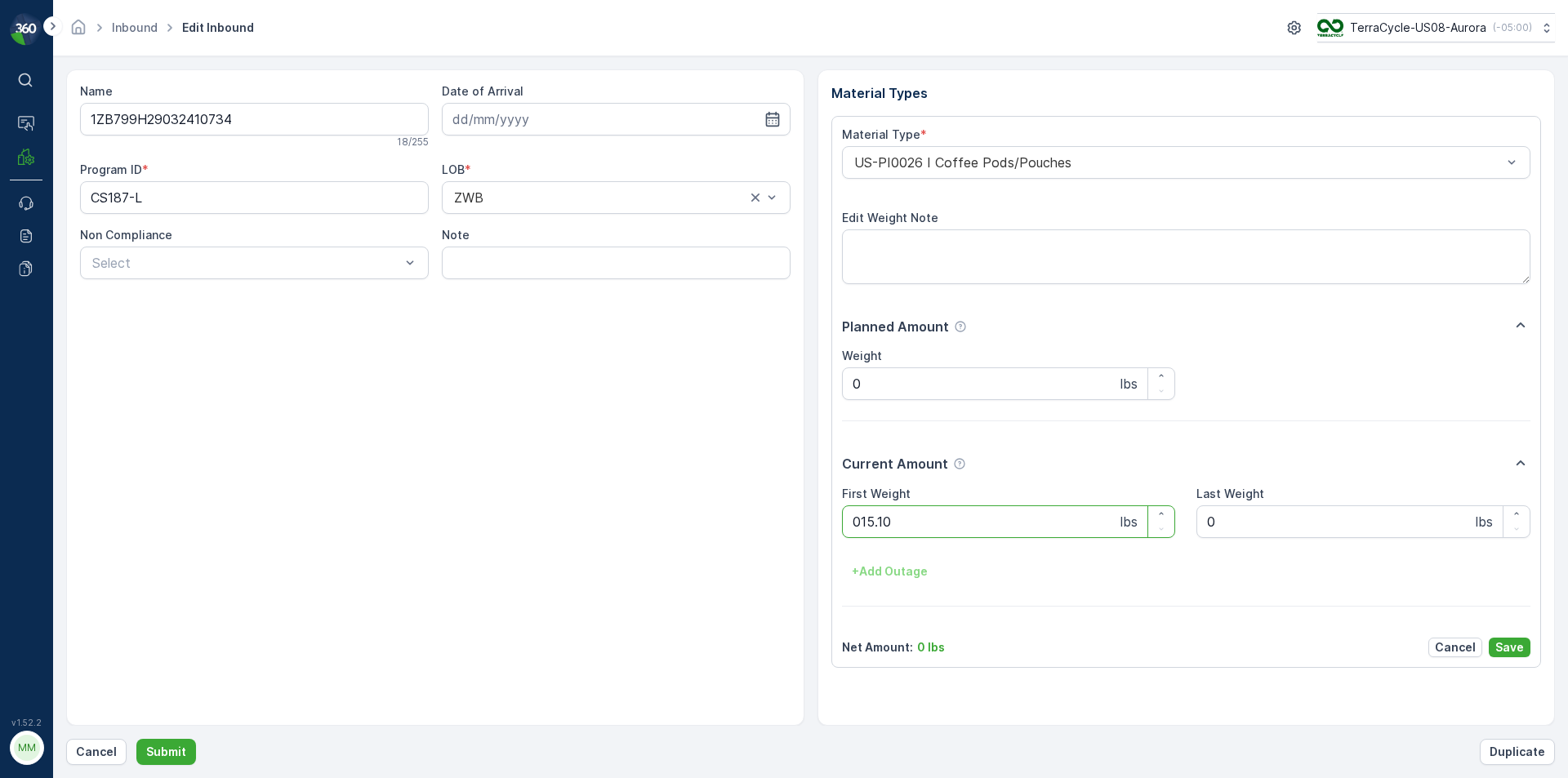
click at [136, 739] on button "Submit" at bounding box center [166, 752] width 60 height 26
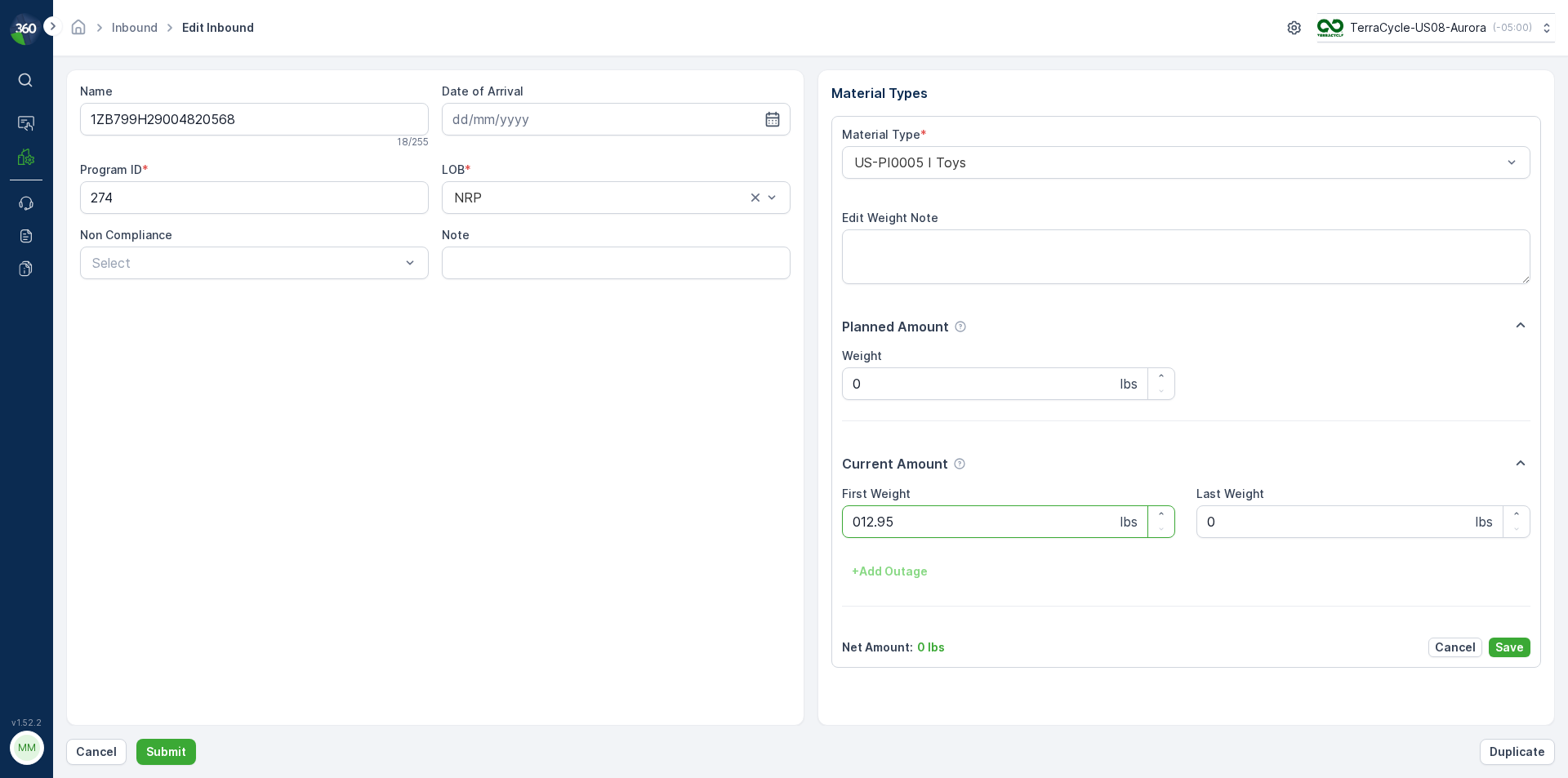
click at [136, 739] on button "Submit" at bounding box center [166, 752] width 60 height 26
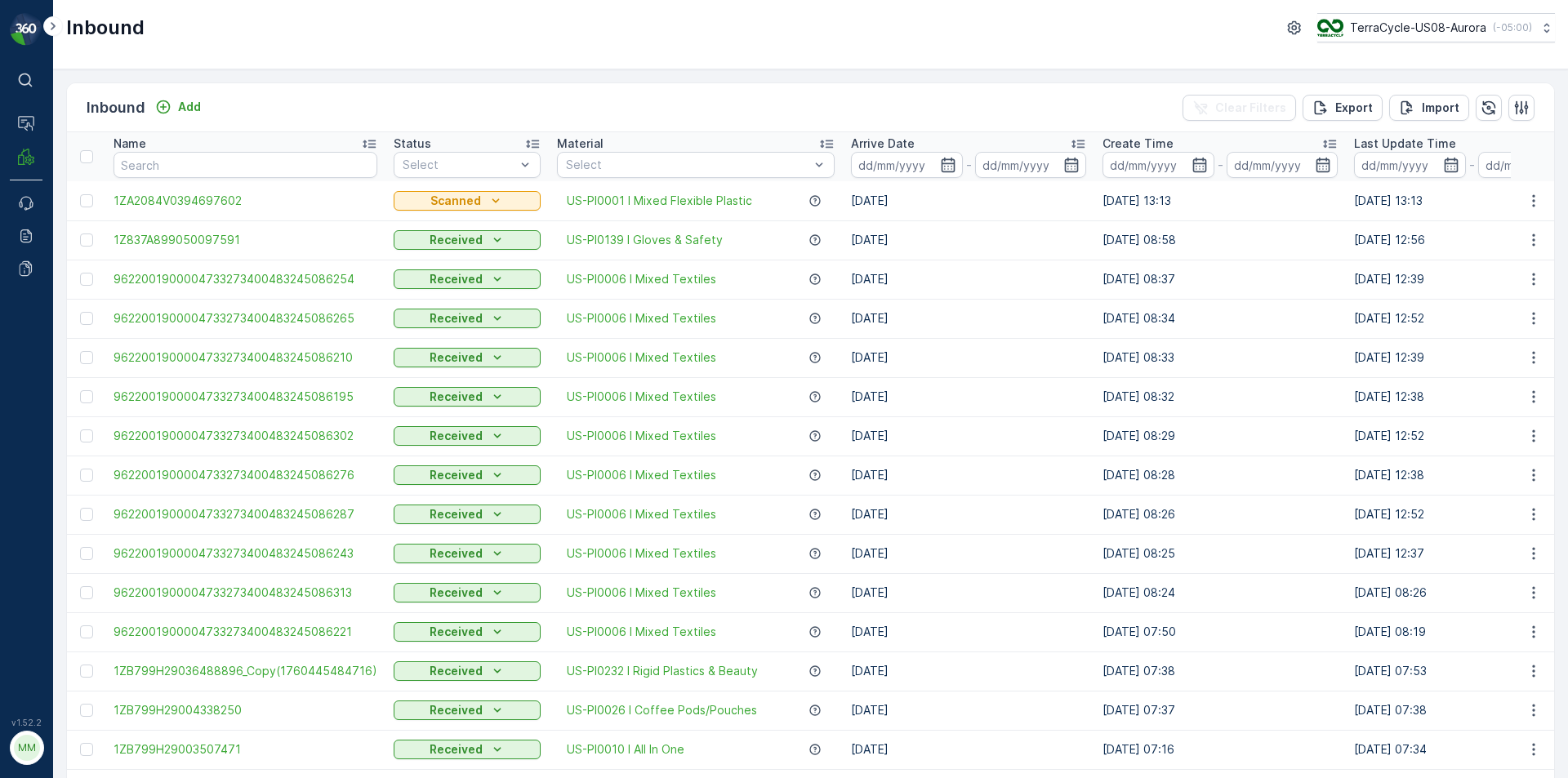
click at [1111, 49] on div "Inbound TerraCycle-US08-Aurora ( -05:00 )" at bounding box center [810, 35] width 1515 height 69
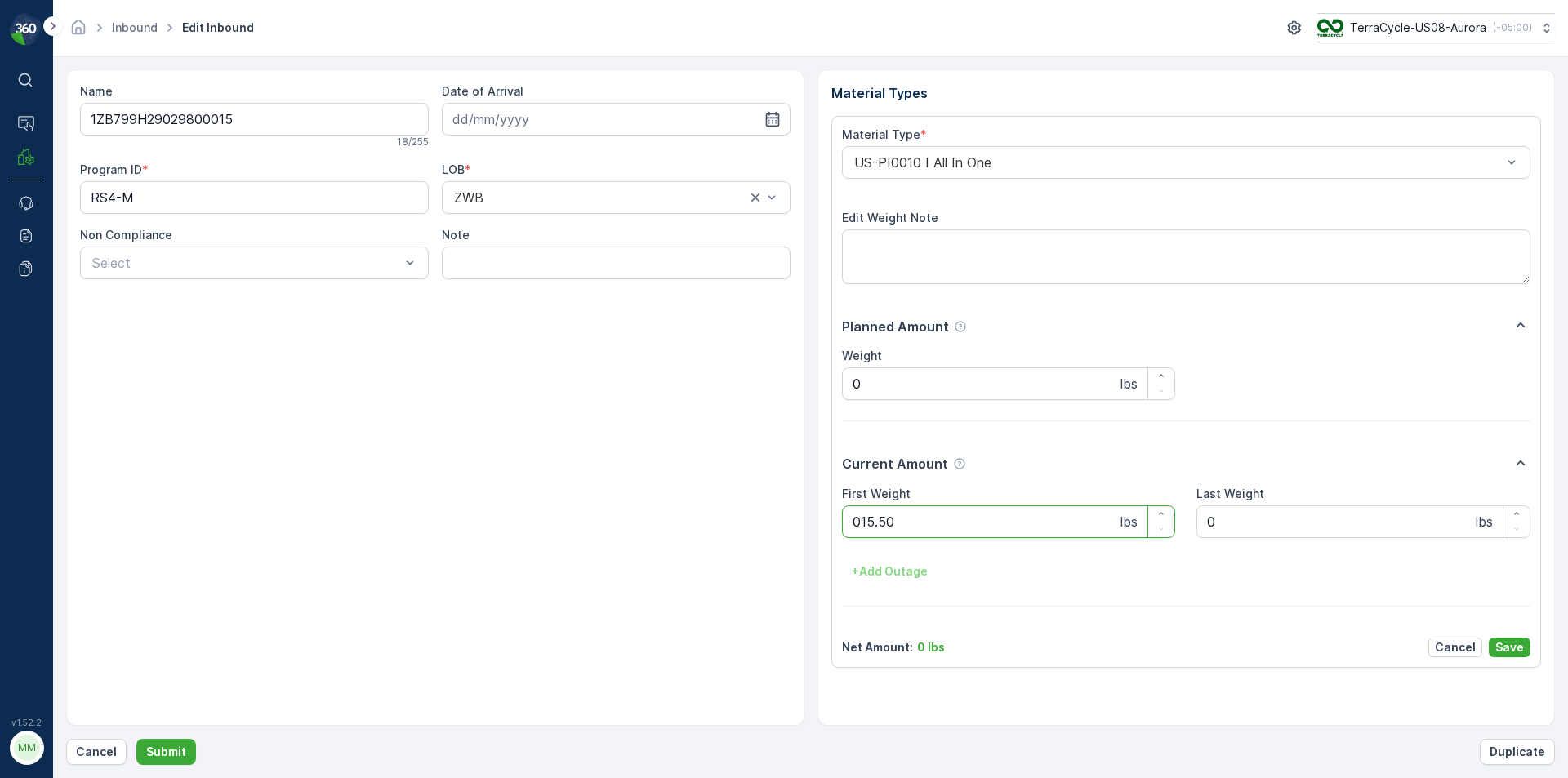
click at [136, 739] on button "Submit" at bounding box center [166, 752] width 60 height 26
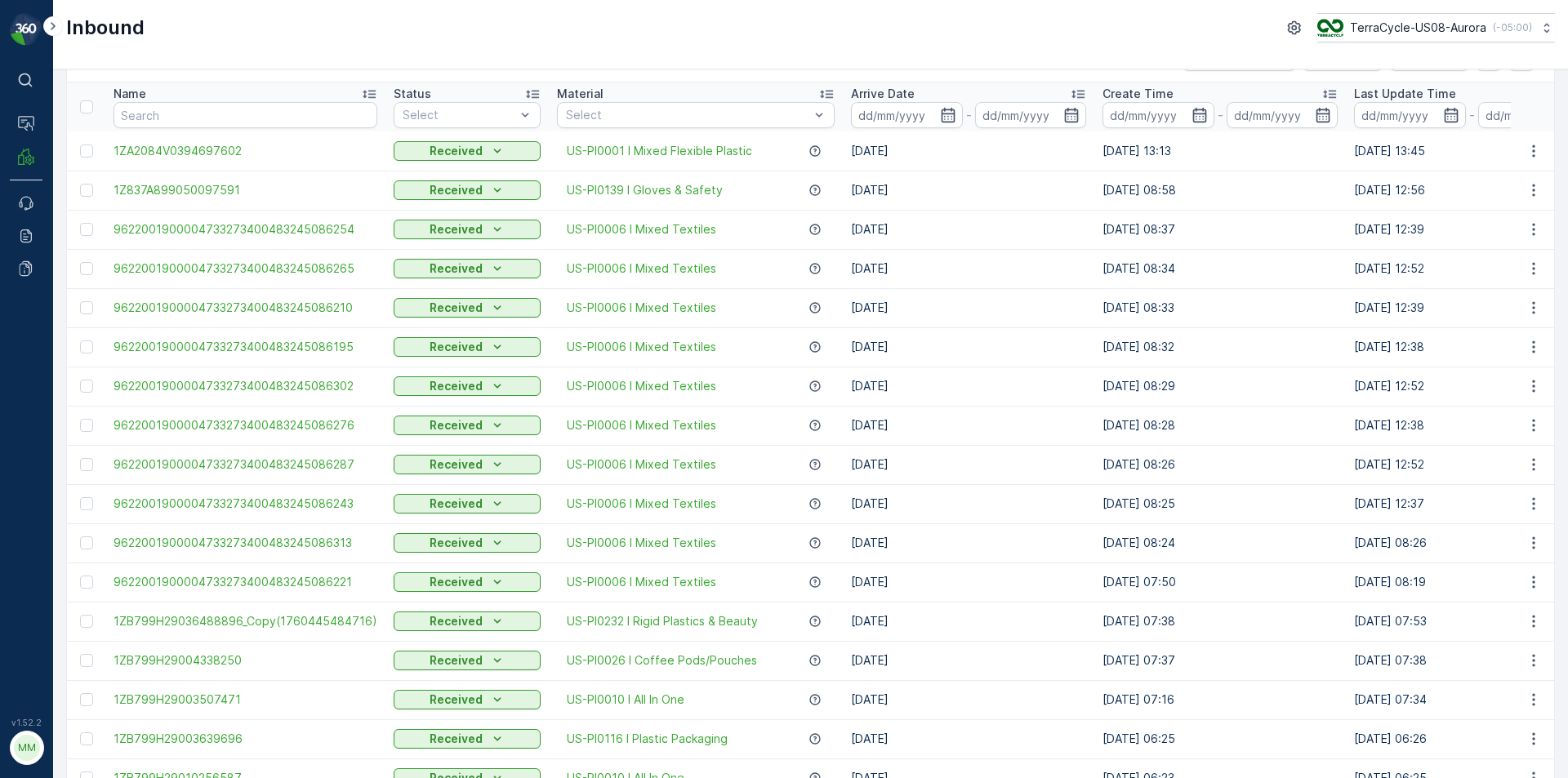
scroll to position [82, 0]
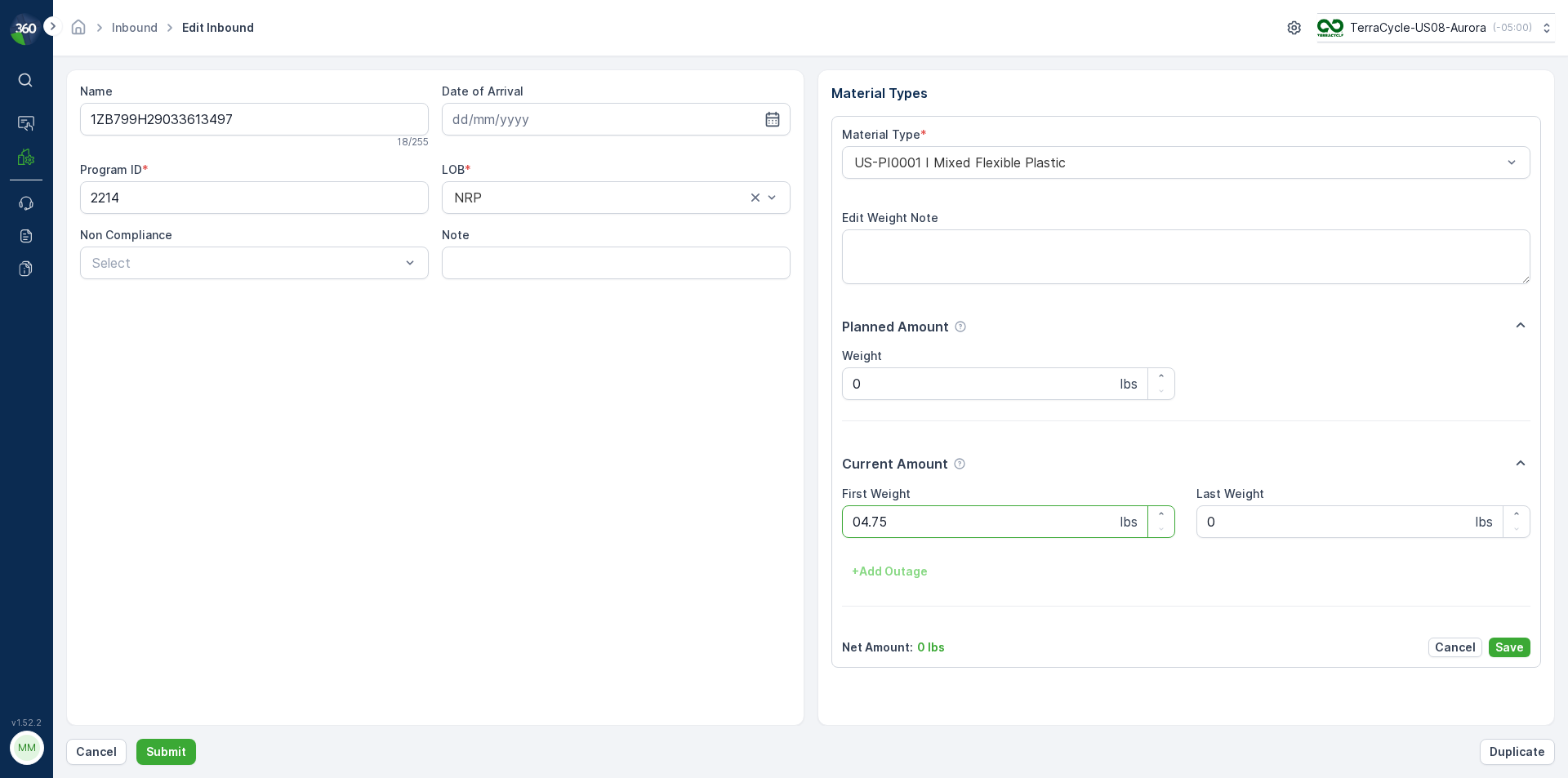
click at [136, 739] on button "Submit" at bounding box center [166, 752] width 60 height 26
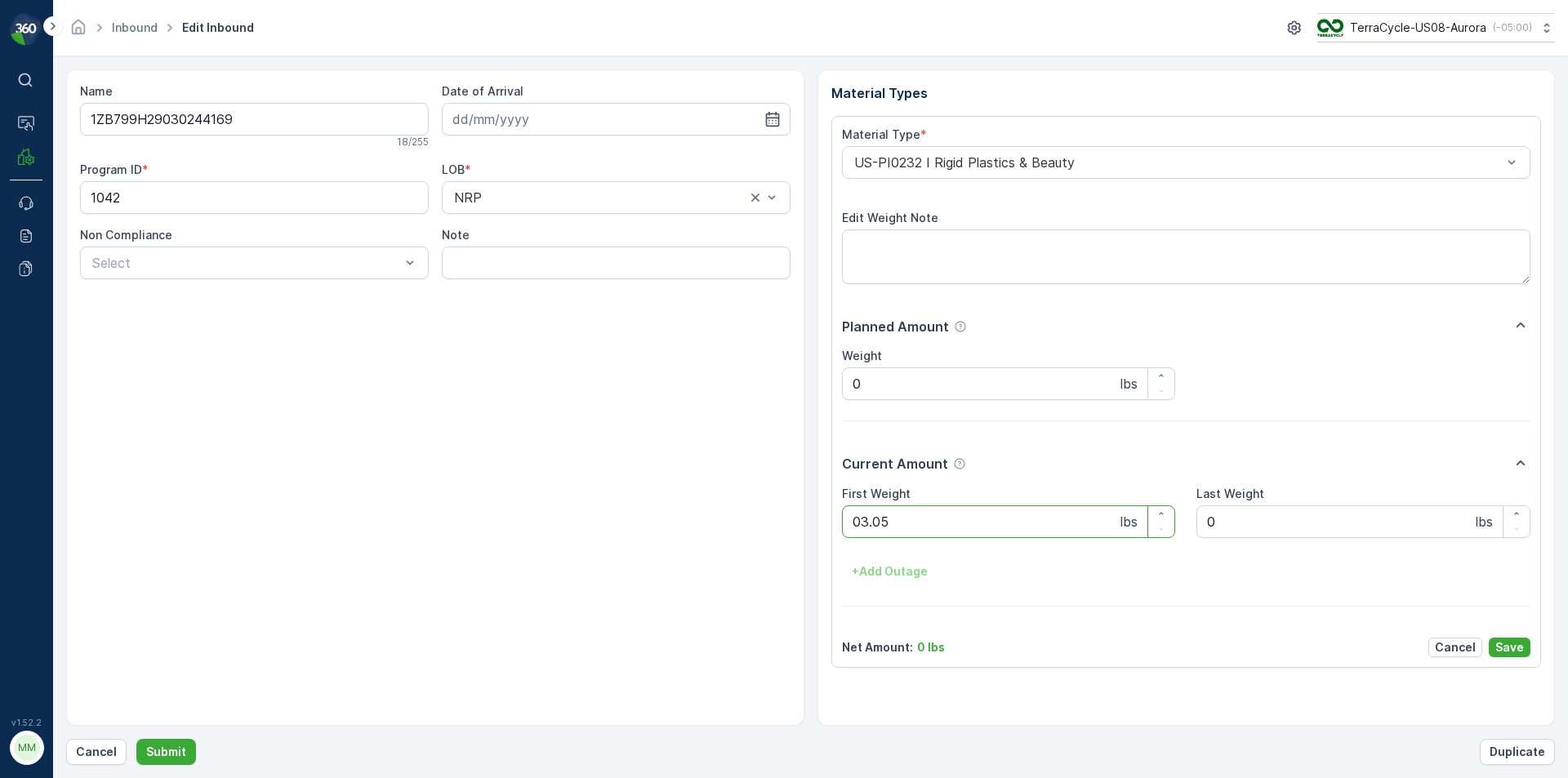
click at [136, 739] on button "Submit" at bounding box center [166, 752] width 60 height 26
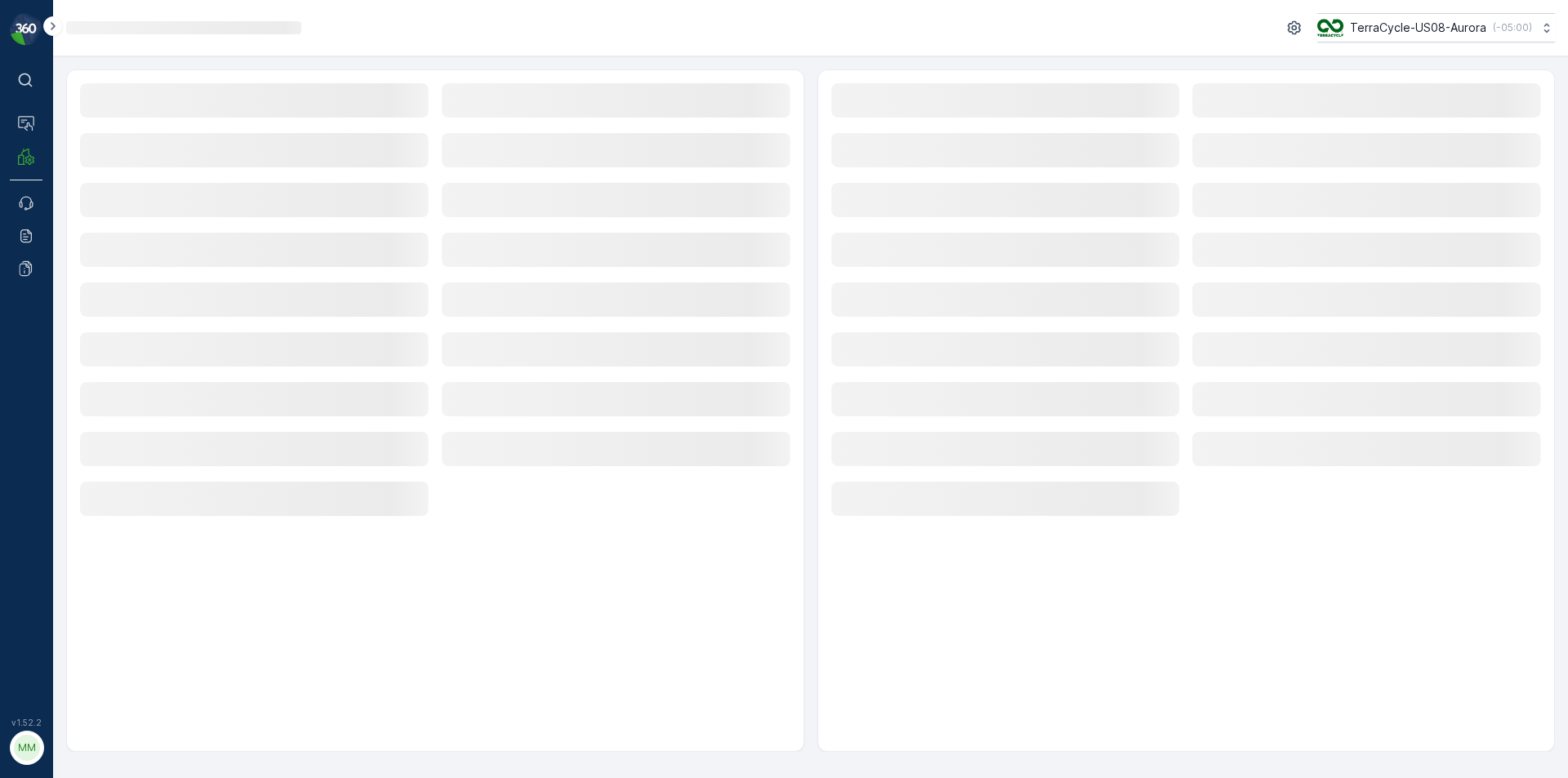
drag, startPoint x: 4, startPoint y: 124, endPoint x: 0, endPoint y: 89, distance: 35.2
click at [10, 120] on div "⌘B Operations MRF Events Reports Documents v 1.52.2 MM MRF.US08" at bounding box center [26, 389] width 53 height 778
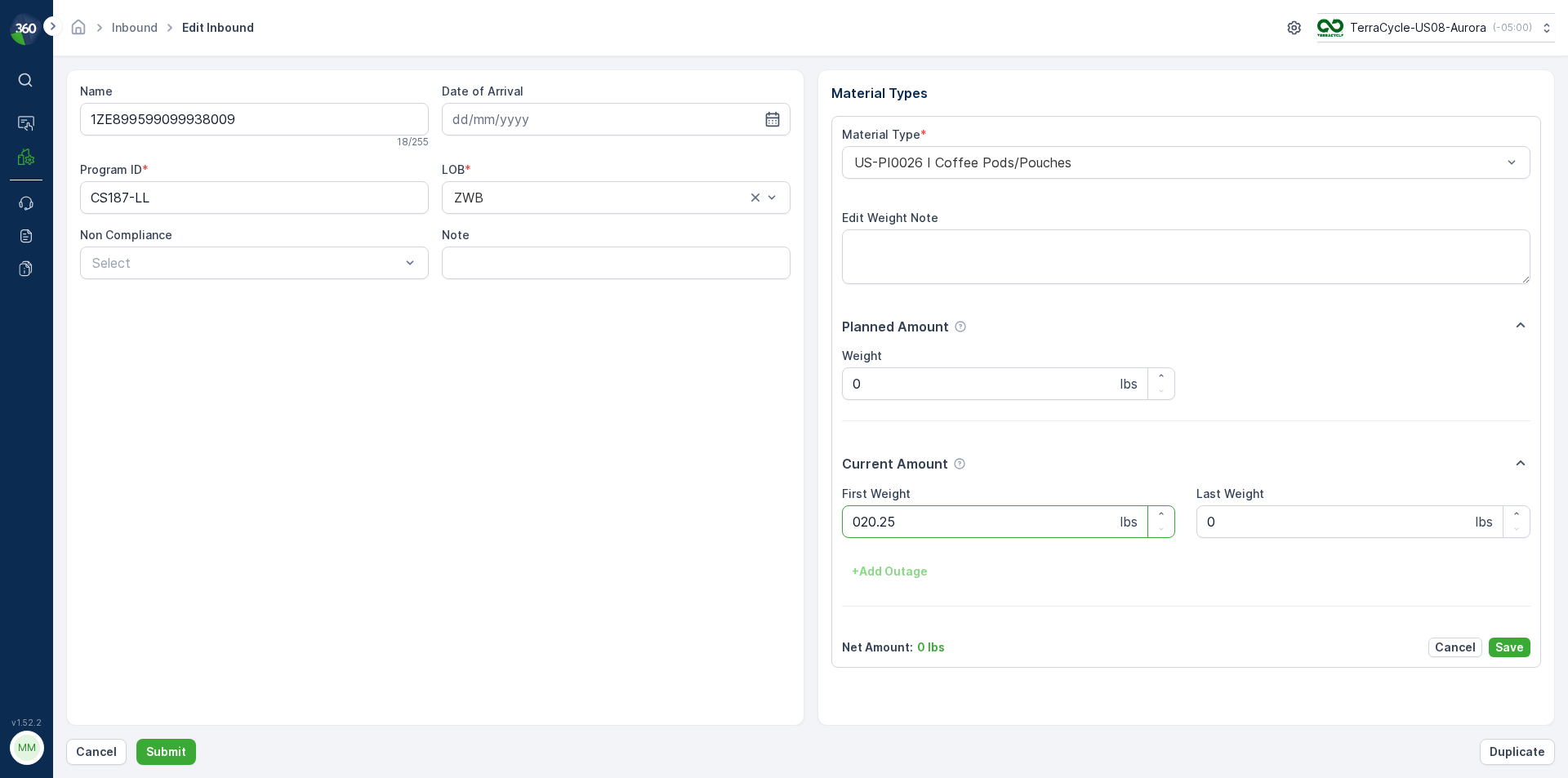
click at [136, 739] on button "Submit" at bounding box center [166, 752] width 60 height 26
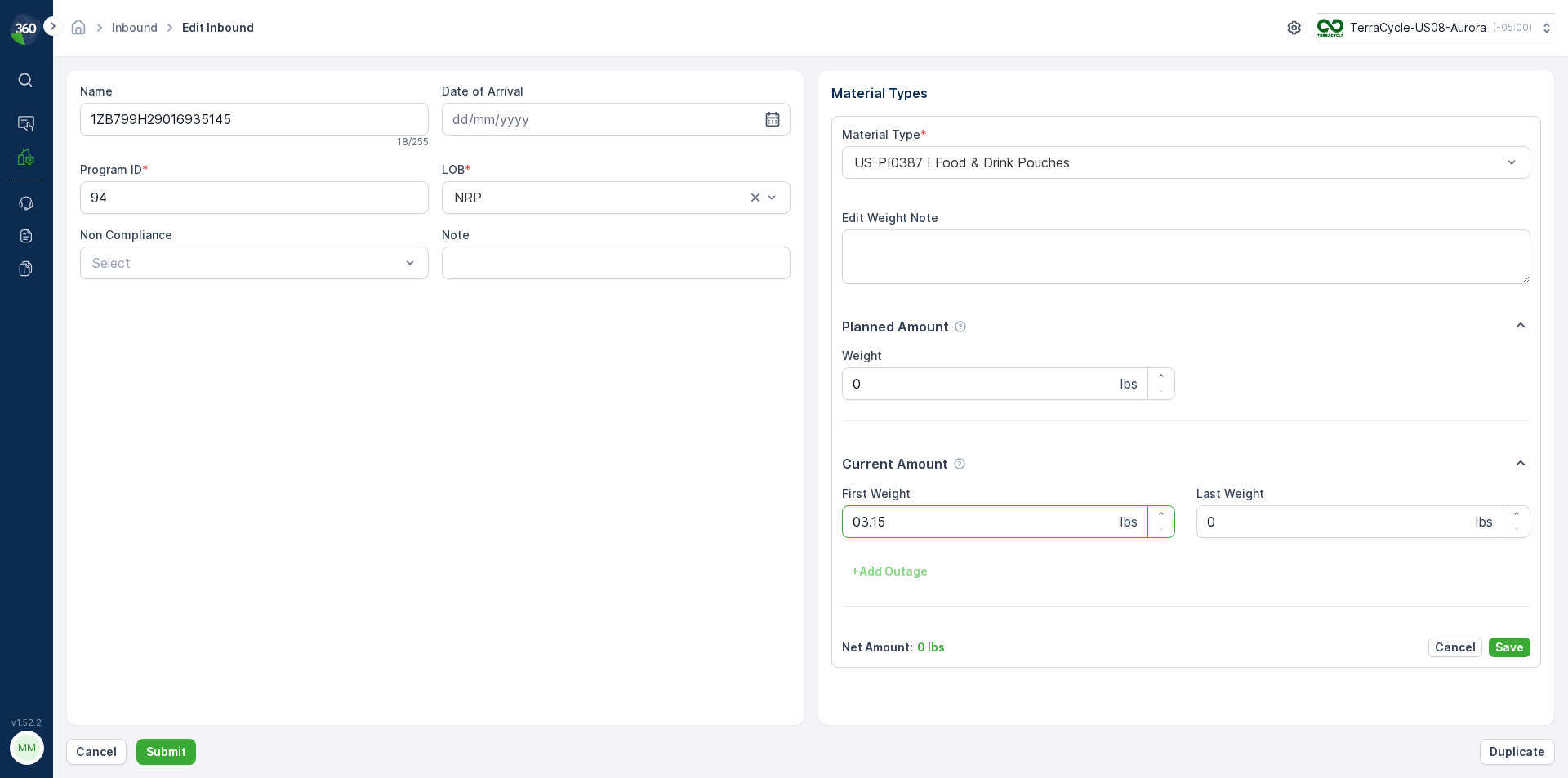
click at [136, 739] on button "Submit" at bounding box center [166, 752] width 60 height 26
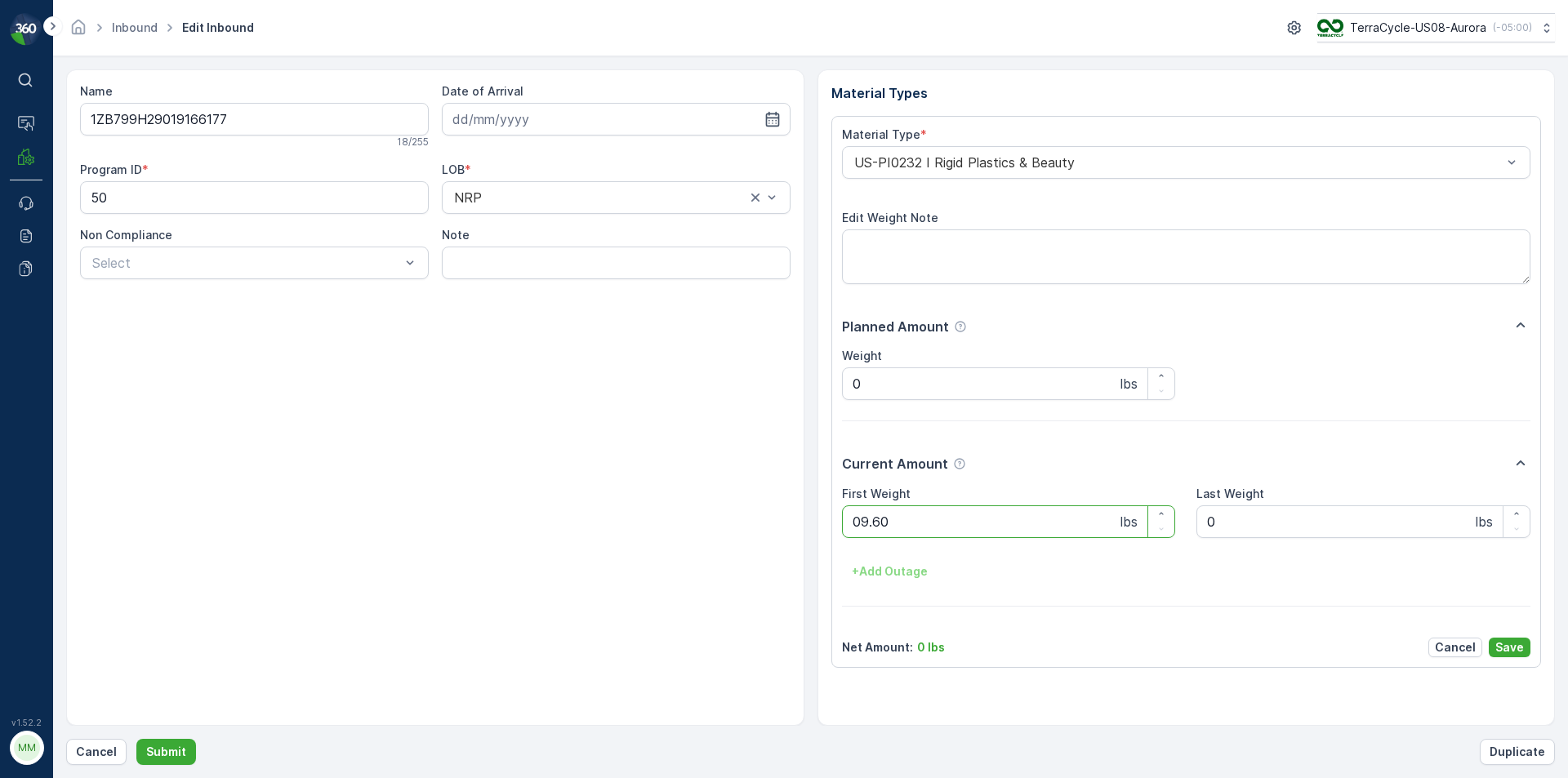
click at [136, 739] on button "Submit" at bounding box center [166, 752] width 60 height 26
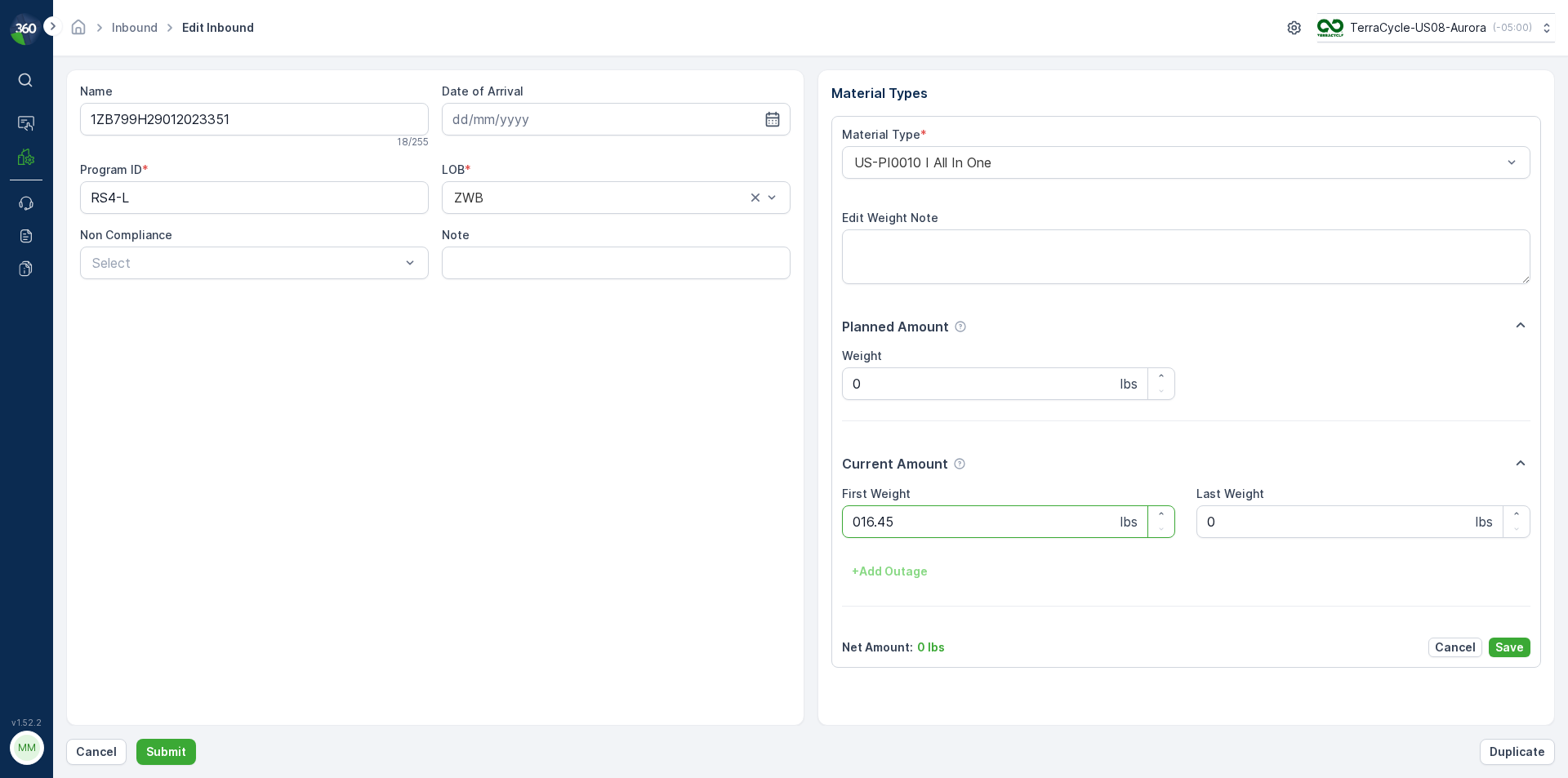
click at [136, 739] on button "Submit" at bounding box center [166, 752] width 60 height 26
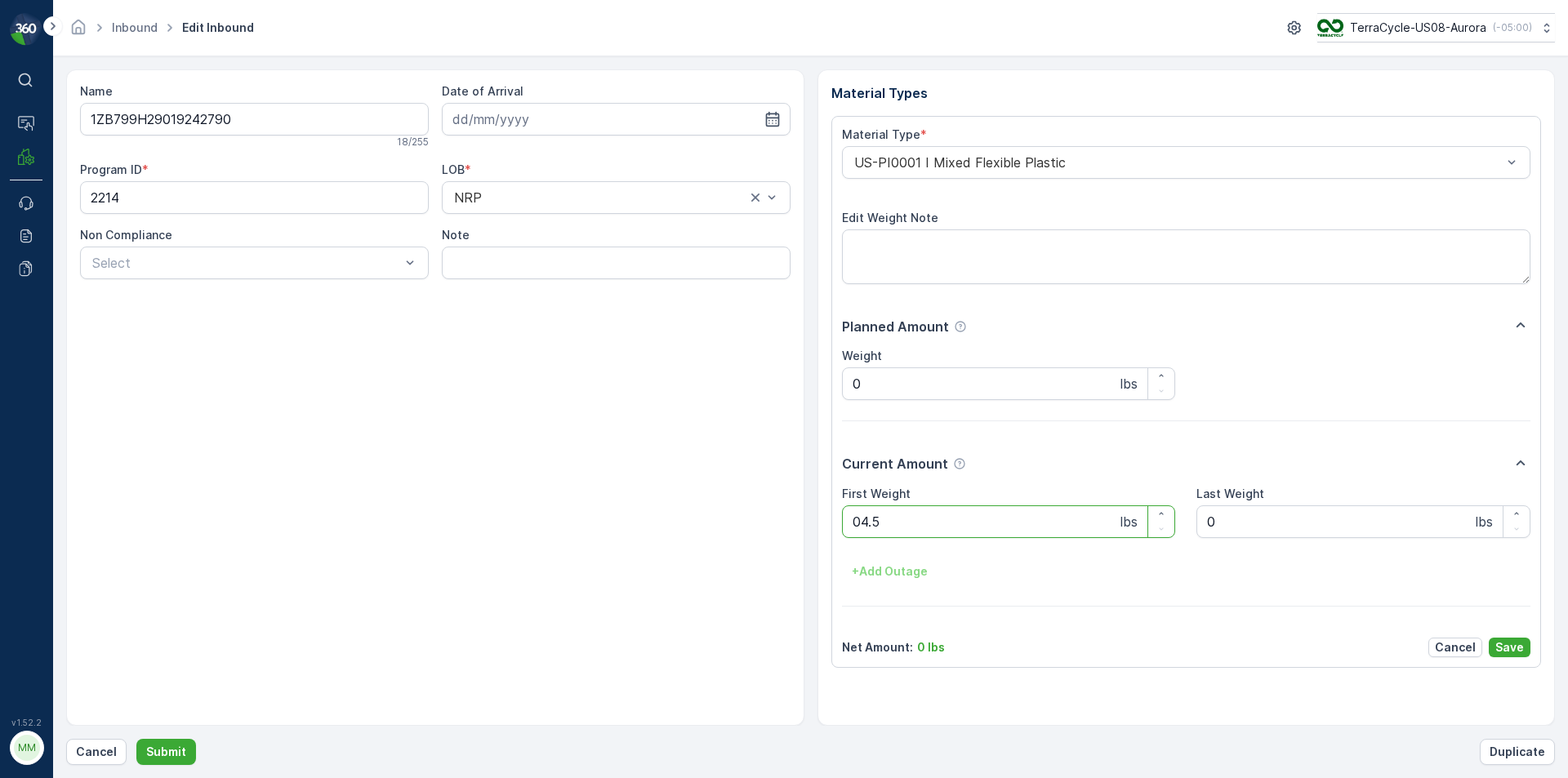
type Weight "04.50"
click at [136, 739] on button "Submit" at bounding box center [166, 752] width 60 height 26
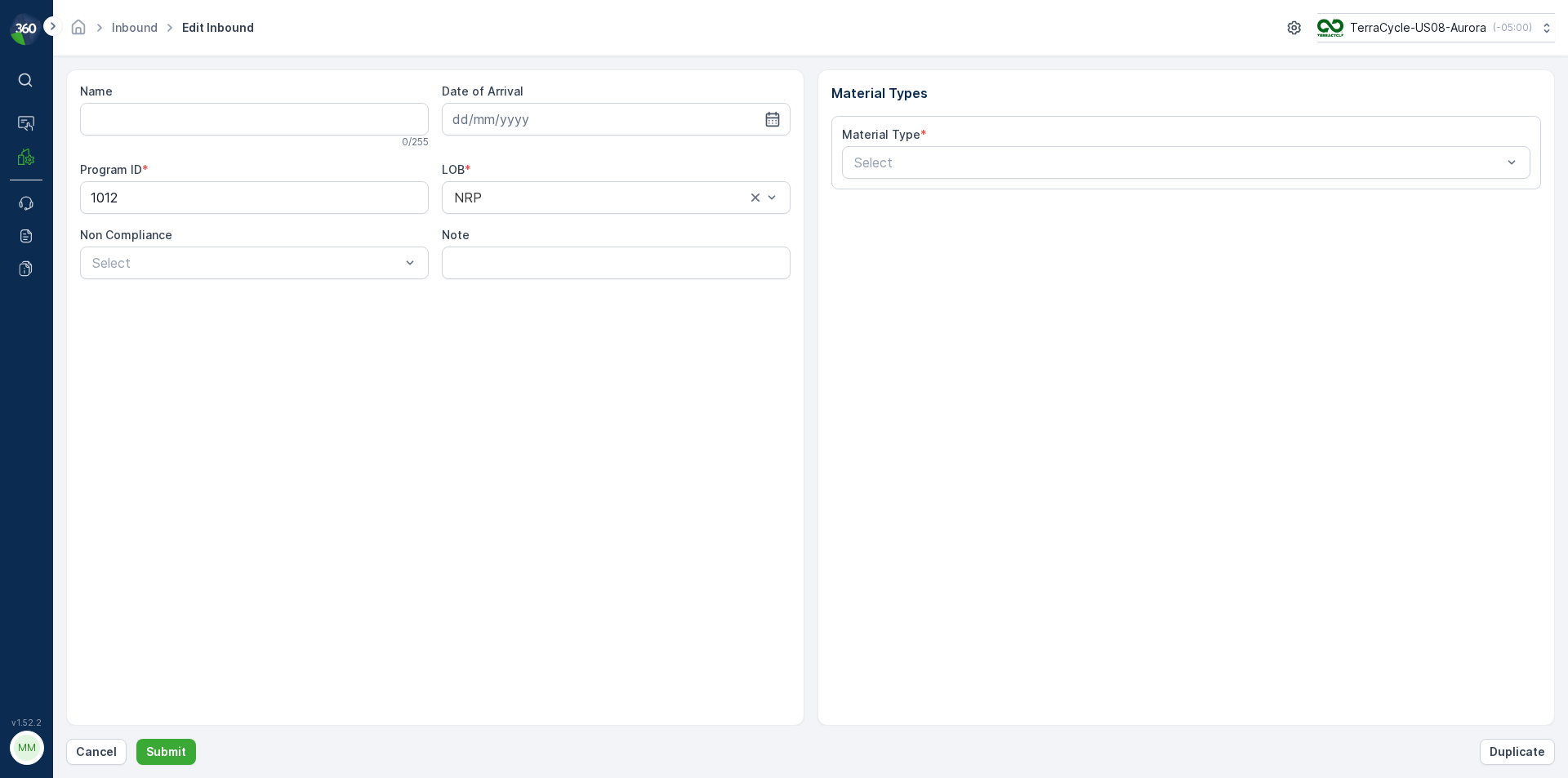
type input "1ZB799H29008062371"
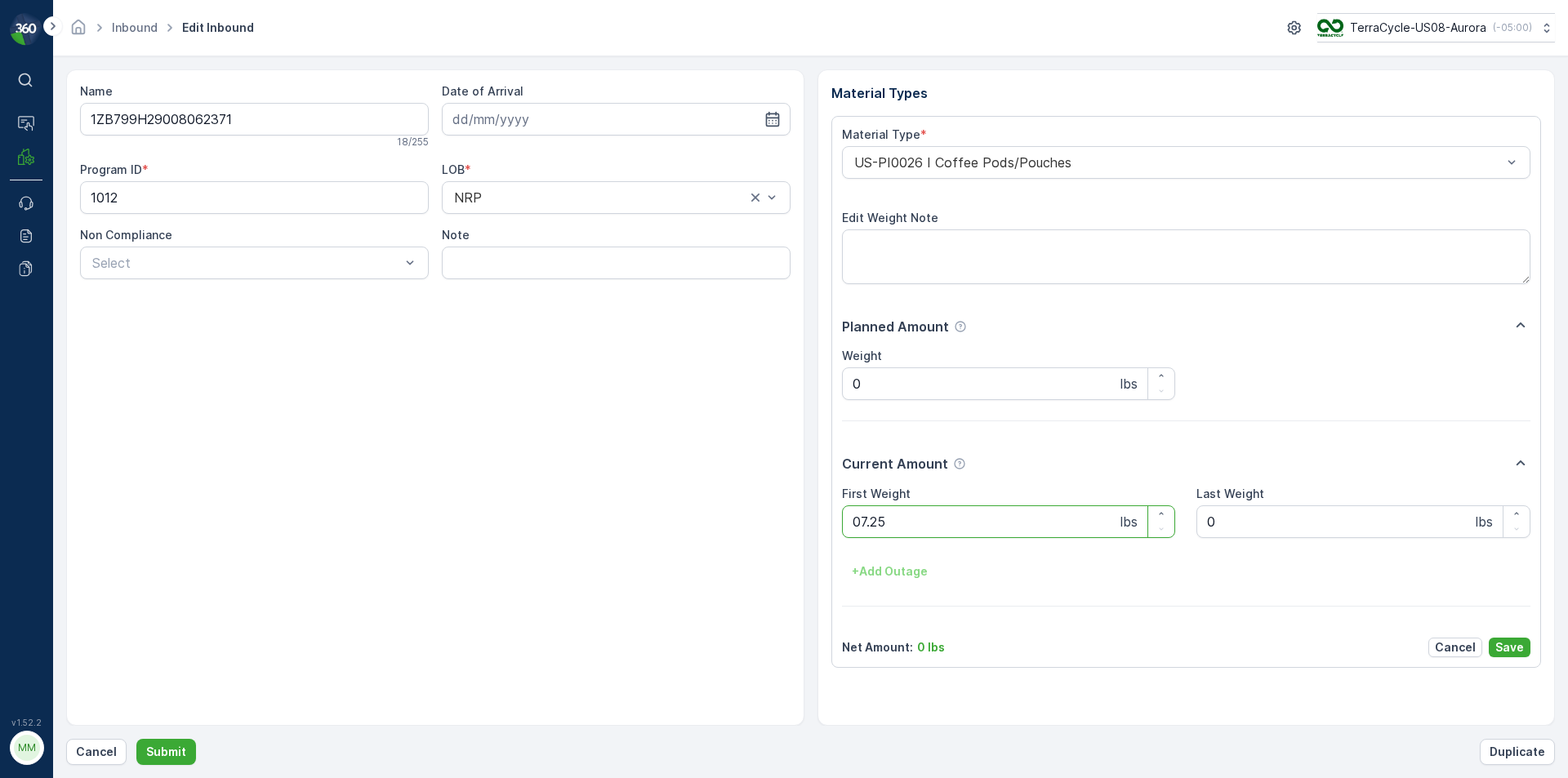
click at [136, 739] on button "Submit" at bounding box center [166, 752] width 60 height 26
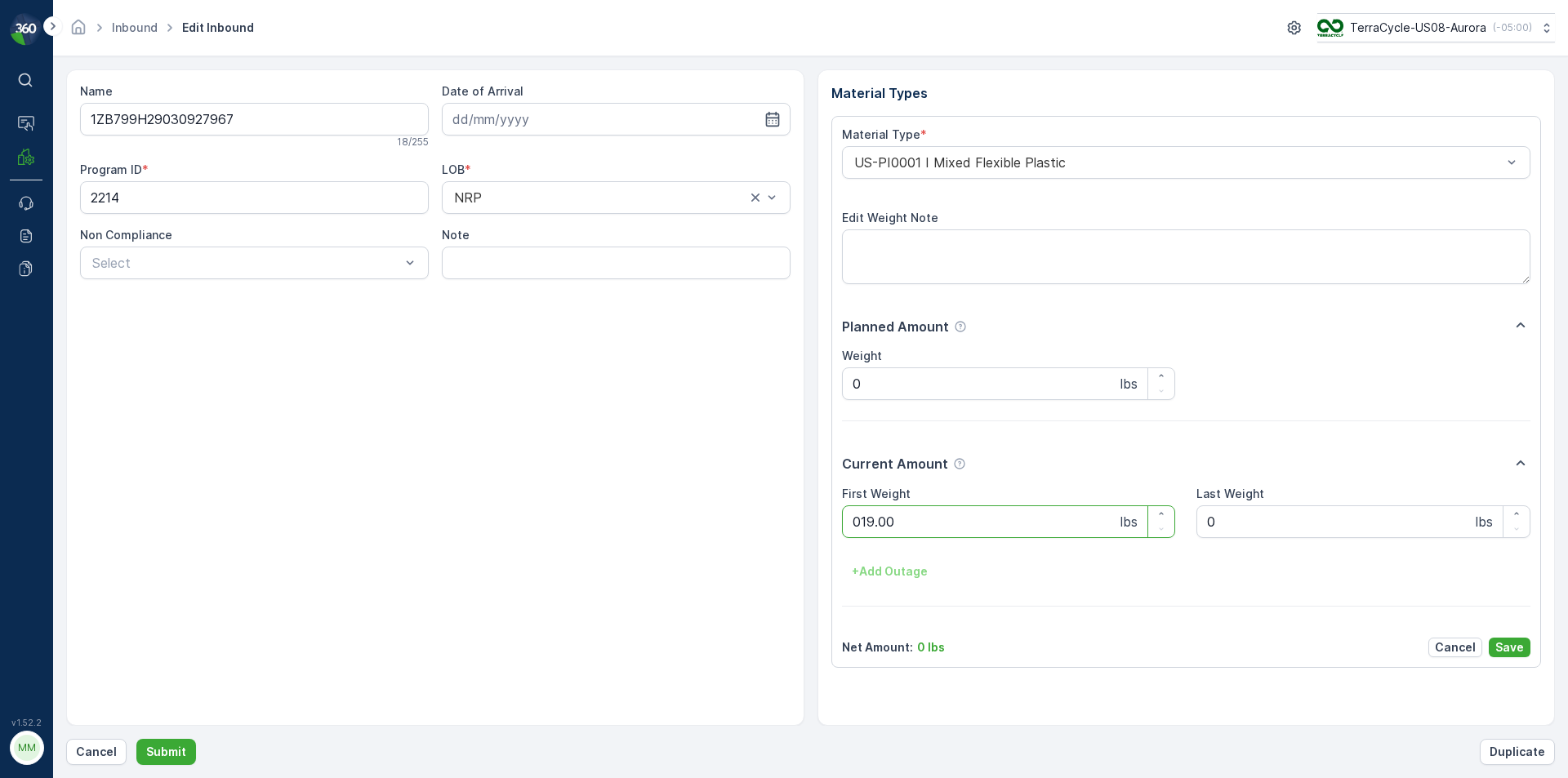
click at [136, 739] on button "Submit" at bounding box center [166, 752] width 60 height 26
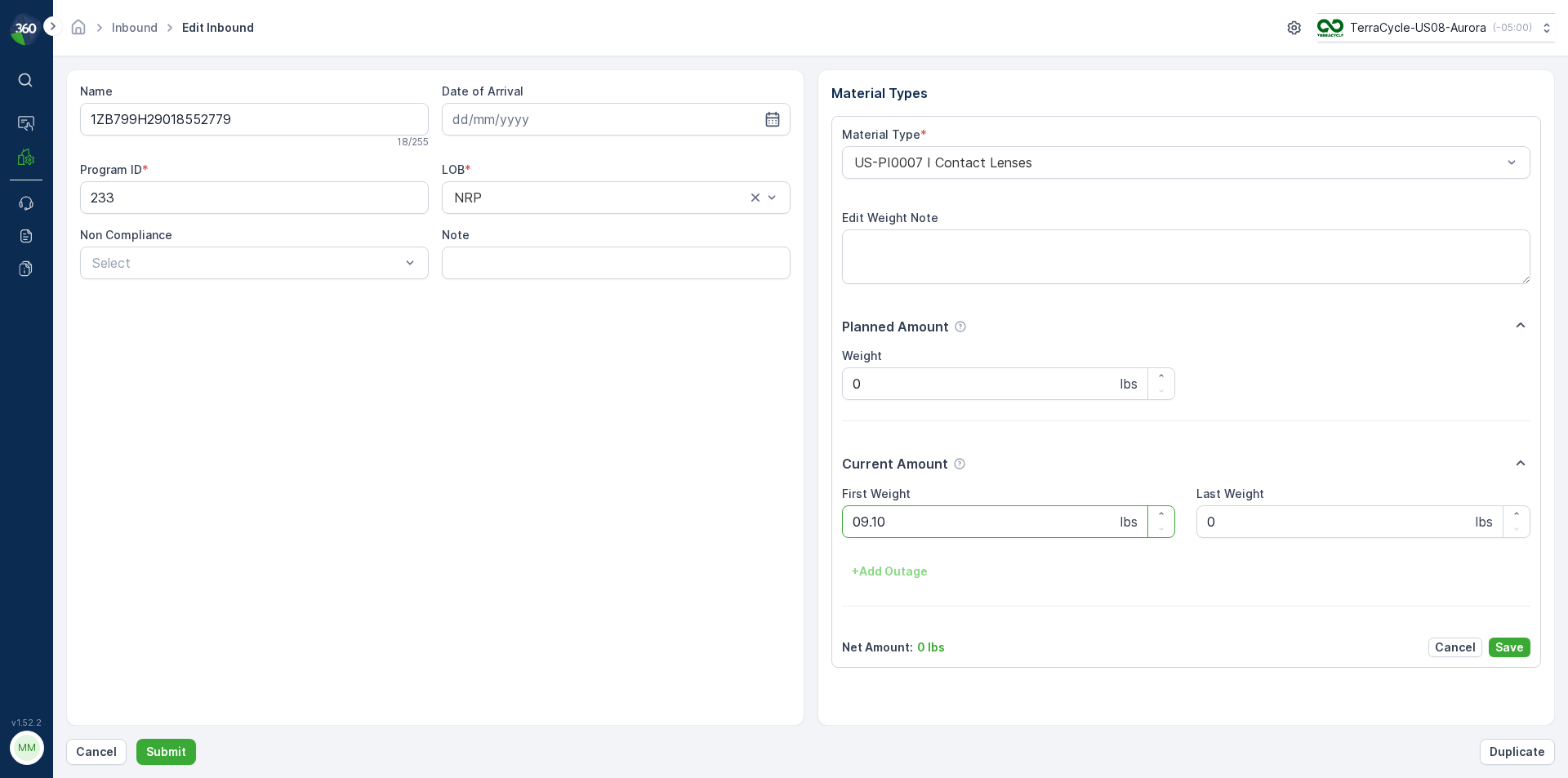
click at [136, 739] on button "Submit" at bounding box center [166, 752] width 60 height 26
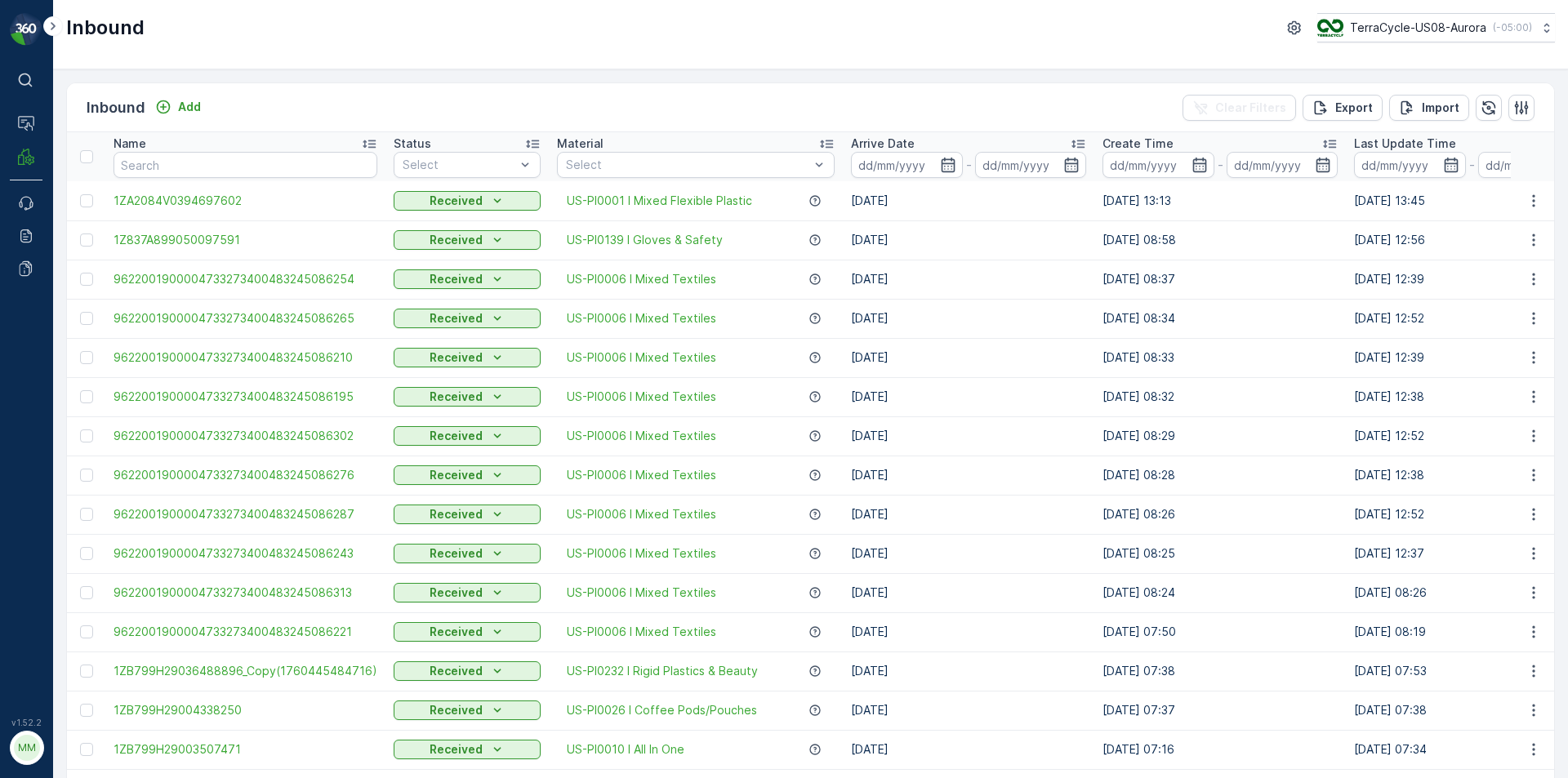
click at [312, 66] on div "Inbound TerraCycle-US08-Aurora ( -05:00 )" at bounding box center [810, 35] width 1515 height 69
click at [189, 109] on p "Add" at bounding box center [189, 107] width 23 height 16
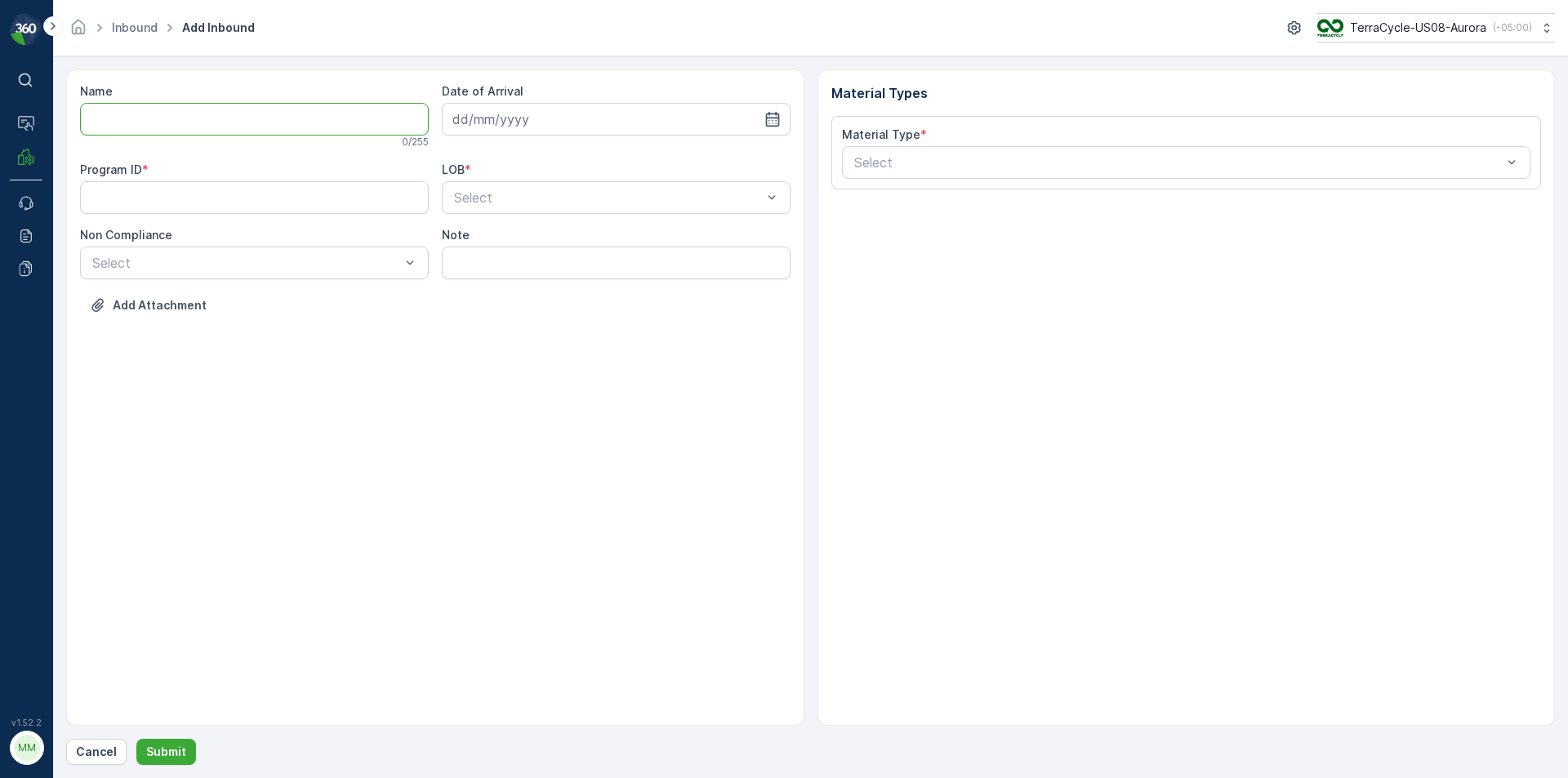
click at [241, 121] on input "Name" at bounding box center [254, 119] width 348 height 33
type input "1Z3799H29017412958"
click at [136, 739] on button "Submit" at bounding box center [166, 752] width 60 height 26
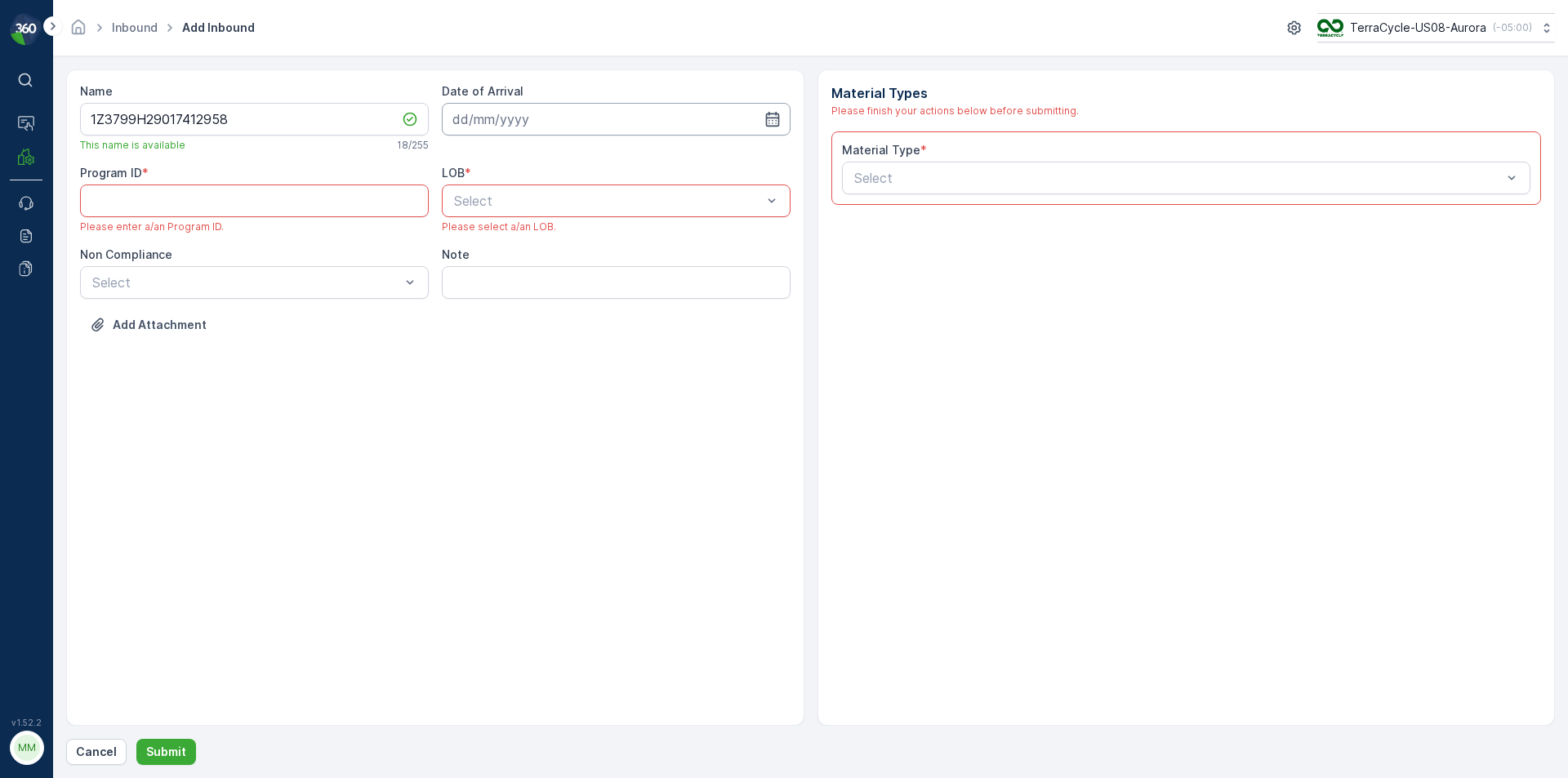
click at [612, 129] on input at bounding box center [616, 119] width 348 height 33
click at [537, 287] on div "14" at bounding box center [528, 288] width 26 height 26
type input "[DATE]"
drag, startPoint x: 545, startPoint y: 241, endPoint x: 527, endPoint y: 239, distance: 18.1
click at [544, 241] on div "NRP" at bounding box center [616, 241] width 329 height 15
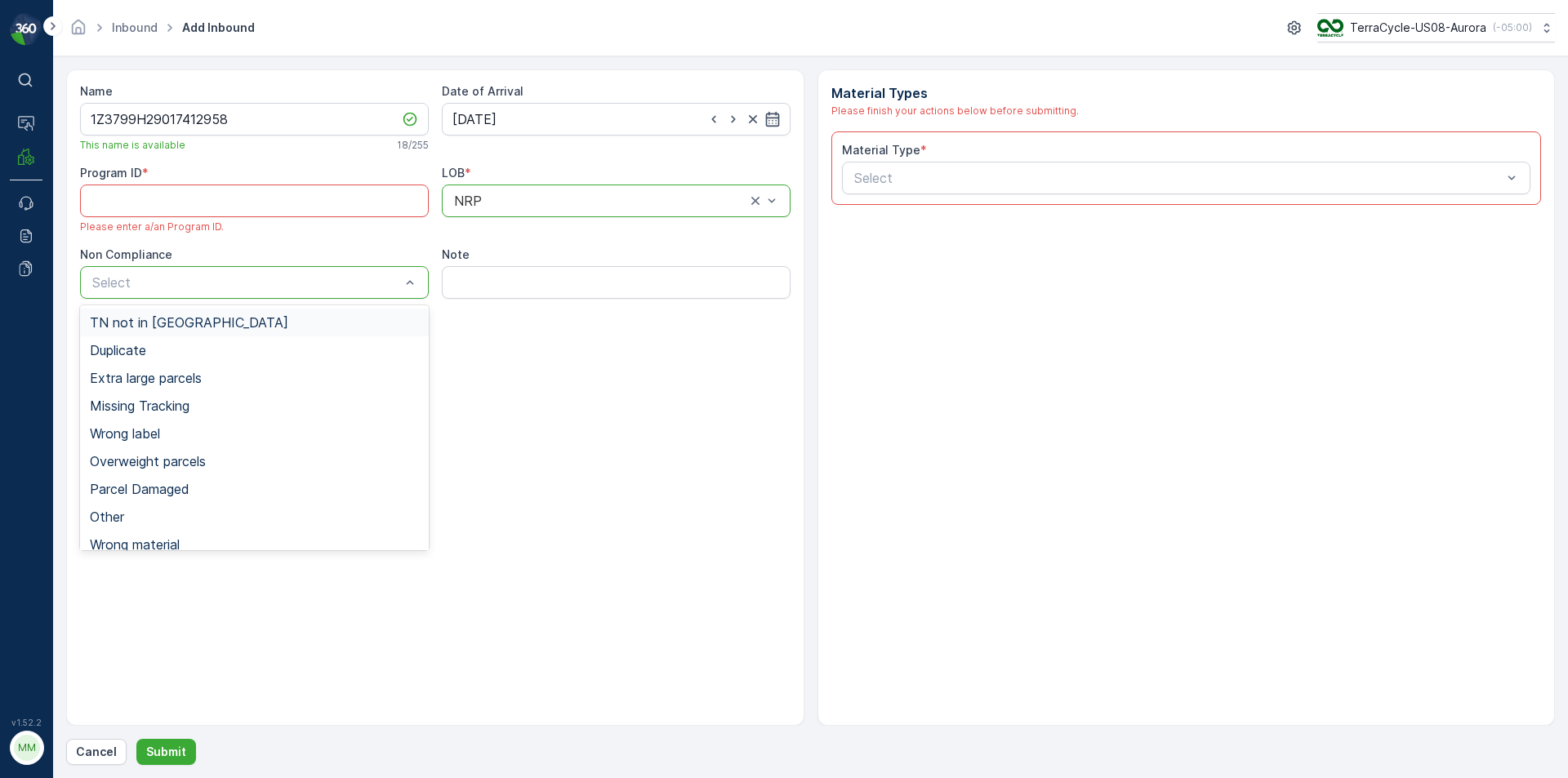
click at [318, 293] on div "Select" at bounding box center [254, 282] width 348 height 33
click at [260, 326] on div "TN not in [GEOGRAPHIC_DATA]" at bounding box center [254, 322] width 329 height 15
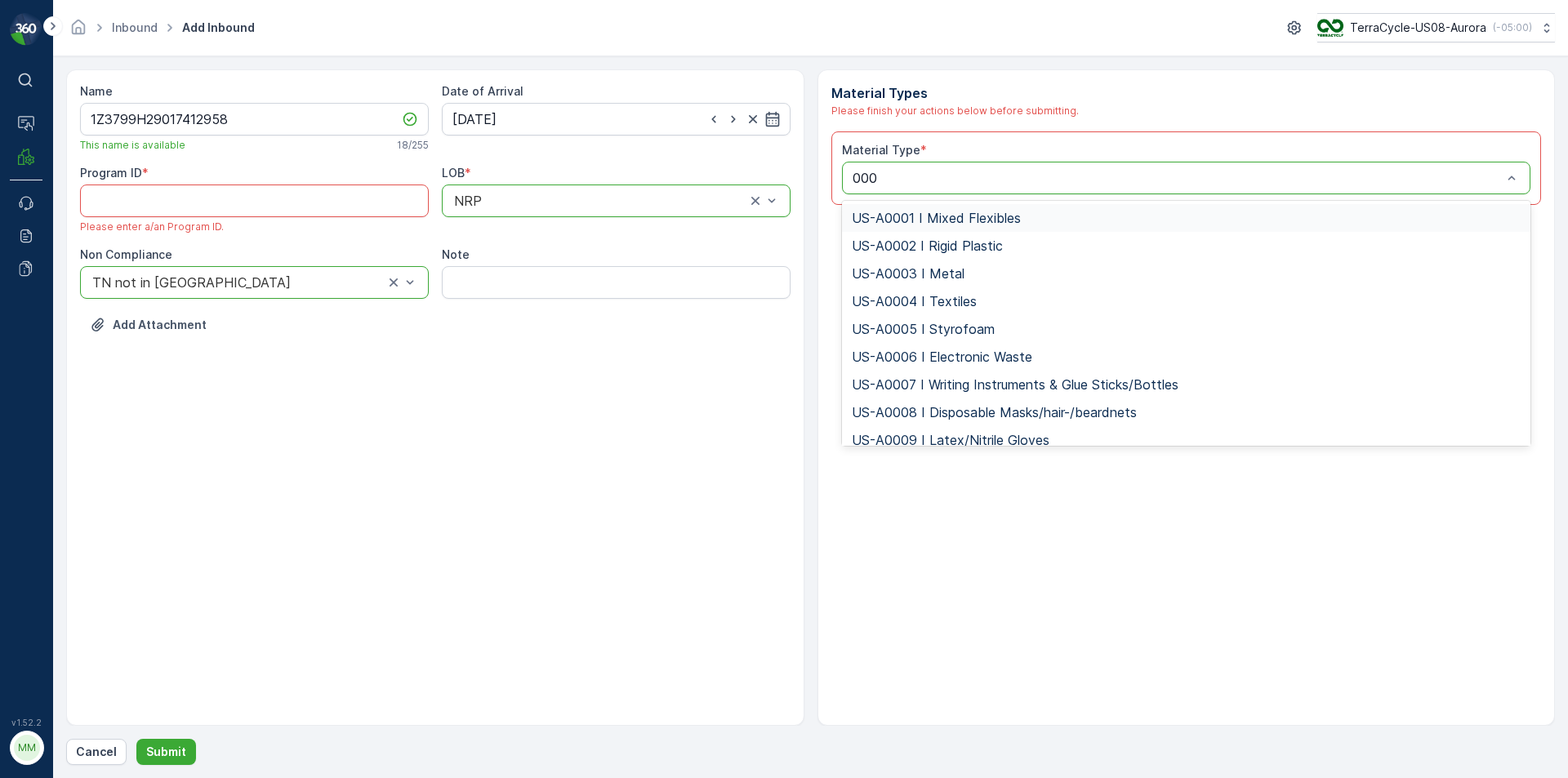
type input "0007"
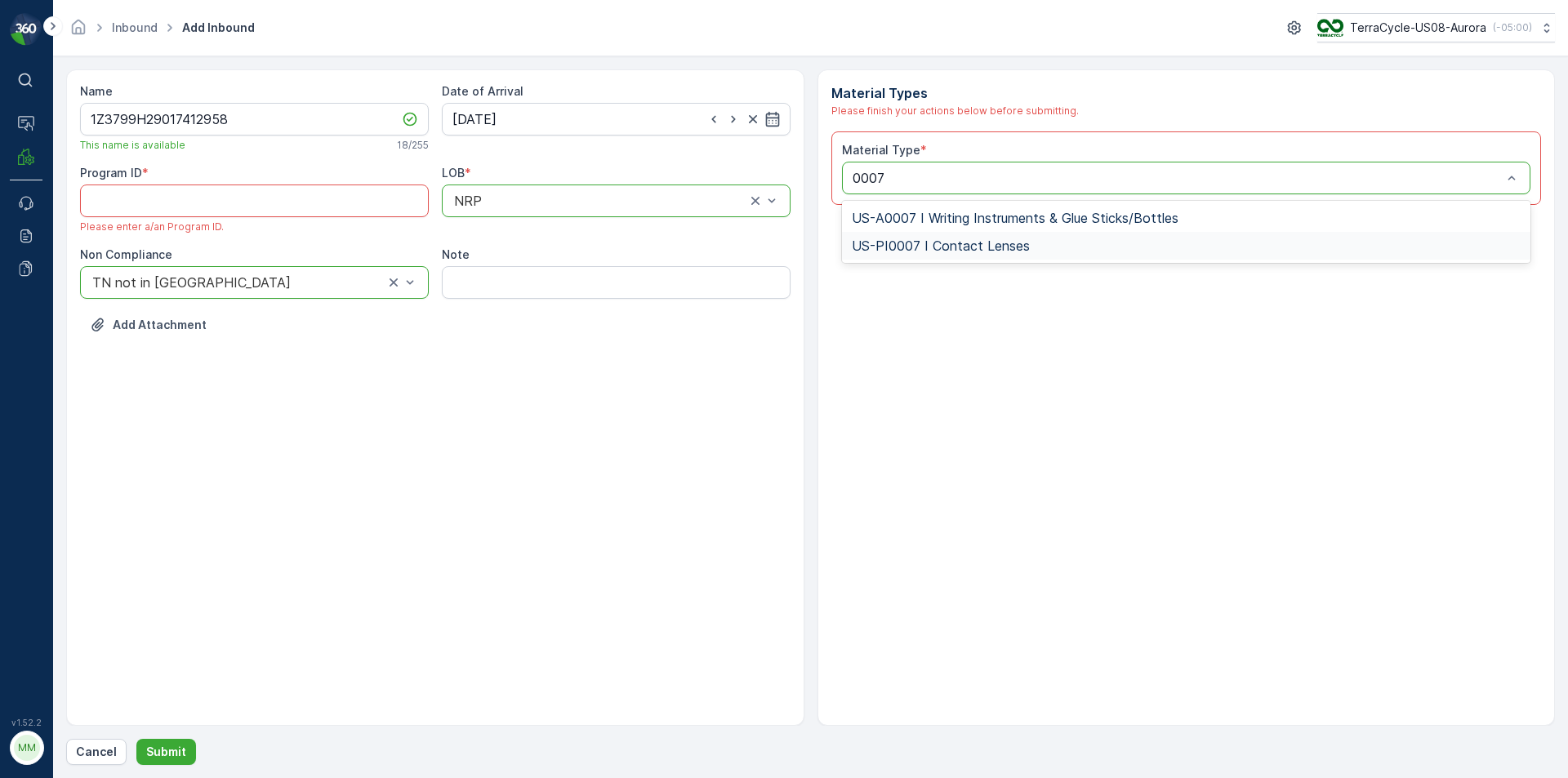
click at [961, 243] on span "US-PI0007 I Contact Lenses" at bounding box center [940, 246] width 178 height 15
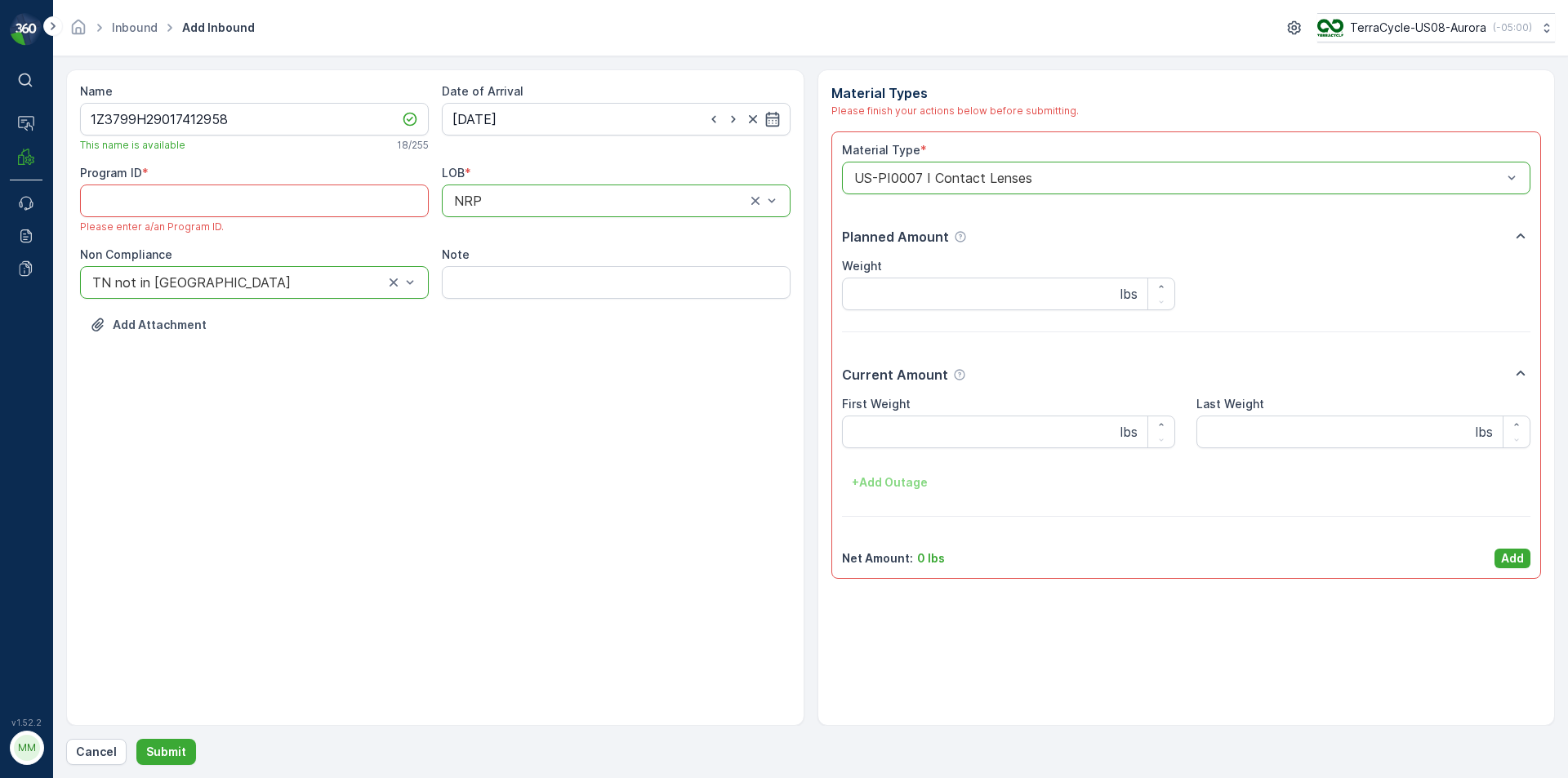
click at [985, 623] on div "Material Types Please finish your actions below before submitting. Material Typ…" at bounding box center [1187, 398] width 738 height 656
paste ID "233"
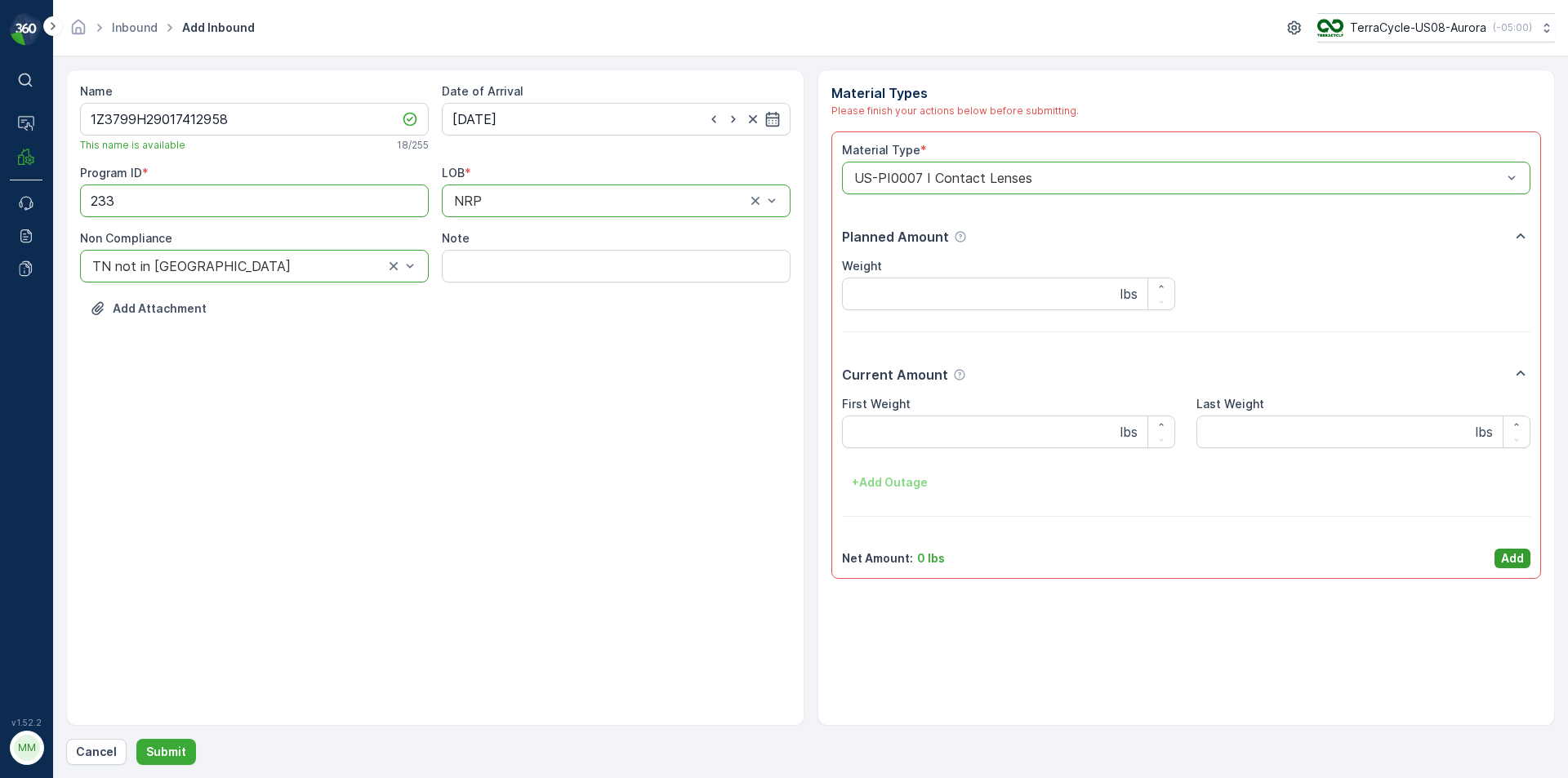
type ID "233"
click at [1523, 561] on p "Add" at bounding box center [1512, 558] width 23 height 16
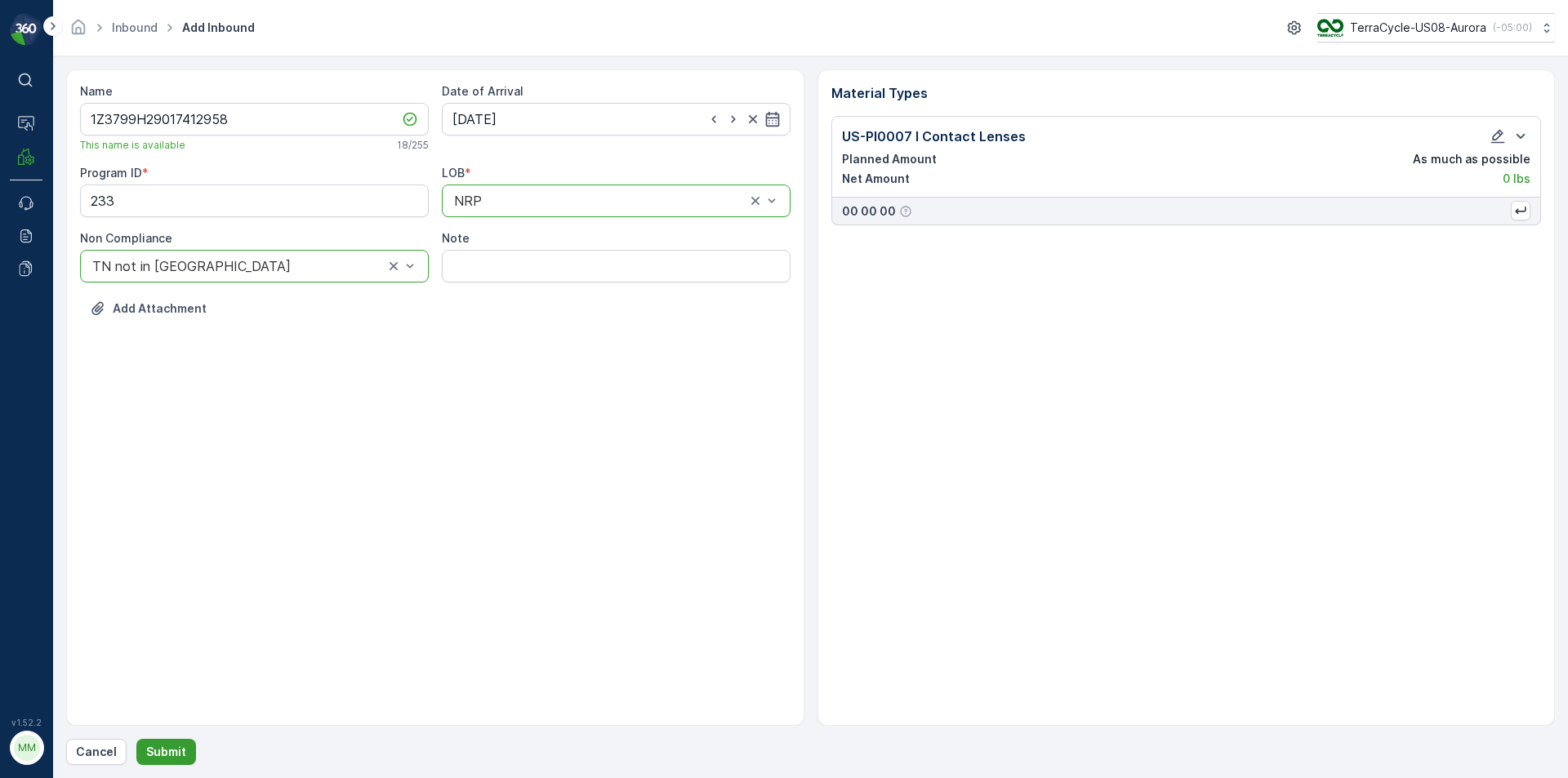
click at [176, 747] on p "Submit" at bounding box center [166, 751] width 40 height 16
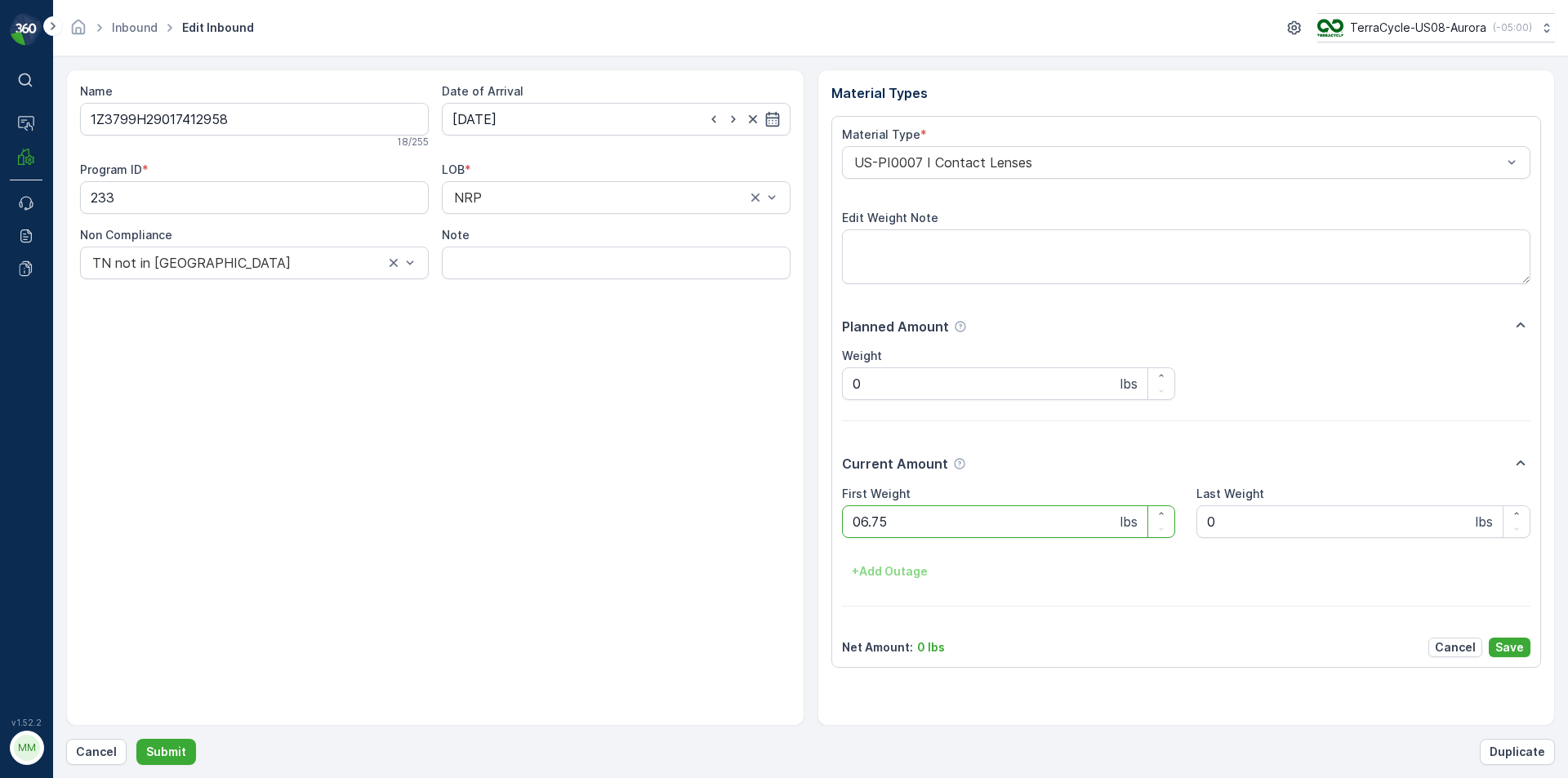
click at [136, 739] on button "Submit" at bounding box center [166, 752] width 60 height 26
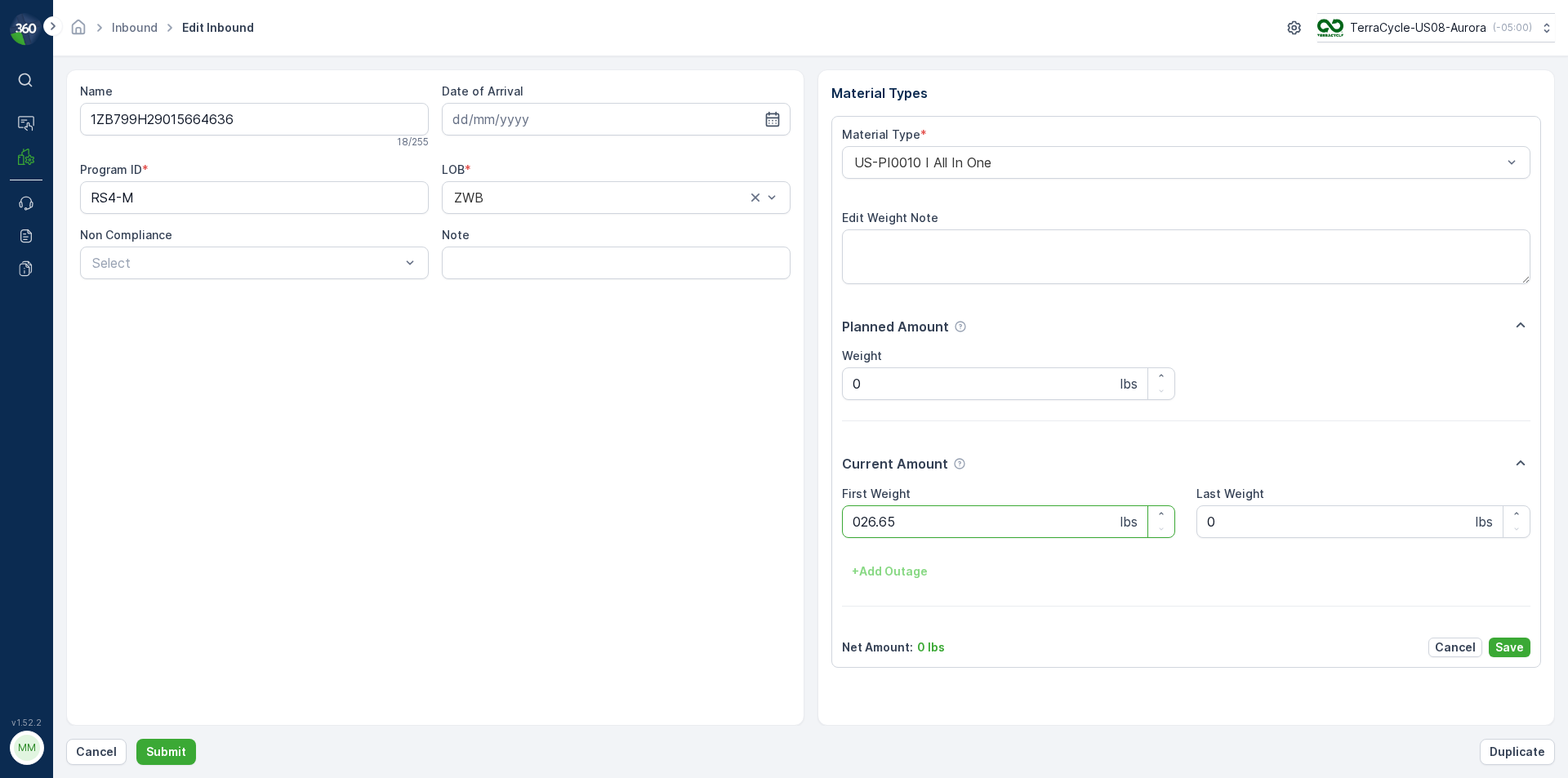
click at [136, 739] on button "Submit" at bounding box center [166, 752] width 60 height 26
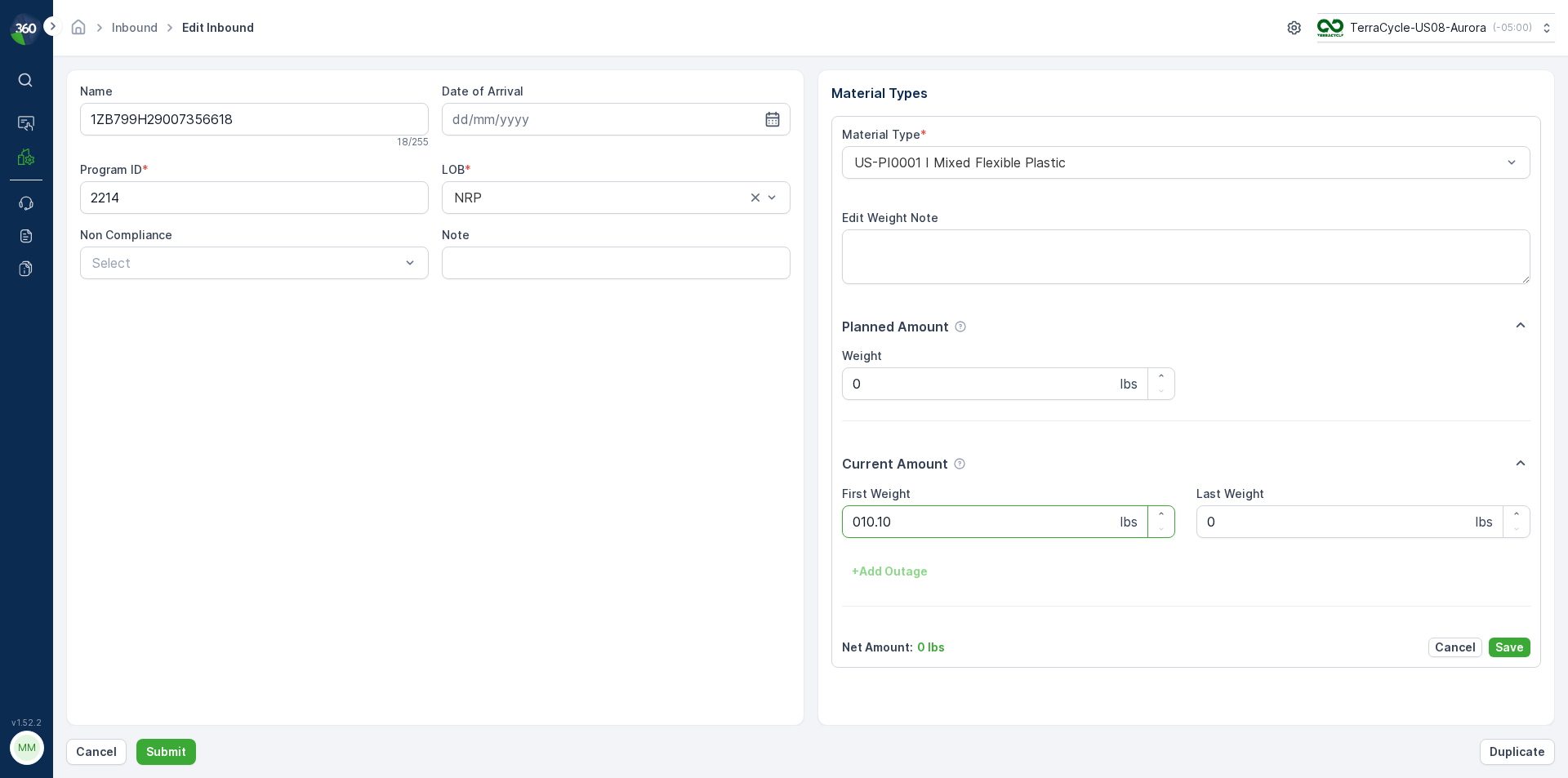
click at [136, 739] on button "Submit" at bounding box center [166, 752] width 60 height 26
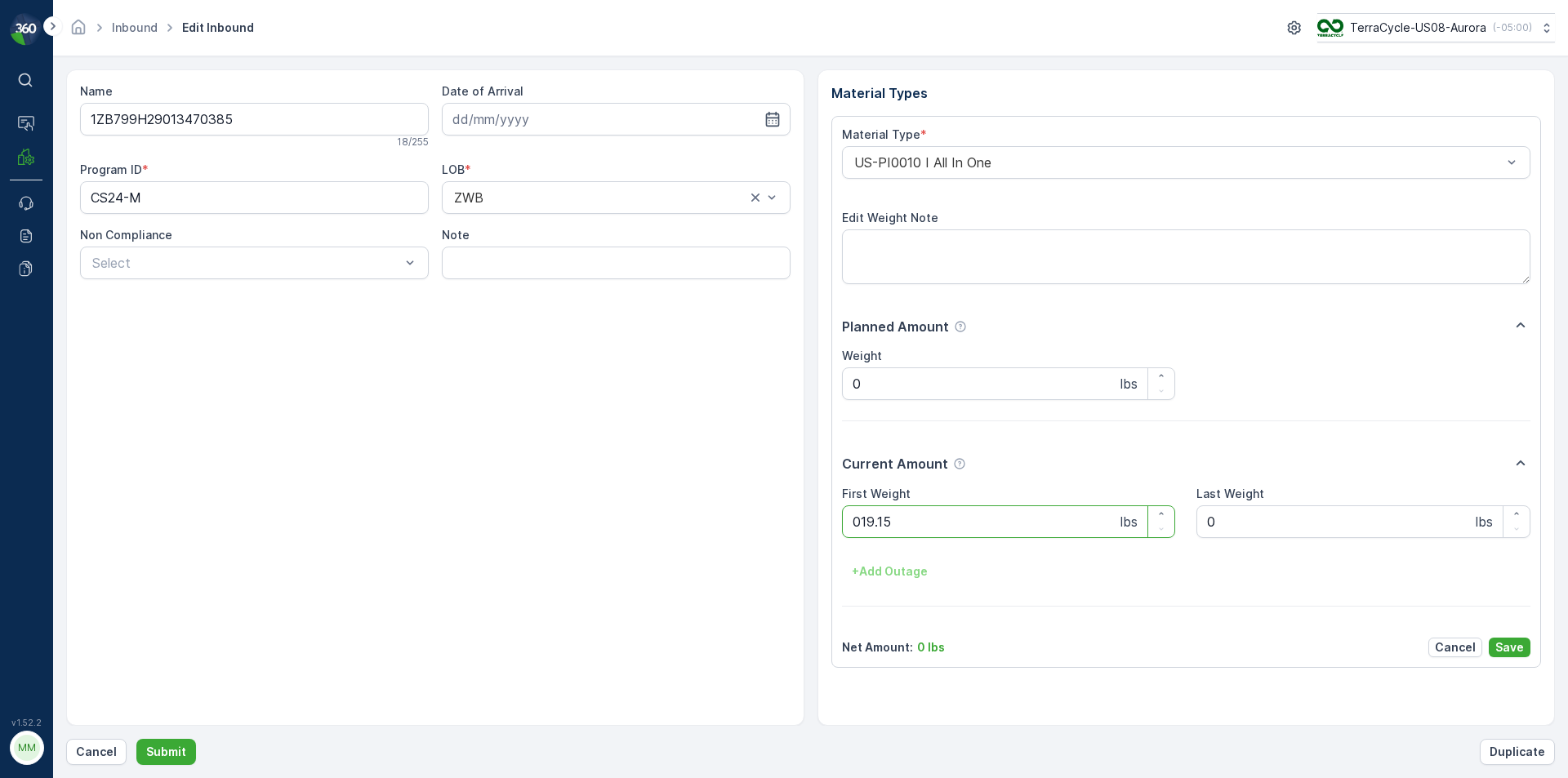
click at [136, 739] on button "Submit" at bounding box center [166, 752] width 60 height 26
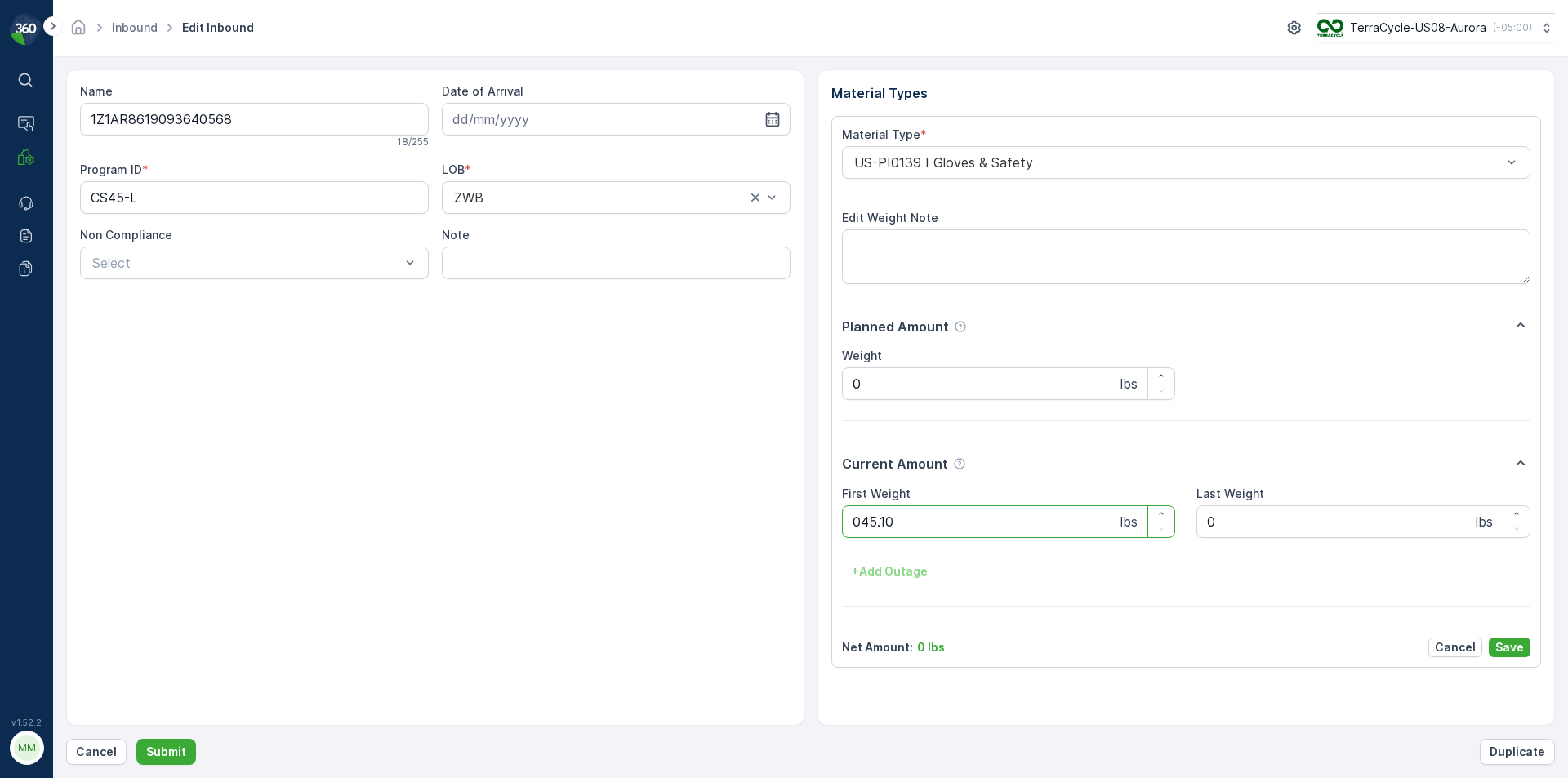
click at [136, 739] on button "Submit" at bounding box center [166, 752] width 60 height 26
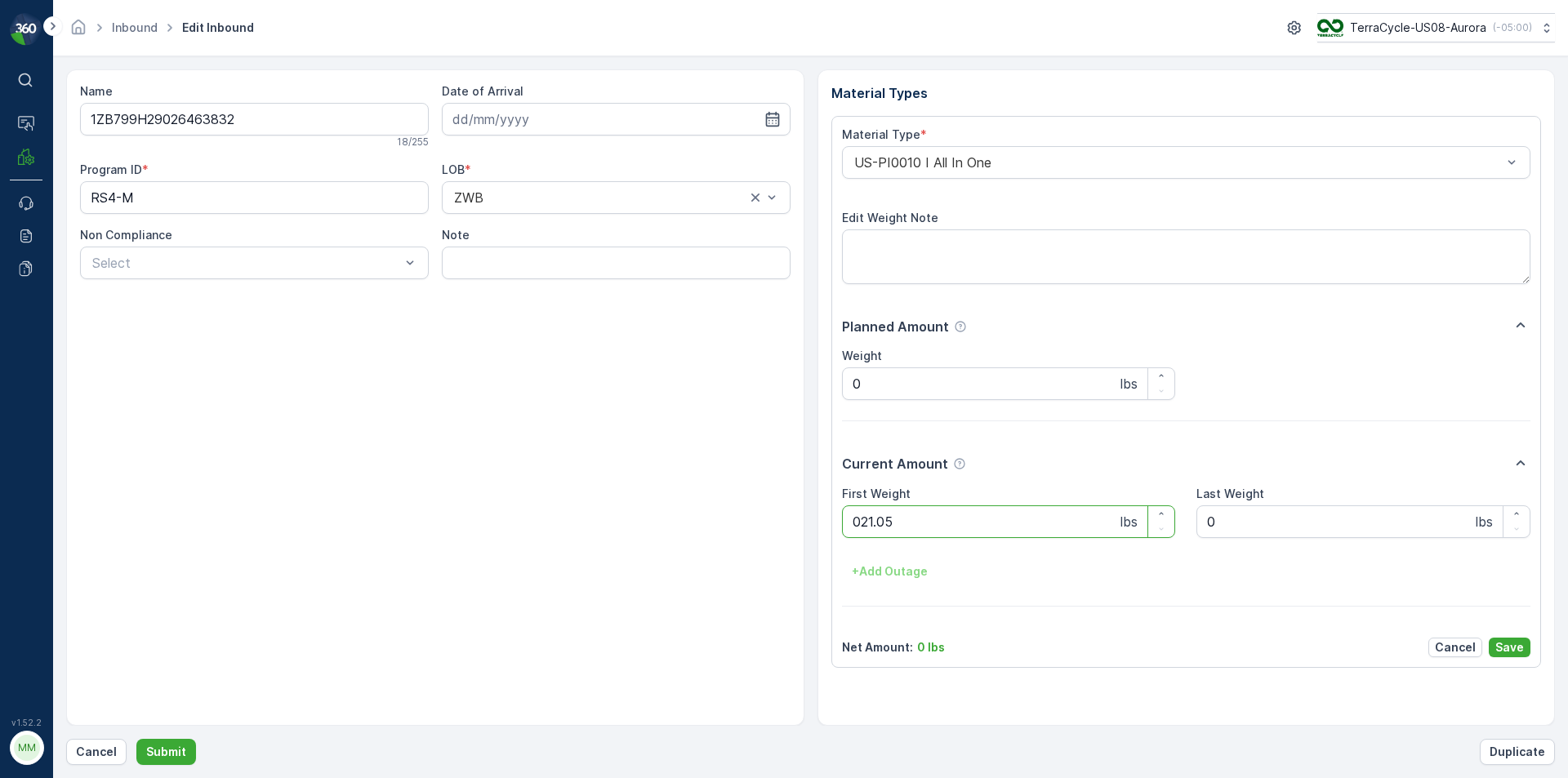
click at [136, 739] on button "Submit" at bounding box center [166, 752] width 60 height 26
